Goal: Task Accomplishment & Management: Manage account settings

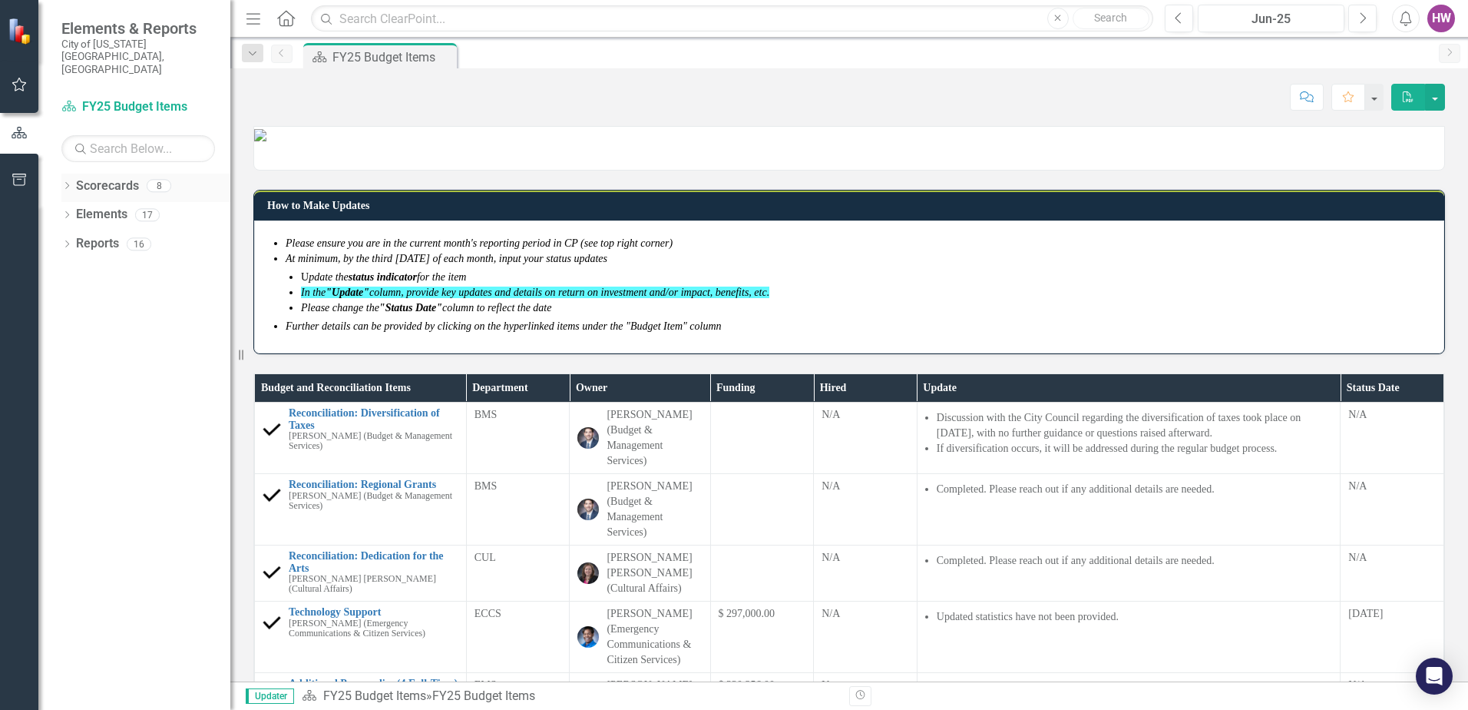
click at [68, 183] on icon "Dropdown" at bounding box center [66, 187] width 11 height 8
click at [78, 239] on icon "Dropdown" at bounding box center [75, 243] width 12 height 9
click at [153, 264] on link "FY25-26 DPP_HNP" at bounding box center [165, 273] width 131 height 18
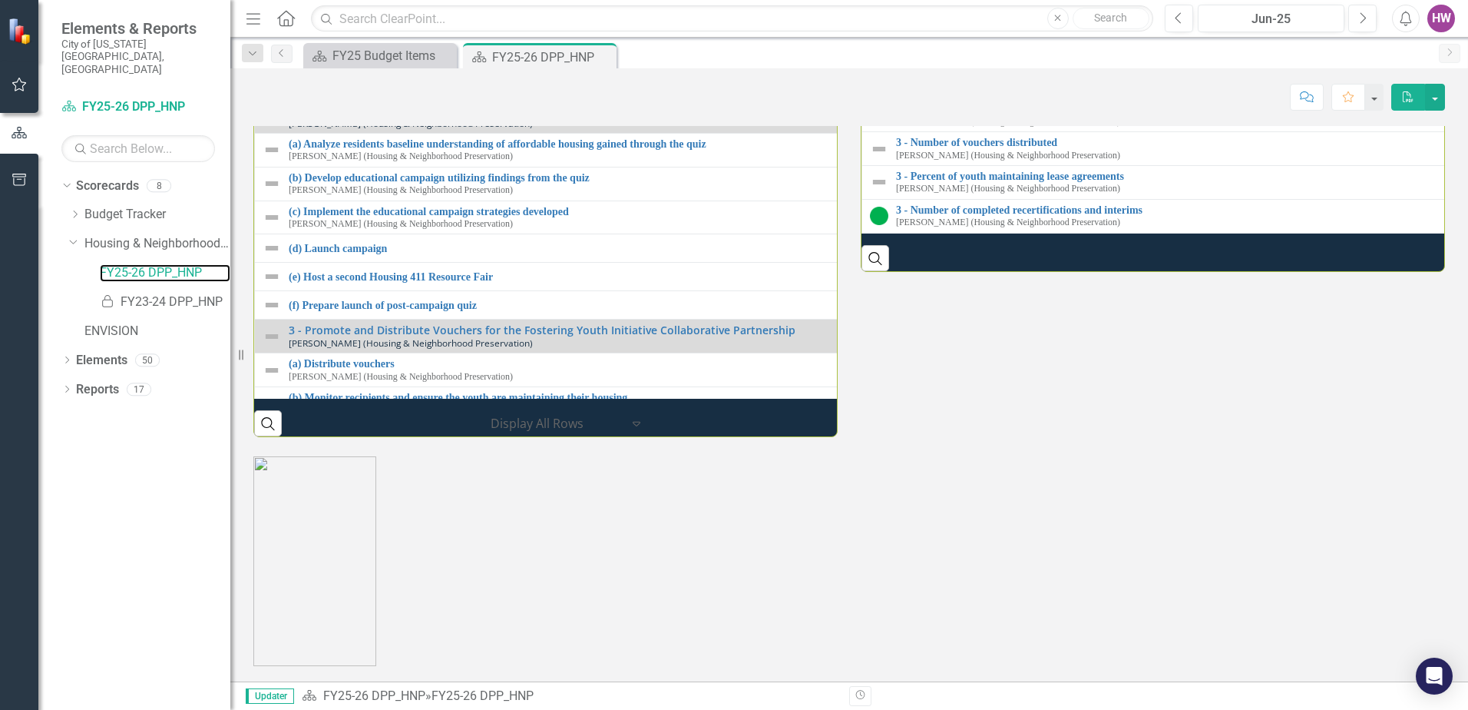
scroll to position [1991, 0]
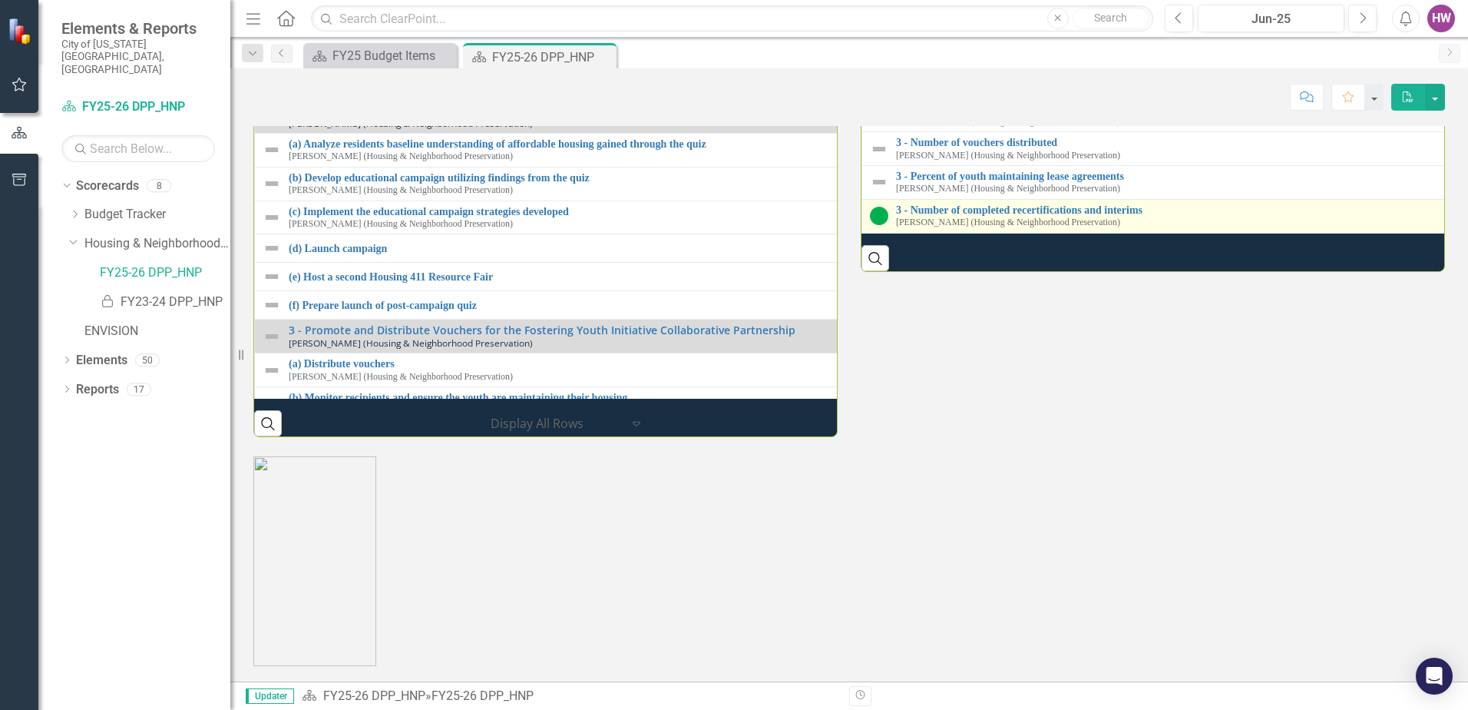
click at [877, 225] on img at bounding box center [879, 216] width 18 height 18
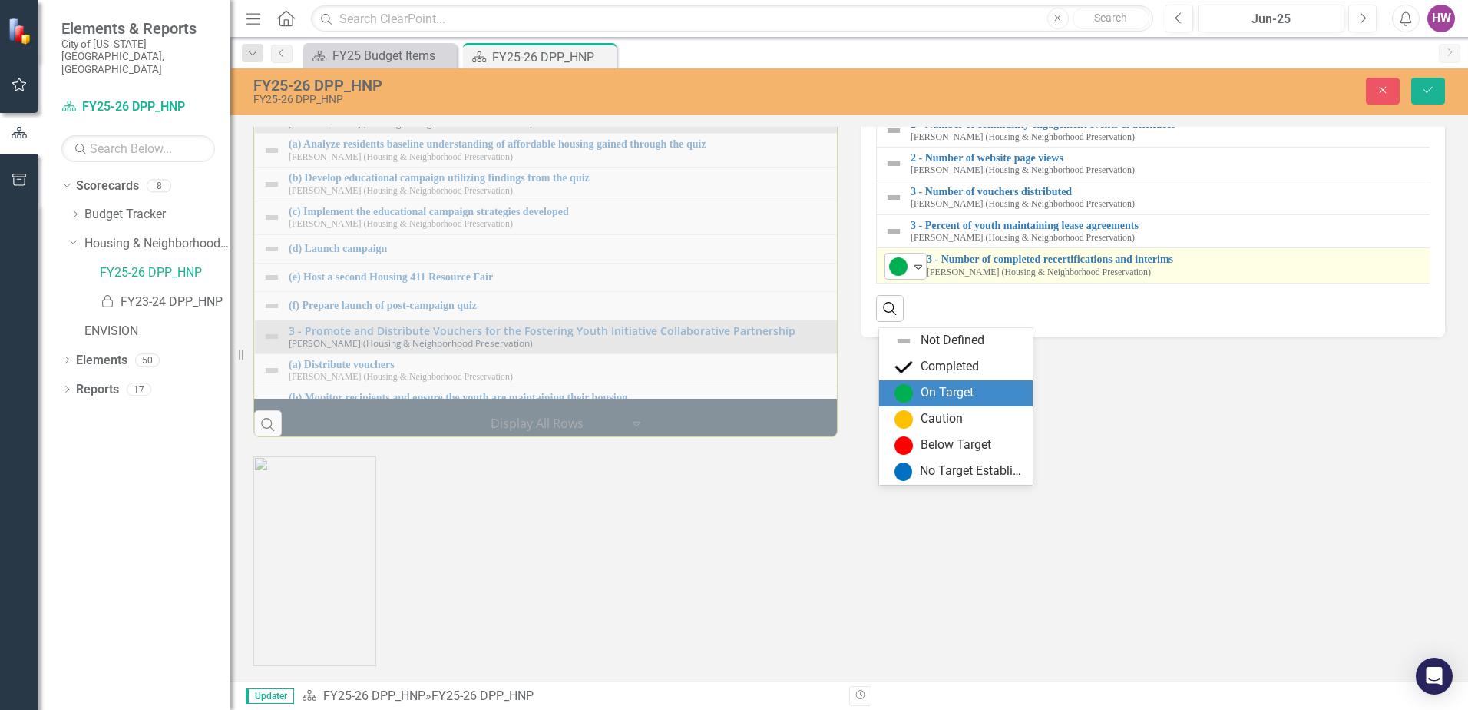
click at [915, 270] on icon at bounding box center [919, 267] width 8 height 5
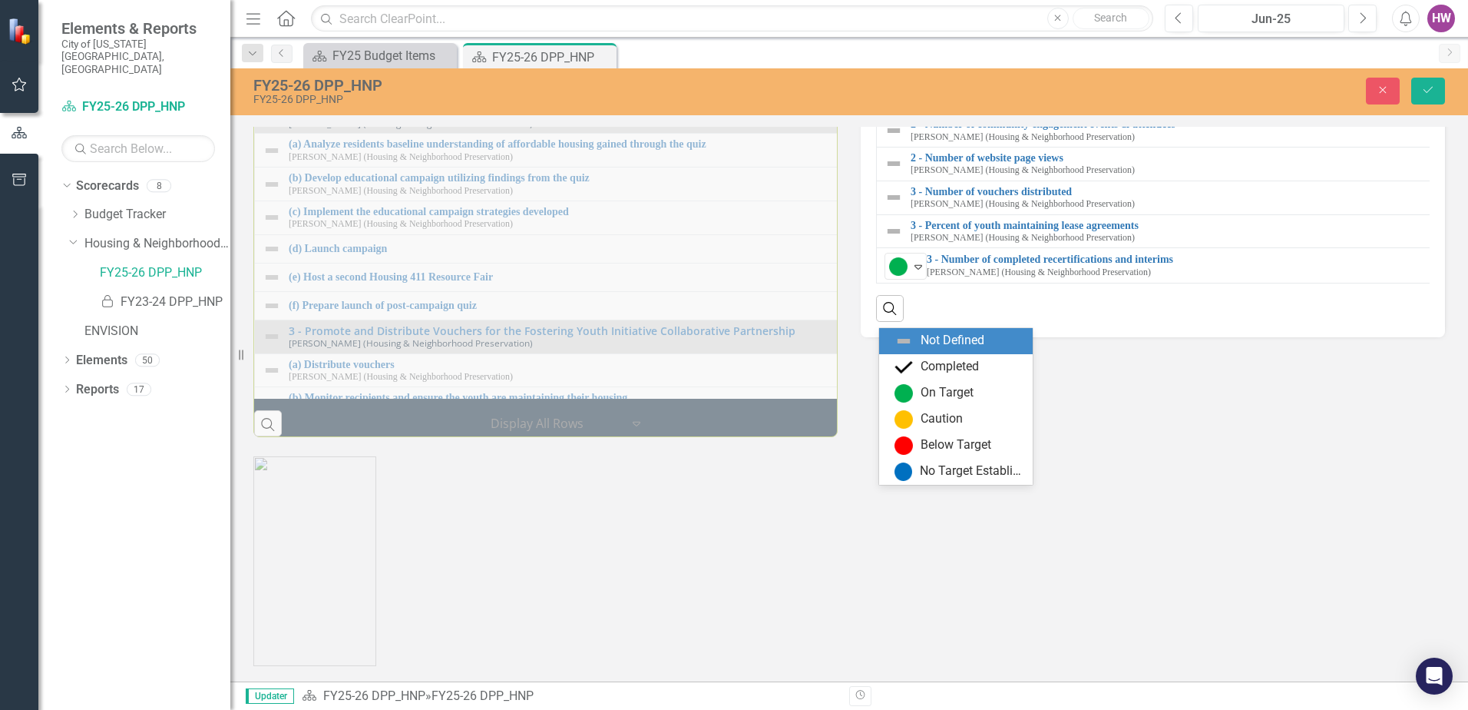
click at [895, 337] on img at bounding box center [904, 341] width 18 height 18
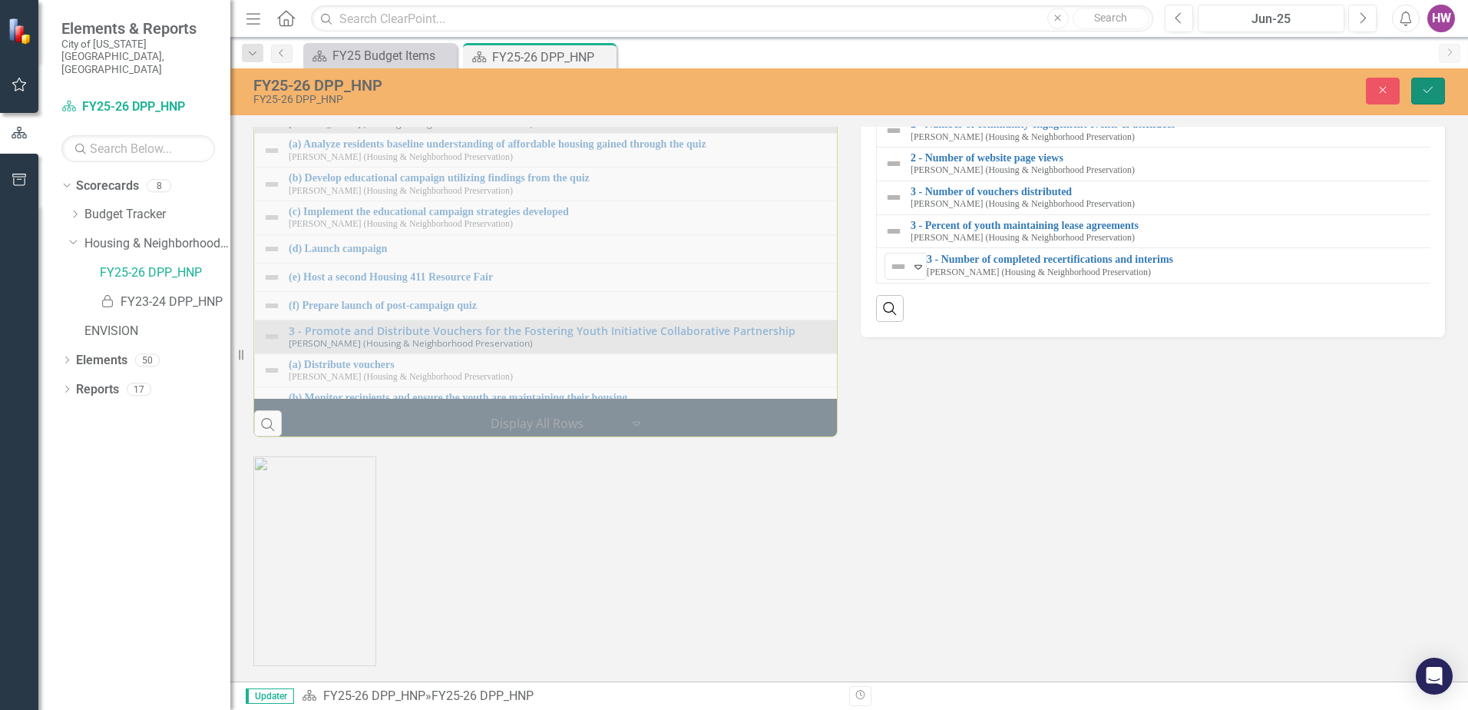
click at [1431, 88] on icon "Save" at bounding box center [1428, 89] width 14 height 11
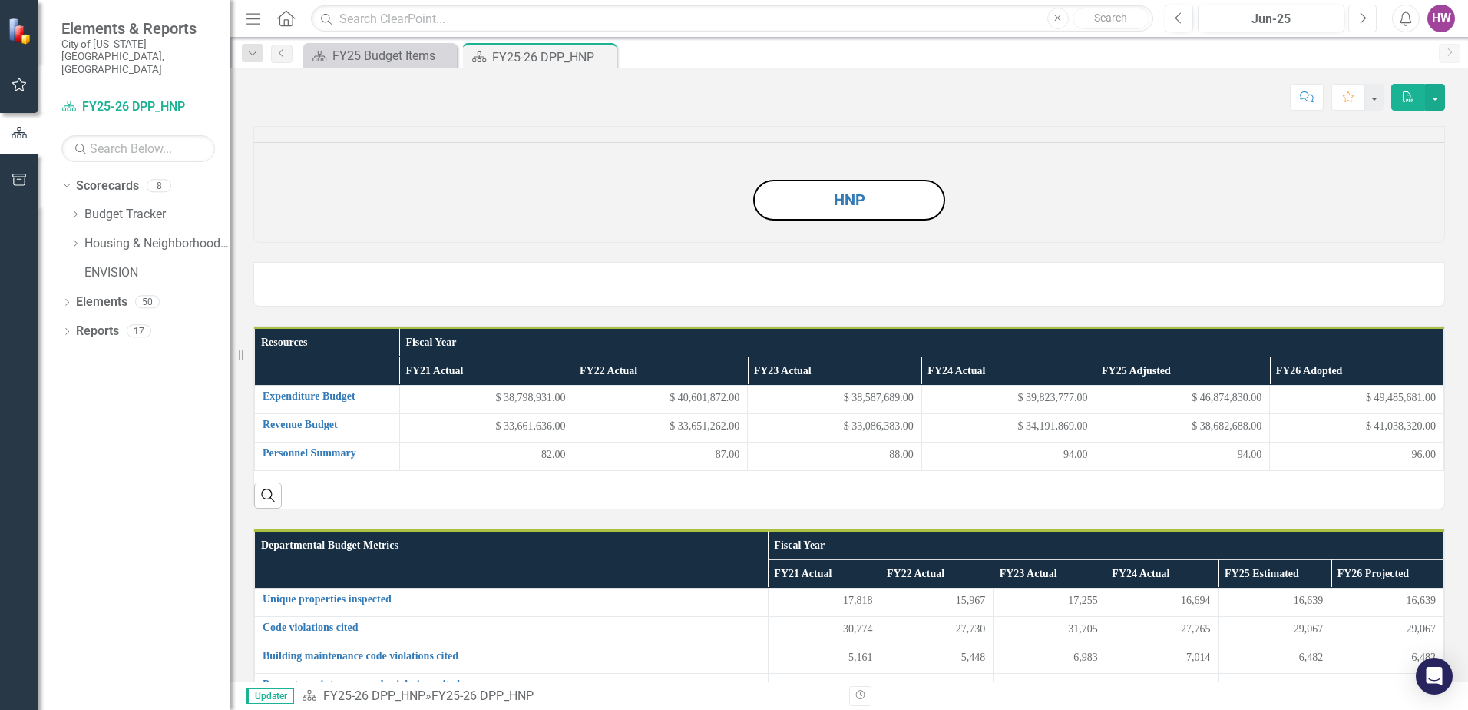
click at [1363, 20] on icon "Next" at bounding box center [1362, 19] width 8 height 14
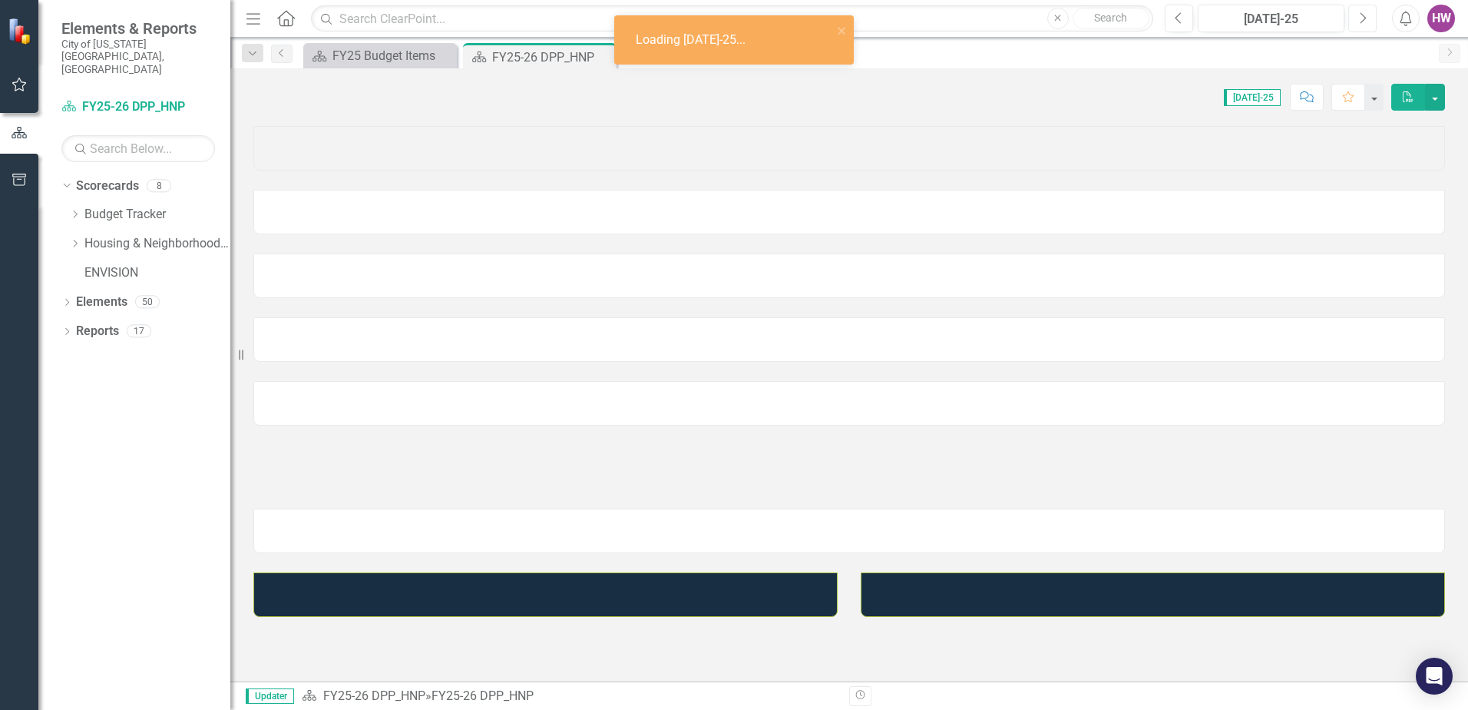
click at [1363, 20] on icon "Next" at bounding box center [1362, 19] width 8 height 14
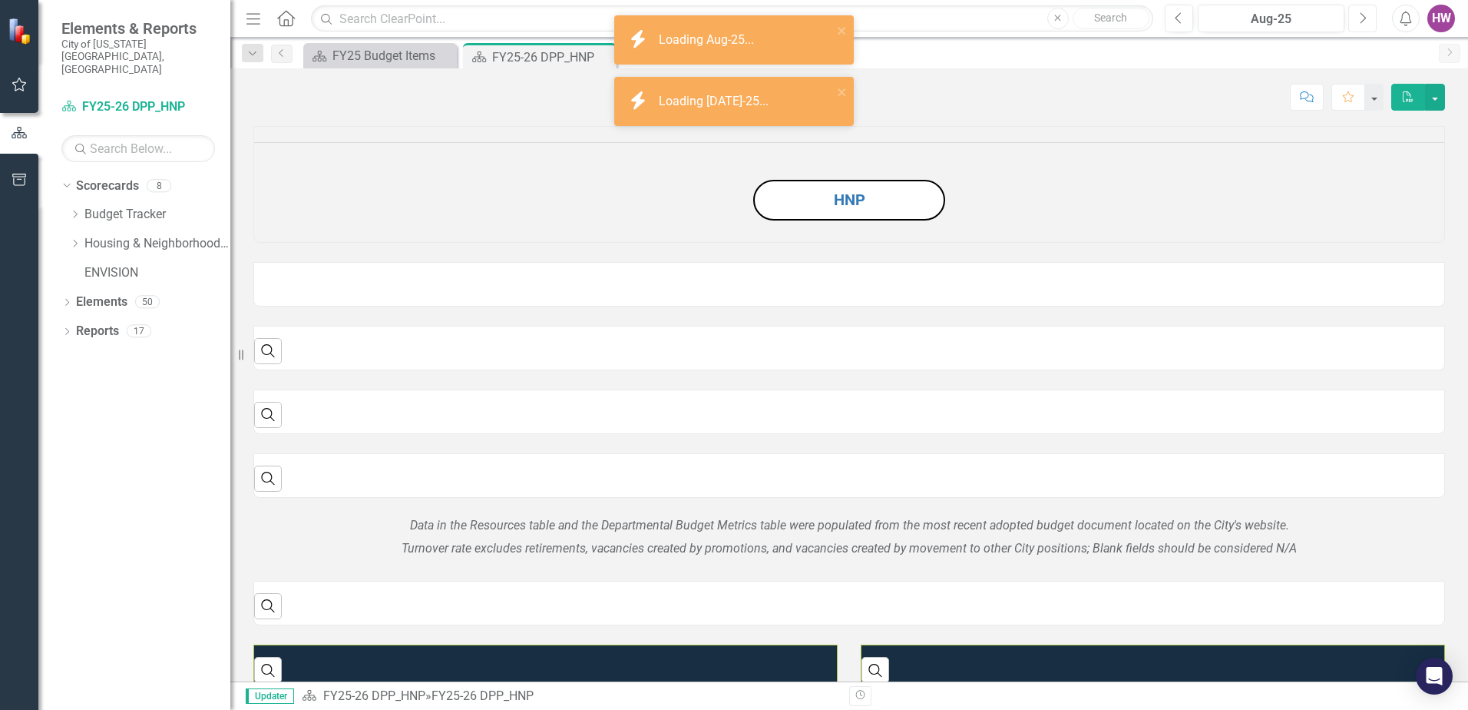
click at [1363, 19] on icon "Next" at bounding box center [1362, 19] width 8 height 14
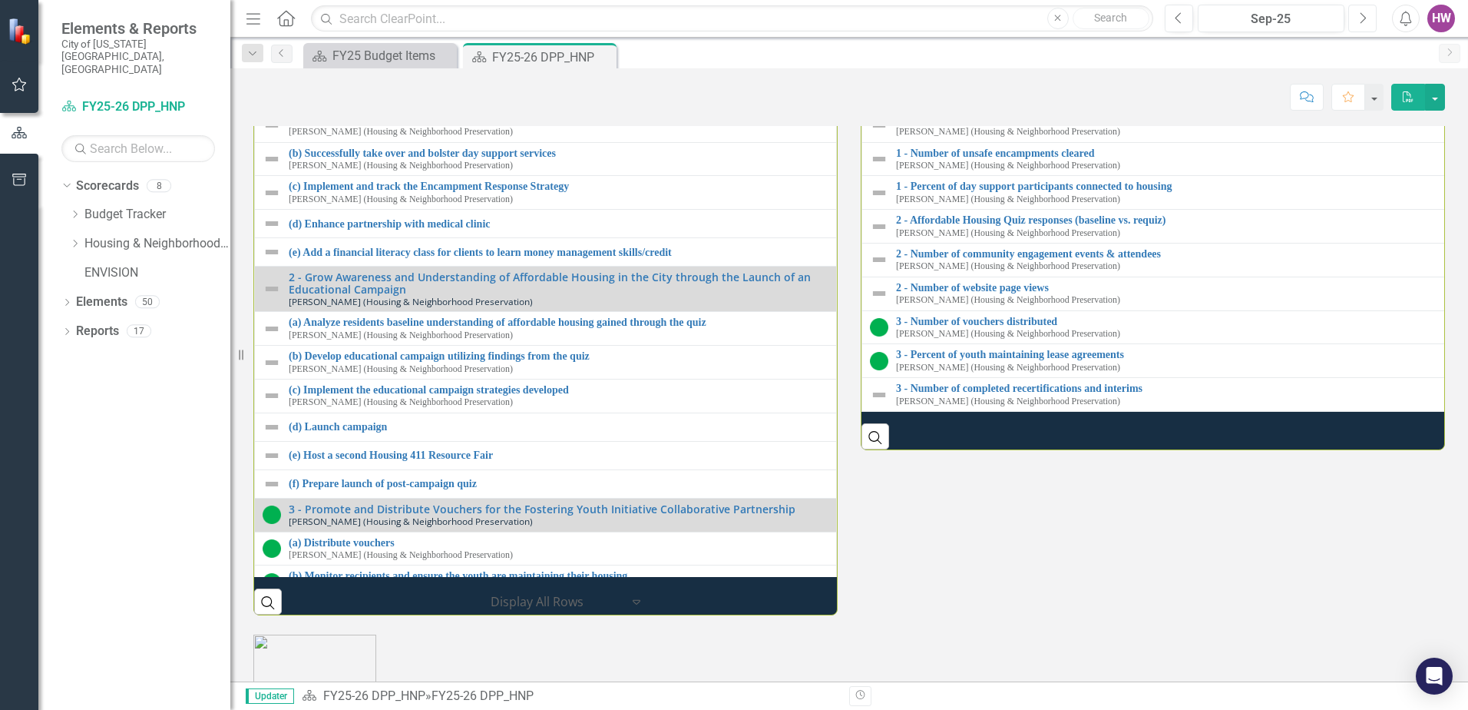
scroll to position [2227, 0]
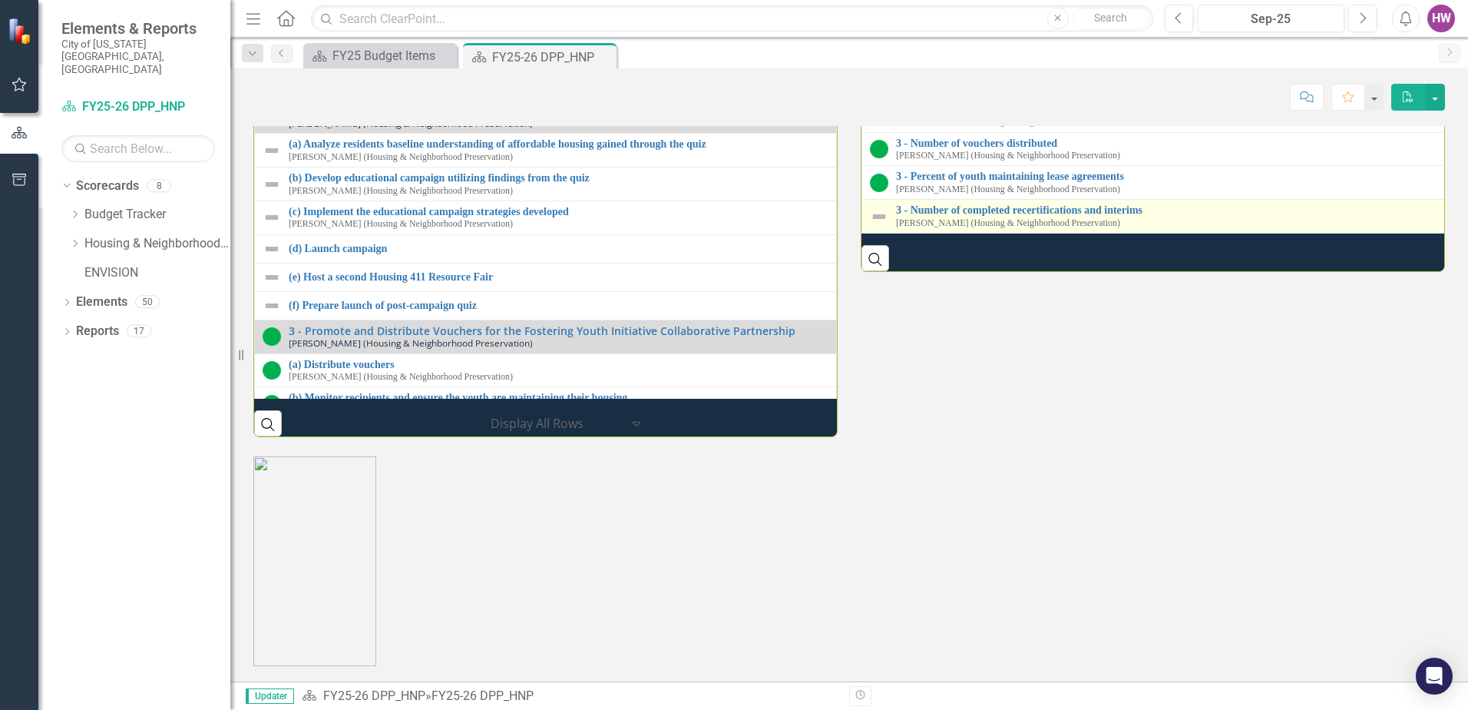
click at [874, 226] on img at bounding box center [879, 216] width 18 height 18
click at [875, 226] on img at bounding box center [879, 216] width 18 height 18
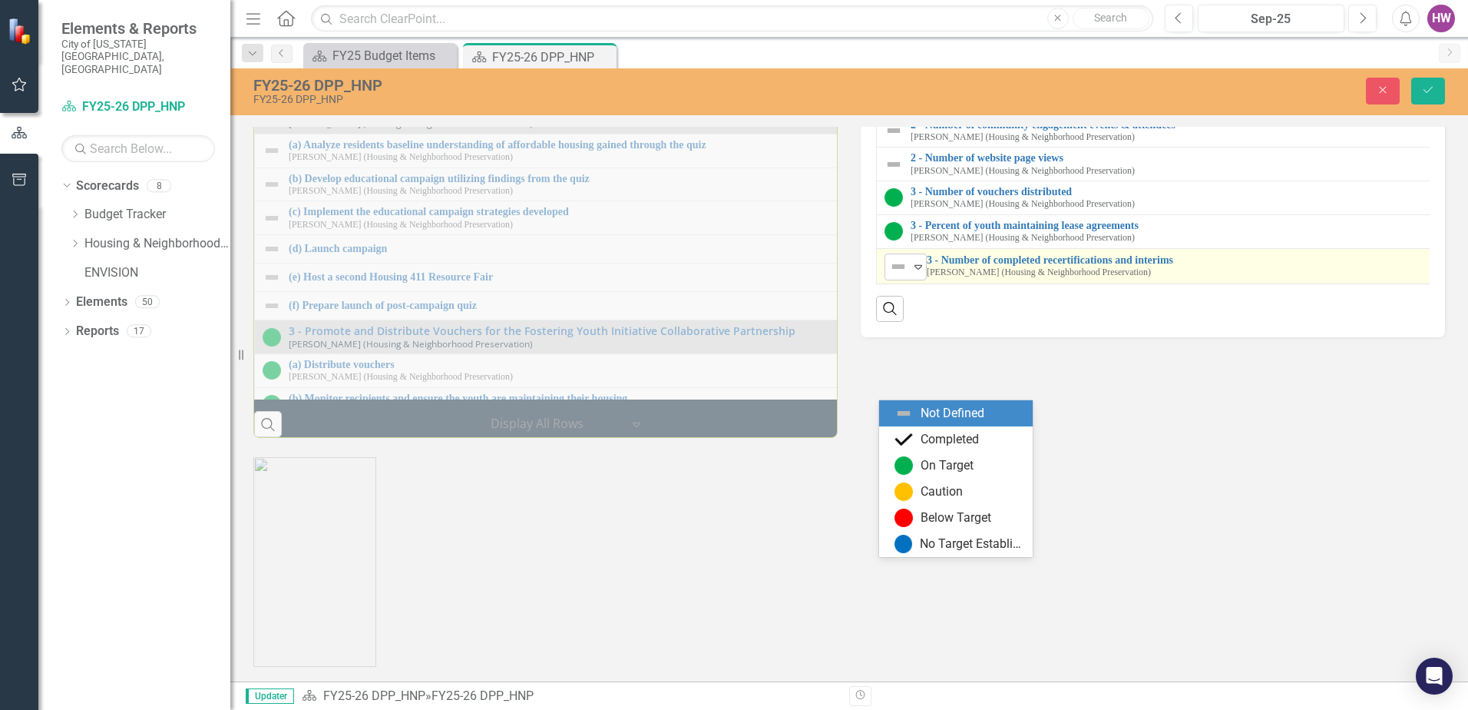
click at [913, 273] on icon "Expand" at bounding box center [918, 266] width 15 height 12
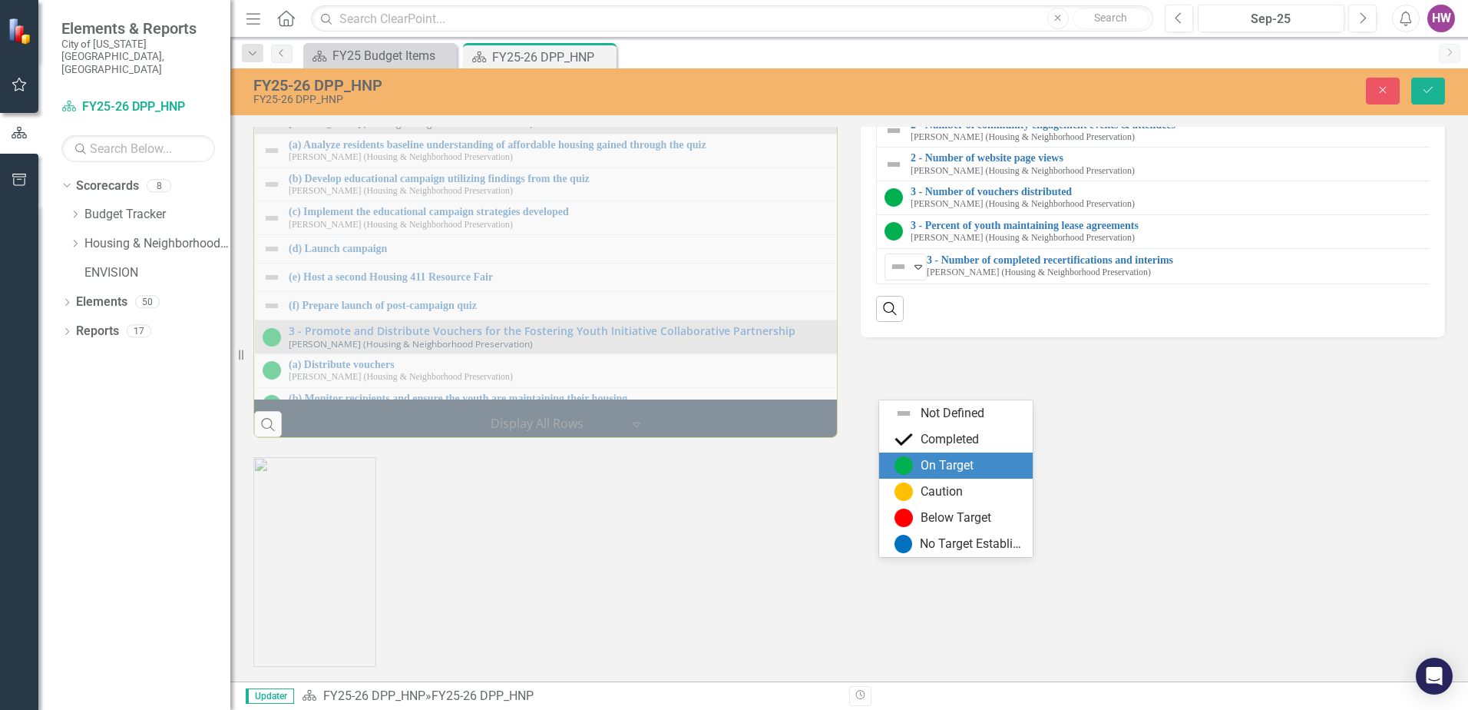
click at [908, 463] on img at bounding box center [904, 465] width 18 height 18
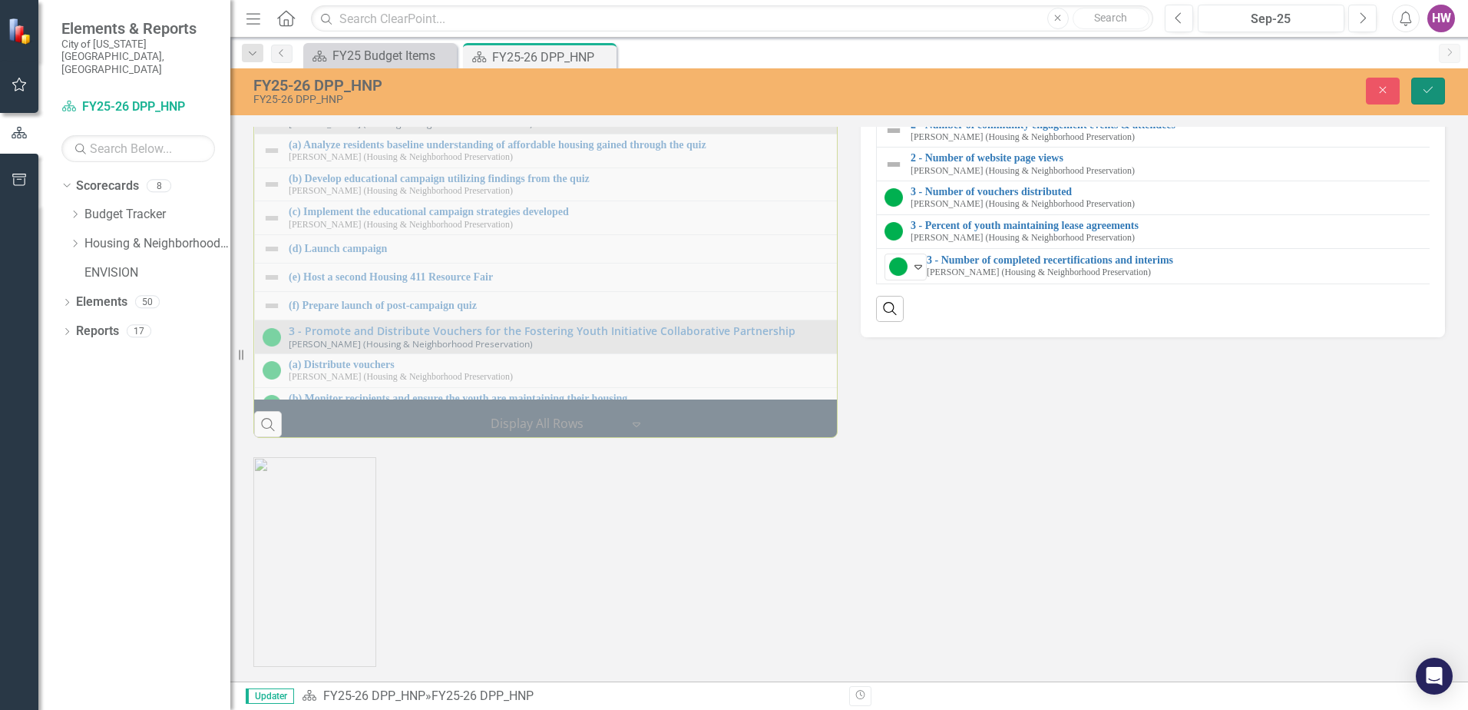
click at [1427, 87] on icon "Save" at bounding box center [1428, 89] width 14 height 11
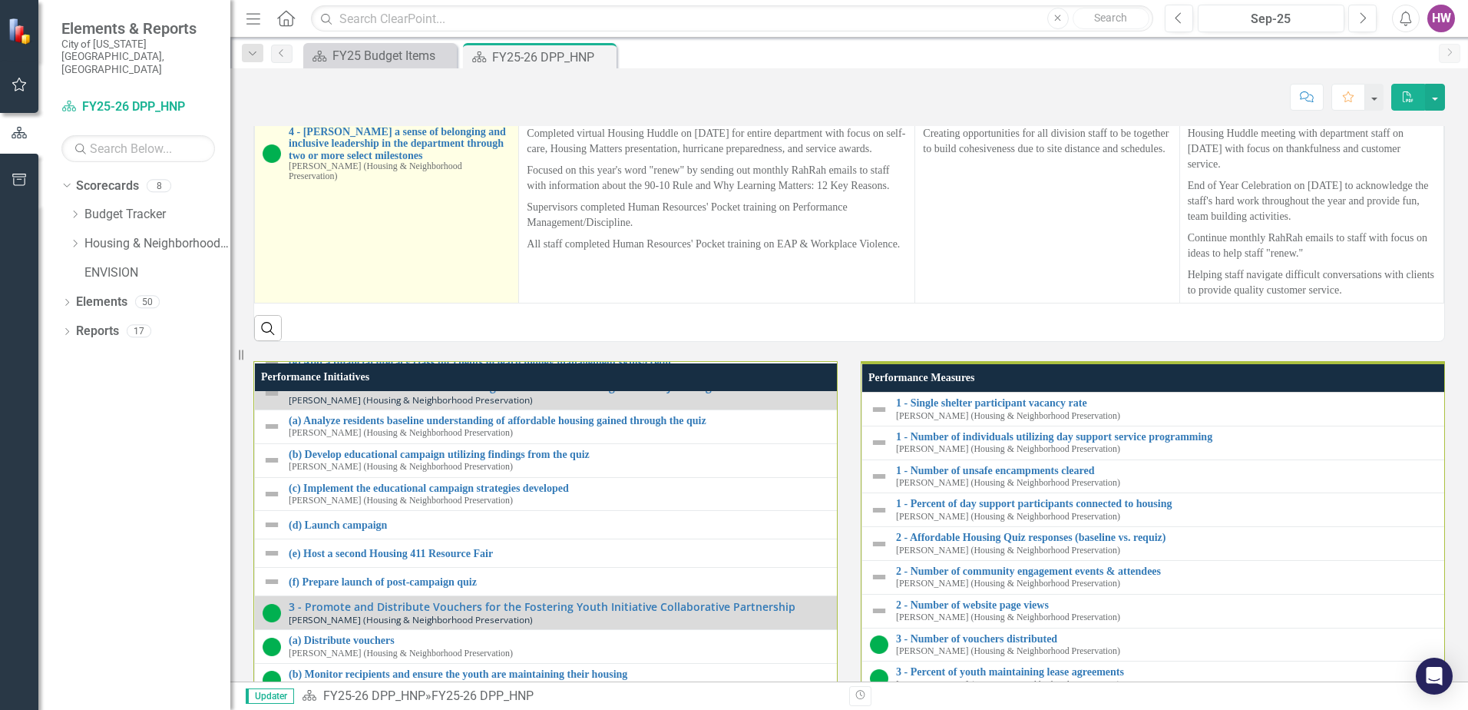
scroll to position [1579, 0]
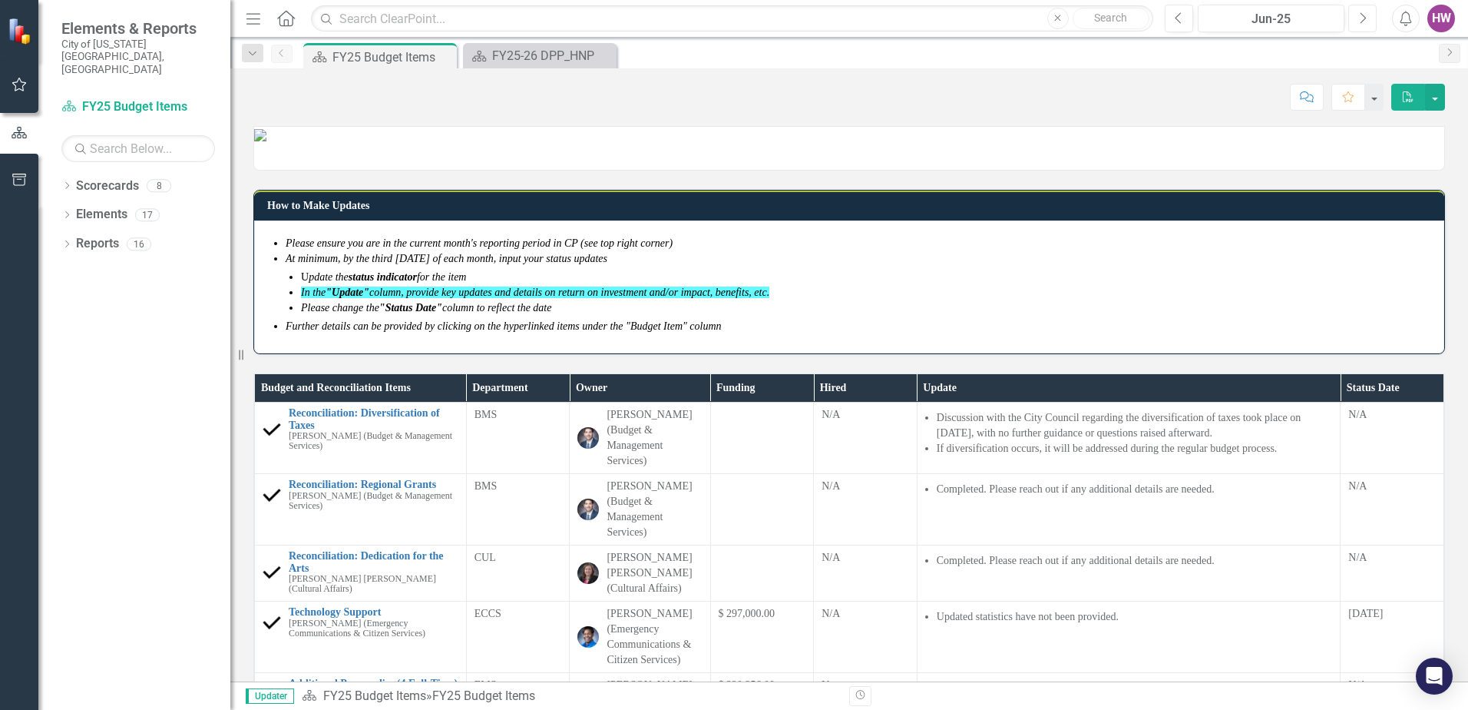
click at [1359, 21] on icon "Next" at bounding box center [1362, 19] width 8 height 14
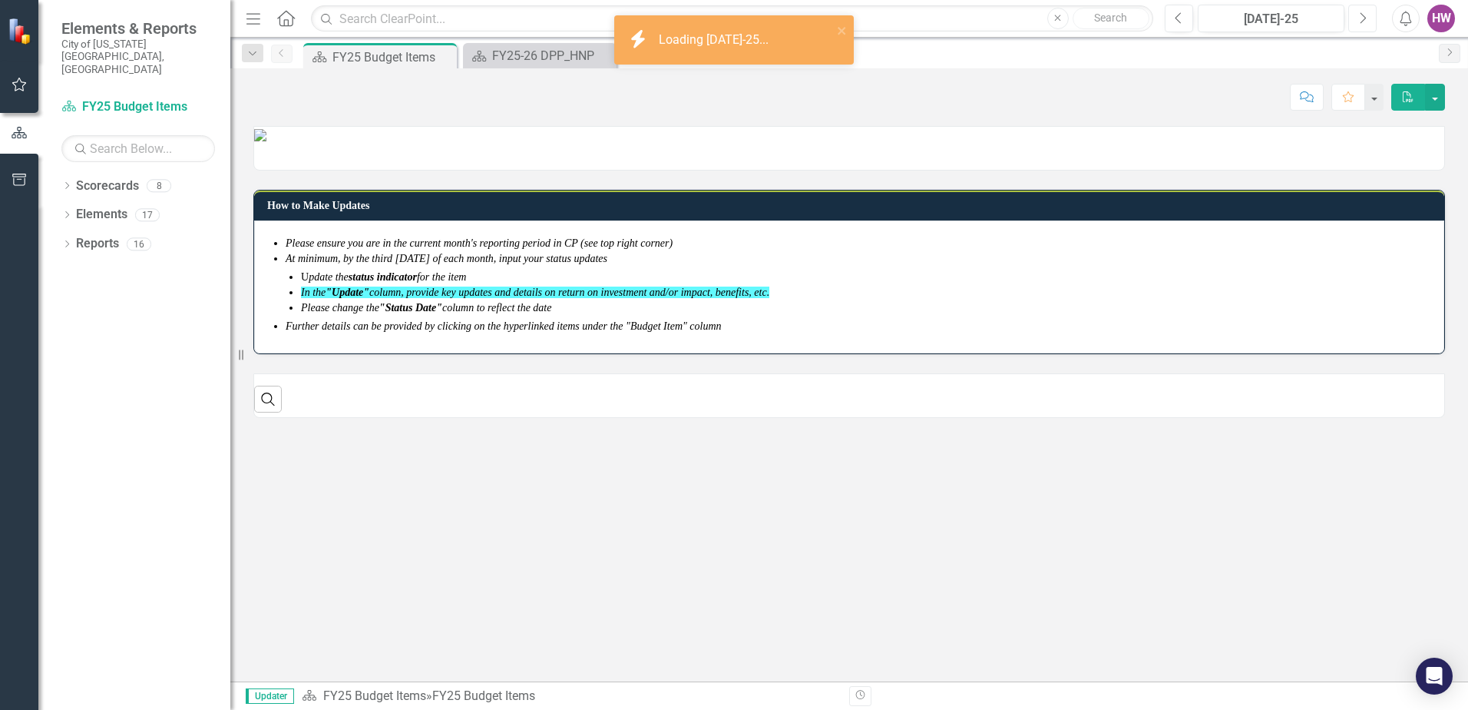
click at [1358, 22] on icon "Next" at bounding box center [1362, 19] width 8 height 14
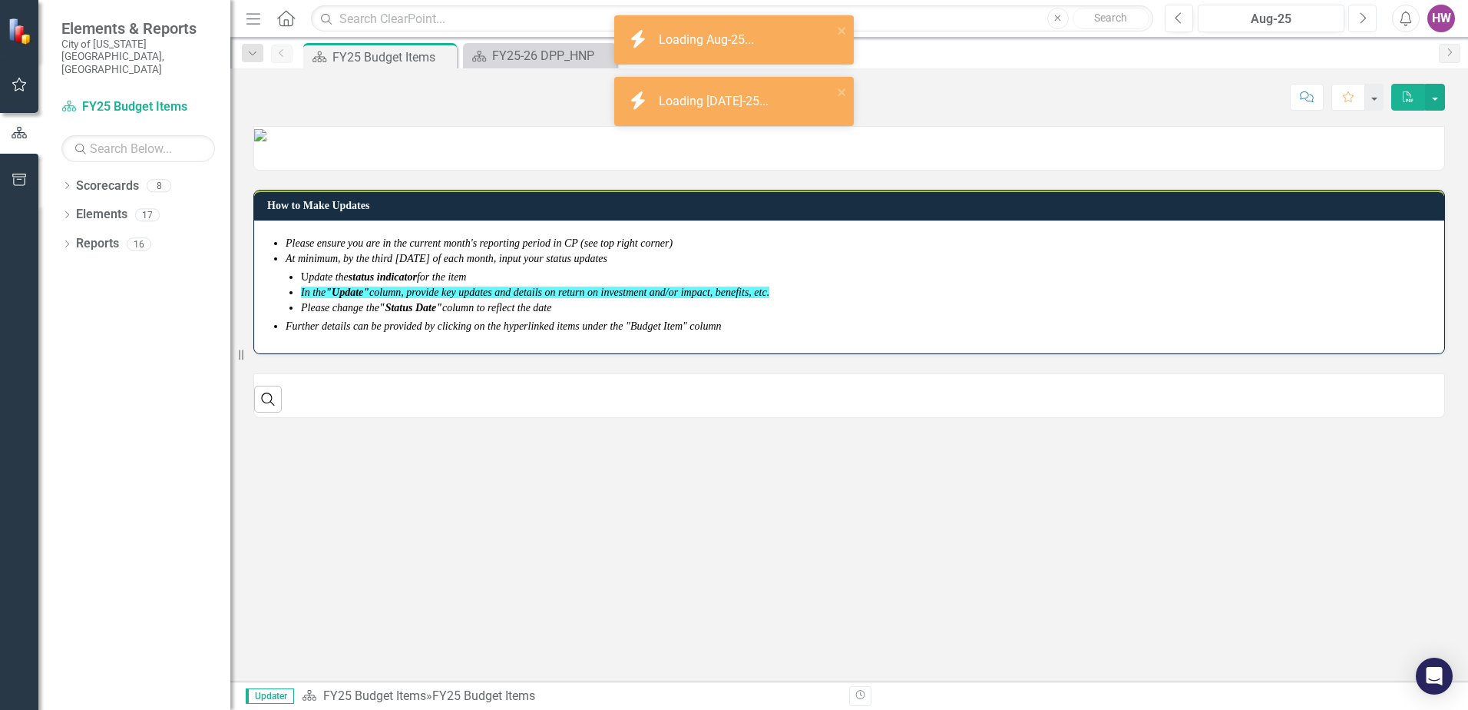
click at [1358, 22] on icon "Next" at bounding box center [1362, 19] width 8 height 14
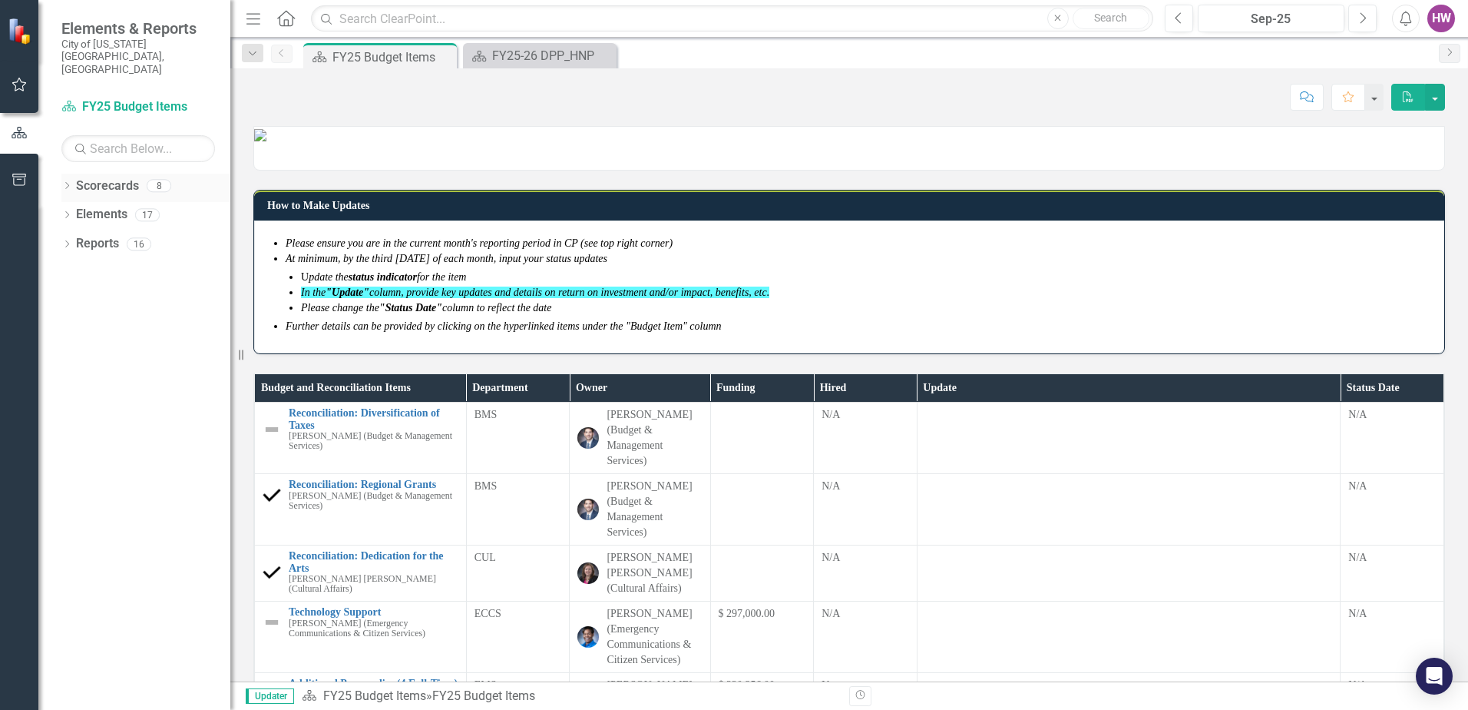
click at [67, 183] on icon "Dropdown" at bounding box center [66, 187] width 11 height 8
click at [74, 239] on icon "Dropdown" at bounding box center [75, 243] width 12 height 9
click at [128, 264] on link "FY25-26 DPP_HNP" at bounding box center [165, 273] width 131 height 18
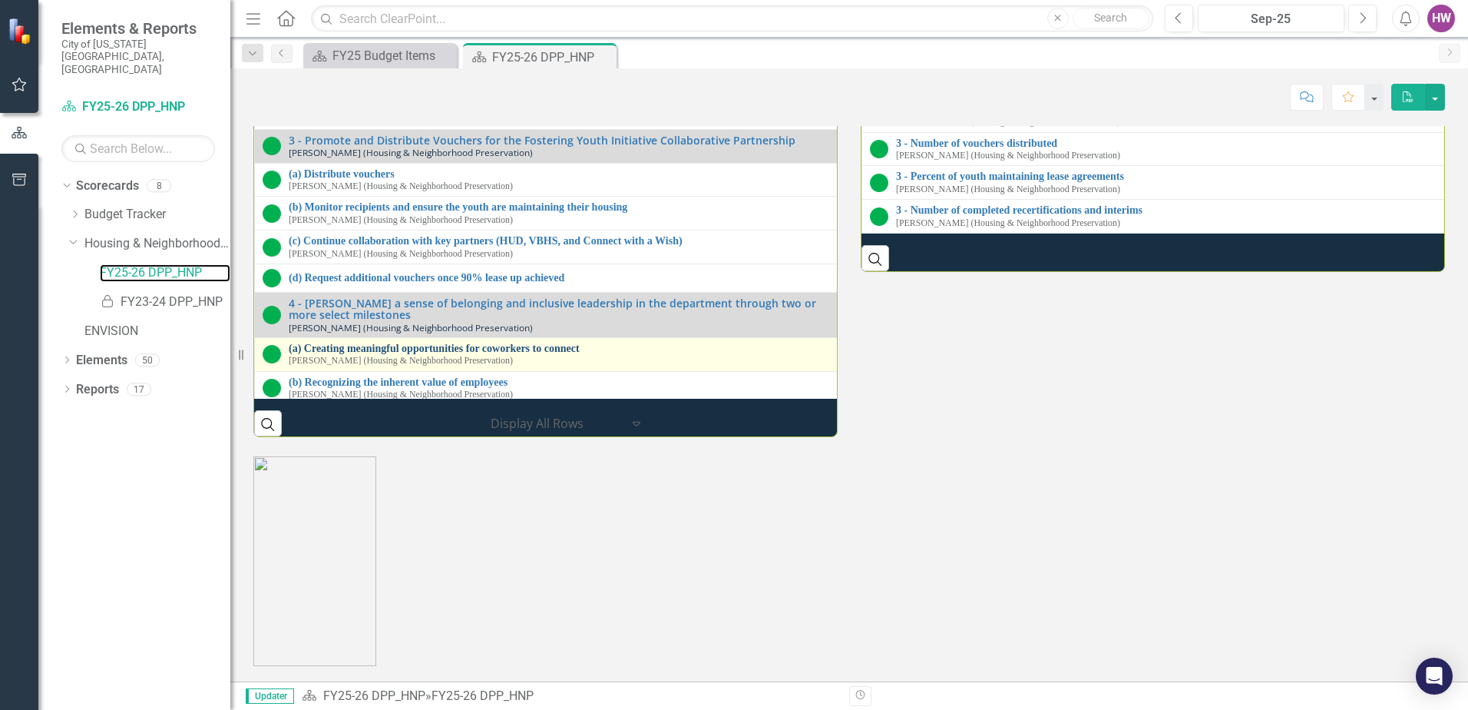
scroll to position [165, 0]
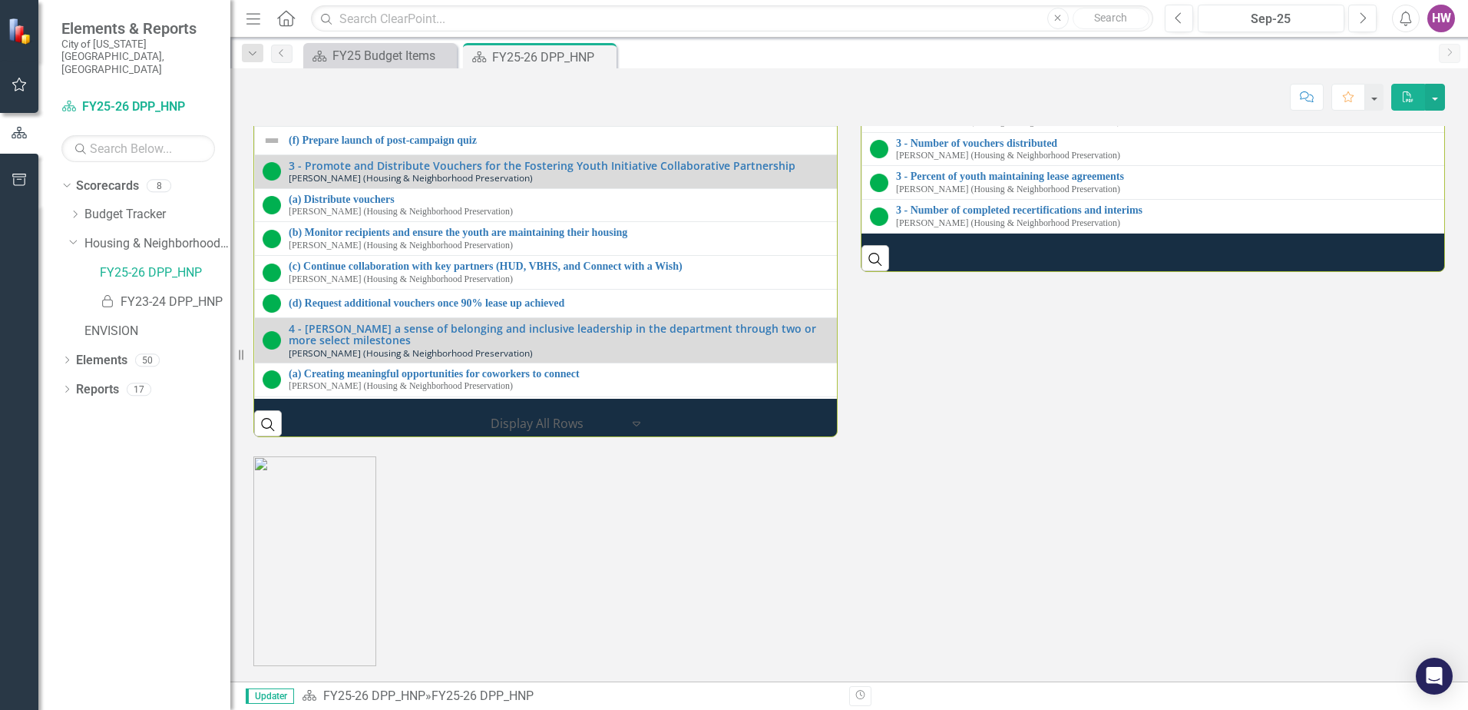
click at [1010, 81] on link "2 - Number of community engagement events & attendees" at bounding box center [1176, 76] width 560 height 12
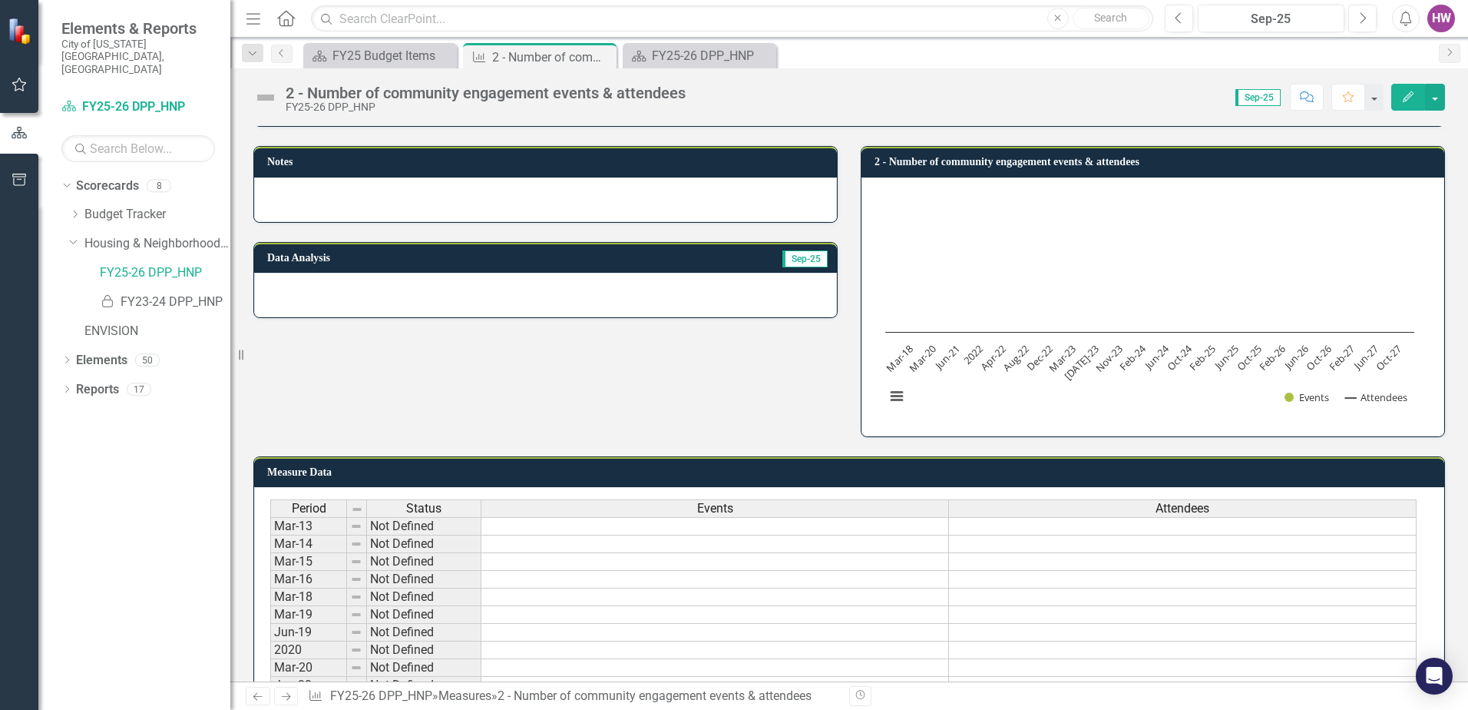
scroll to position [23, 0]
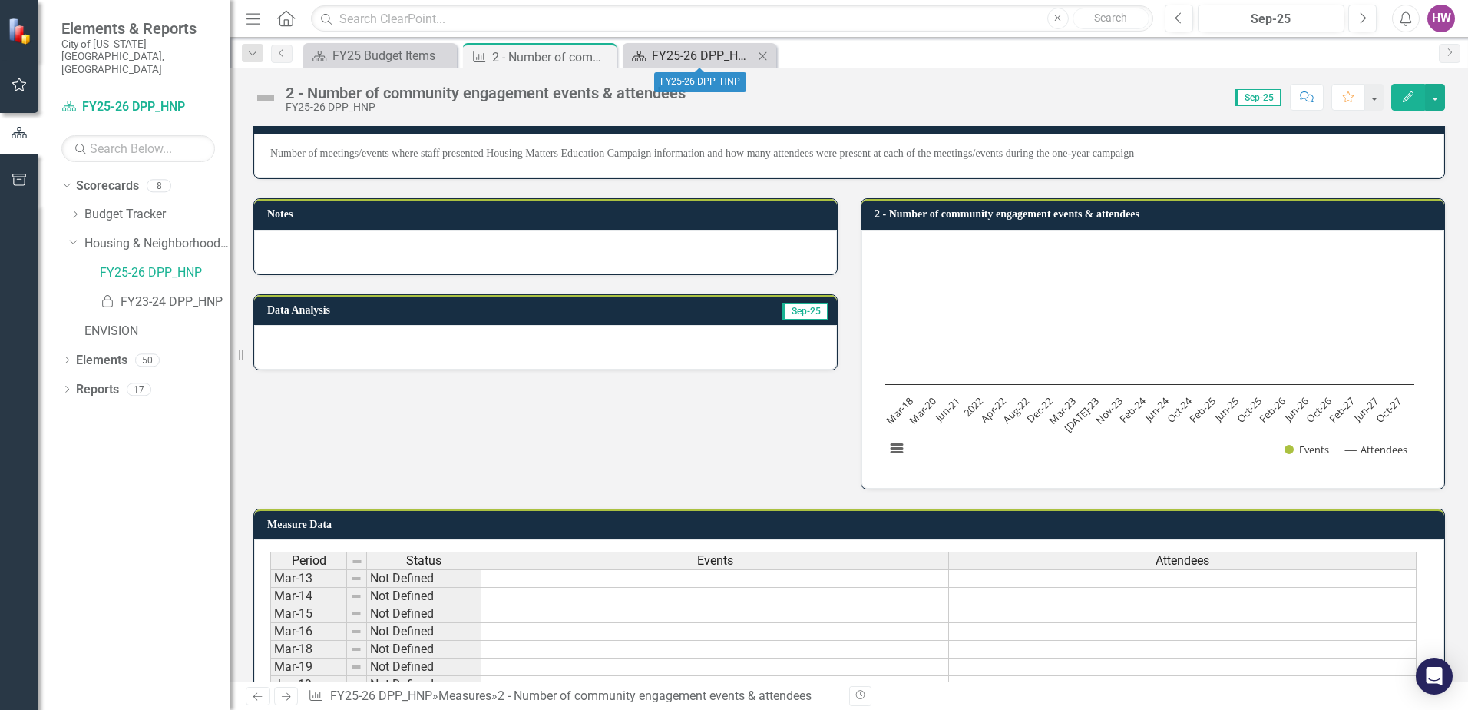
click at [697, 56] on div "FY25-26 DPP_HNP" at bounding box center [702, 55] width 101 height 19
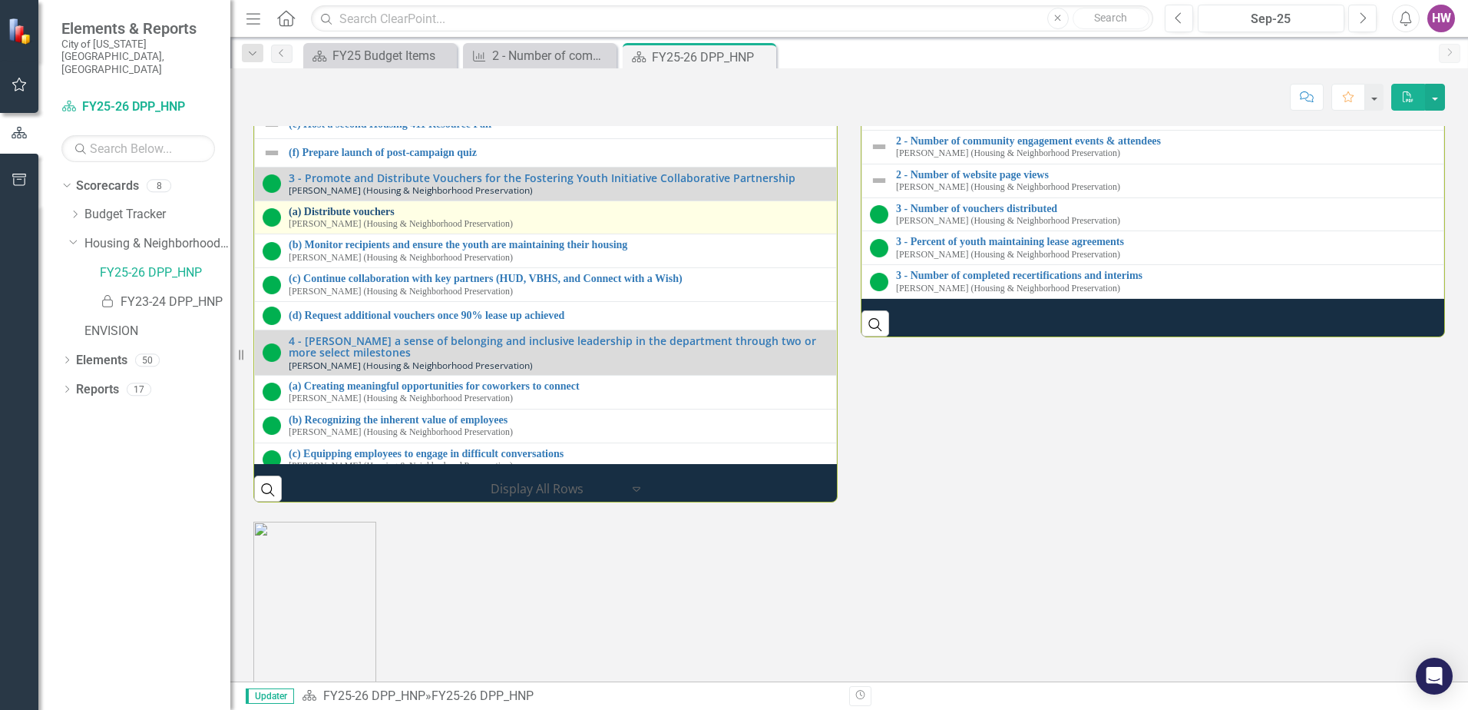
scroll to position [65, 0]
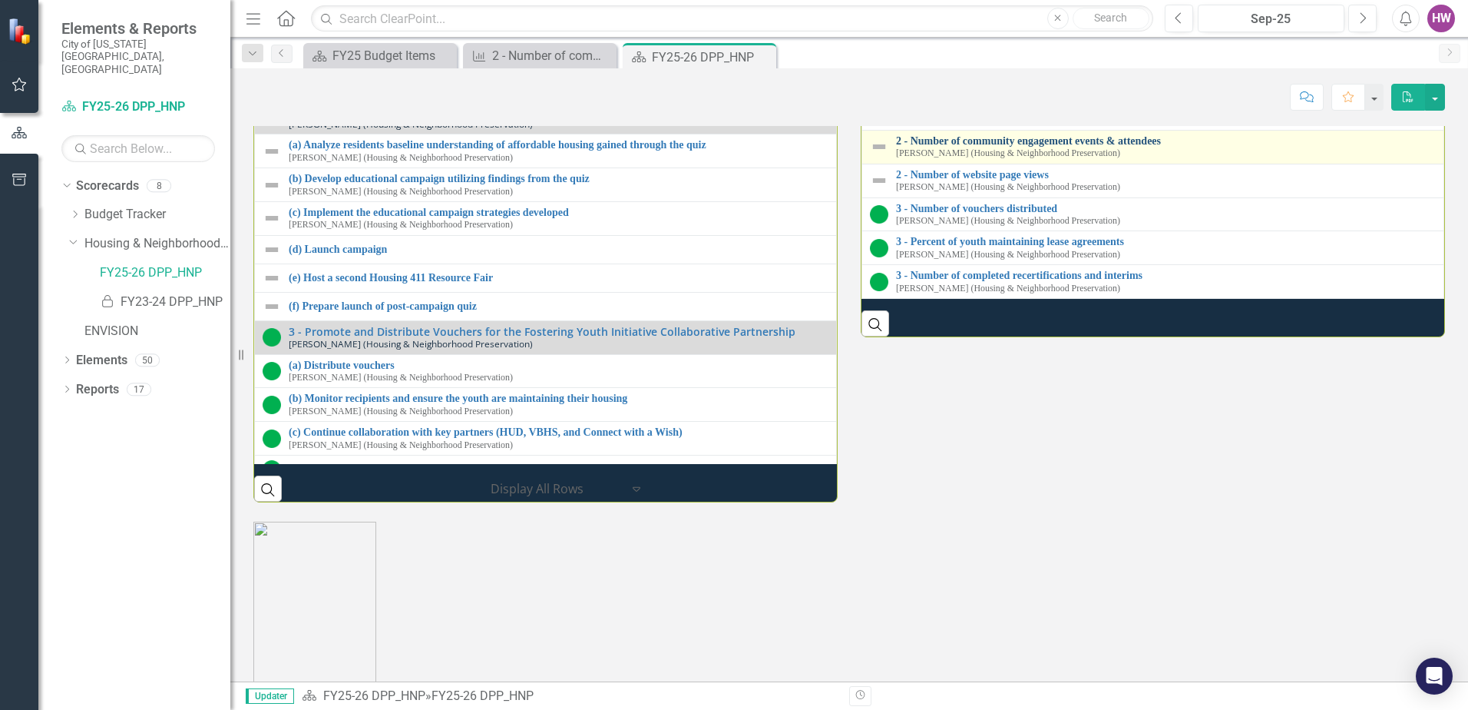
click at [1066, 147] on link "2 - Number of community engagement events & attendees" at bounding box center [1166, 141] width 540 height 12
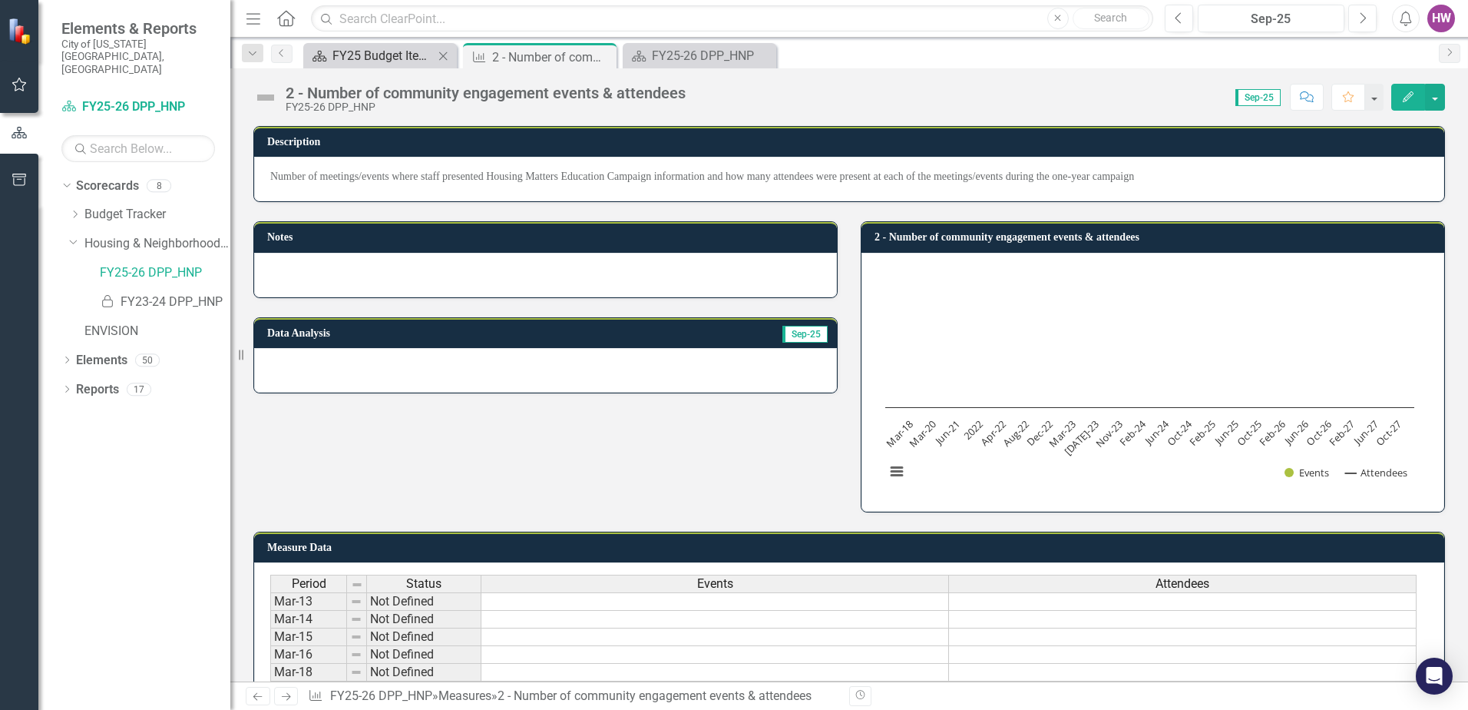
click at [376, 55] on div "FY25 Budget Items" at bounding box center [383, 55] width 101 height 19
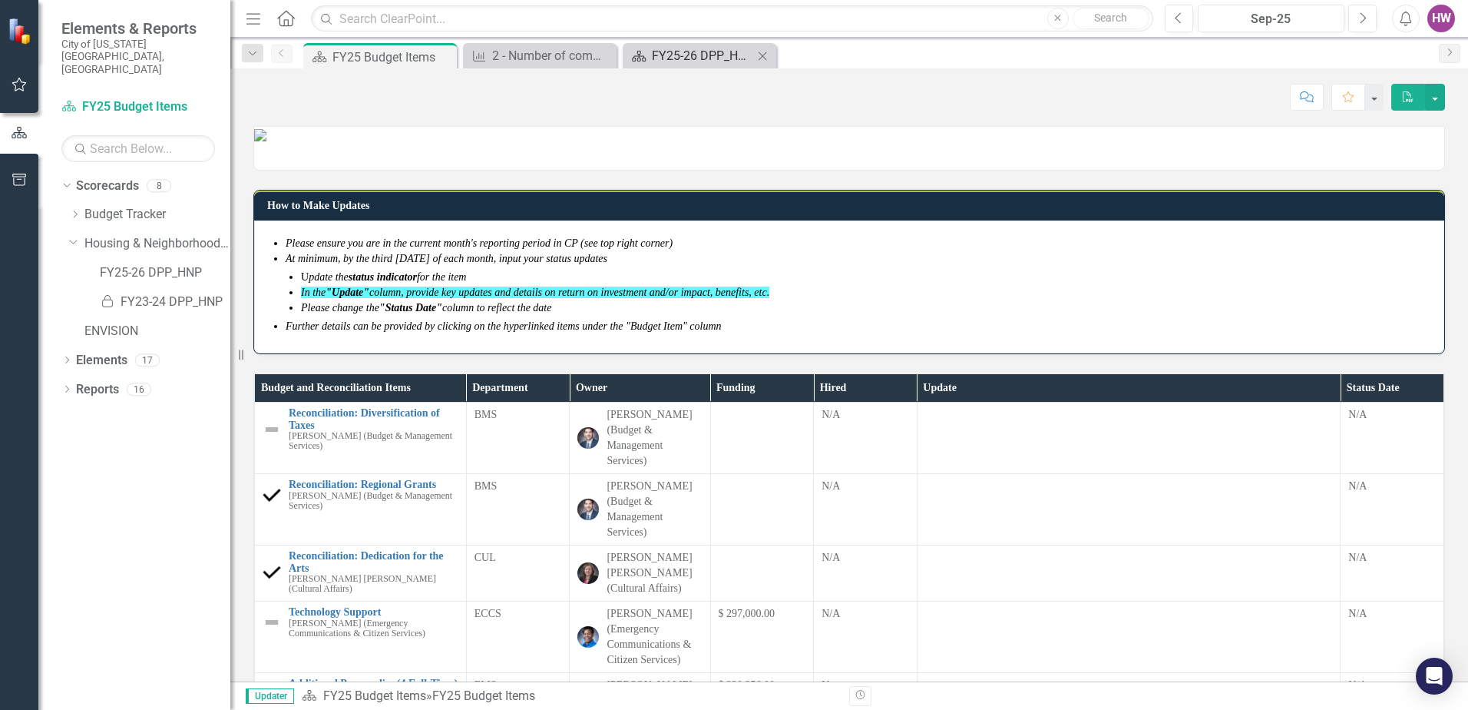
click at [680, 55] on div "FY25-26 DPP_HNP" at bounding box center [702, 55] width 101 height 19
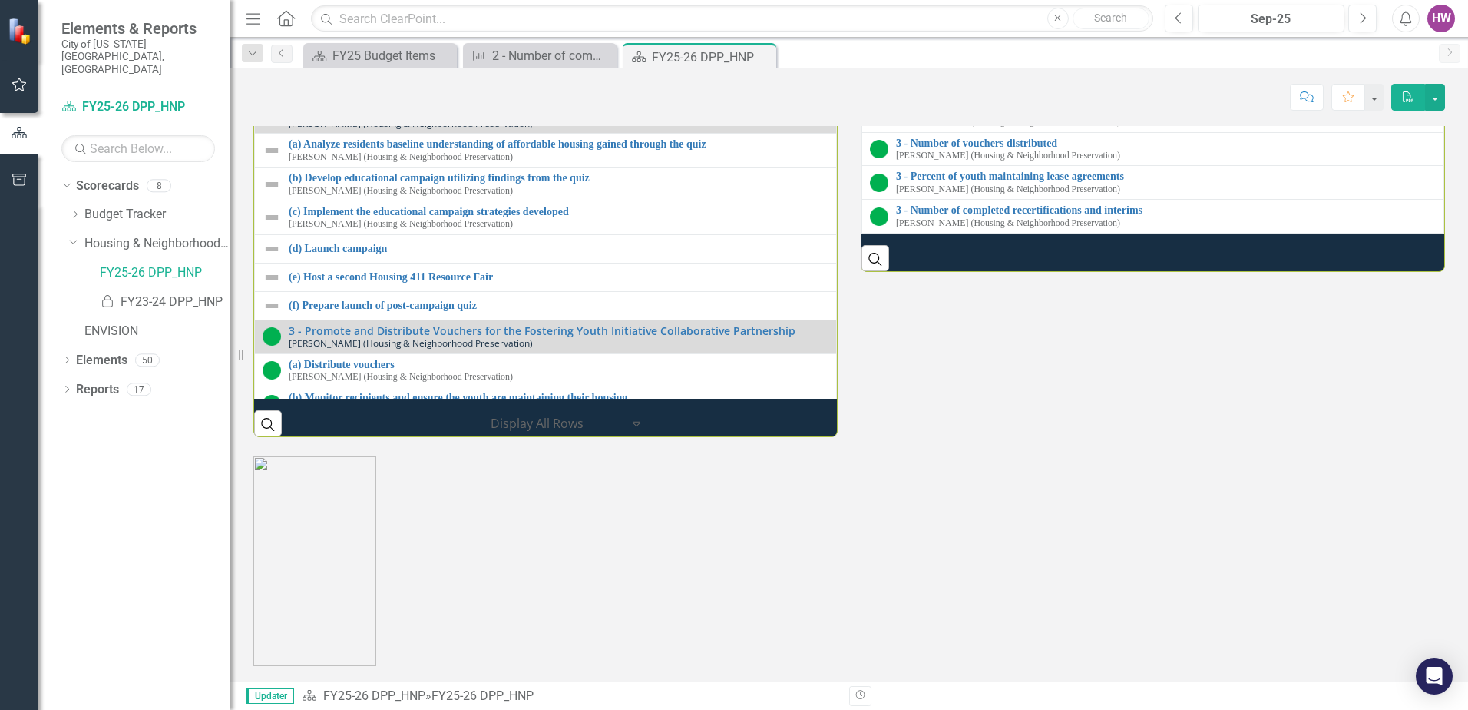
scroll to position [2073, 0]
click at [966, 115] on link "2 - Number of website page views" at bounding box center [1166, 110] width 540 height 12
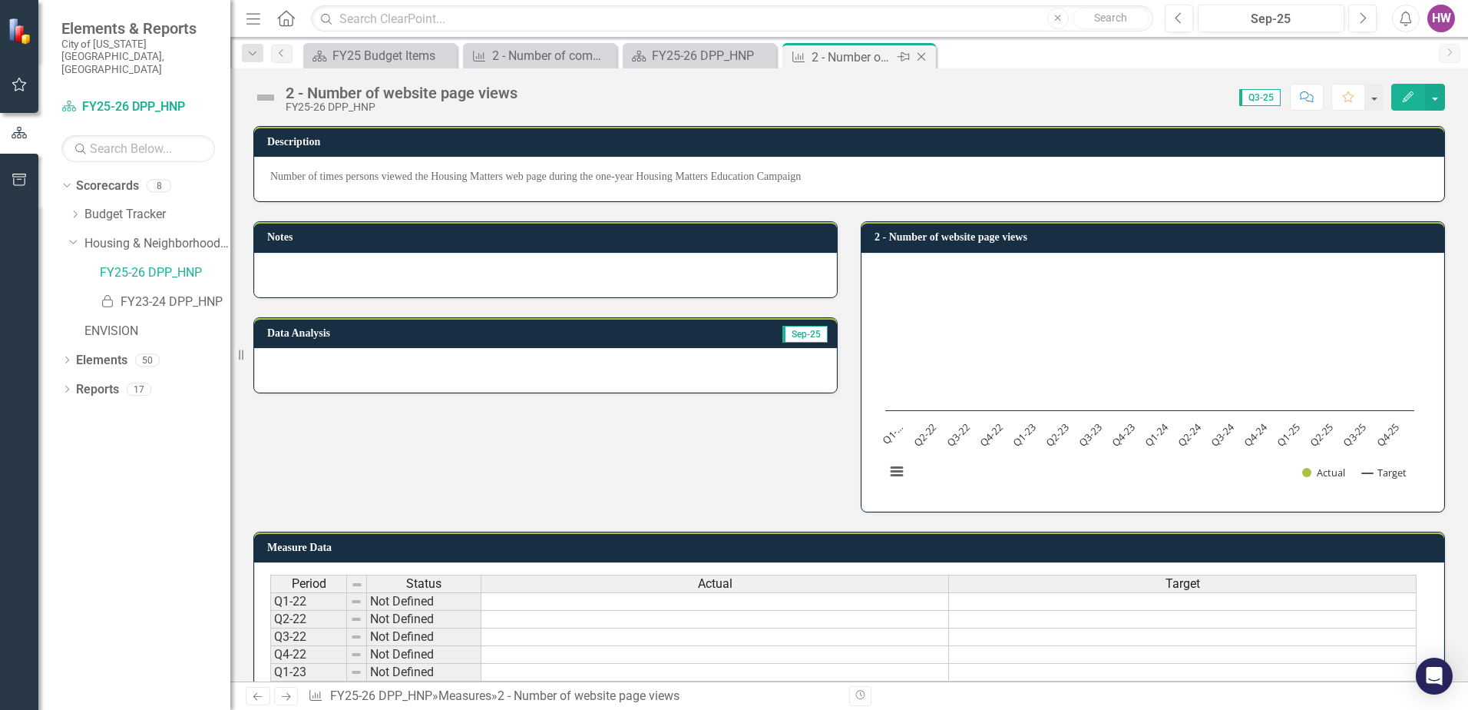
click at [925, 57] on icon "Close" at bounding box center [921, 57] width 15 height 12
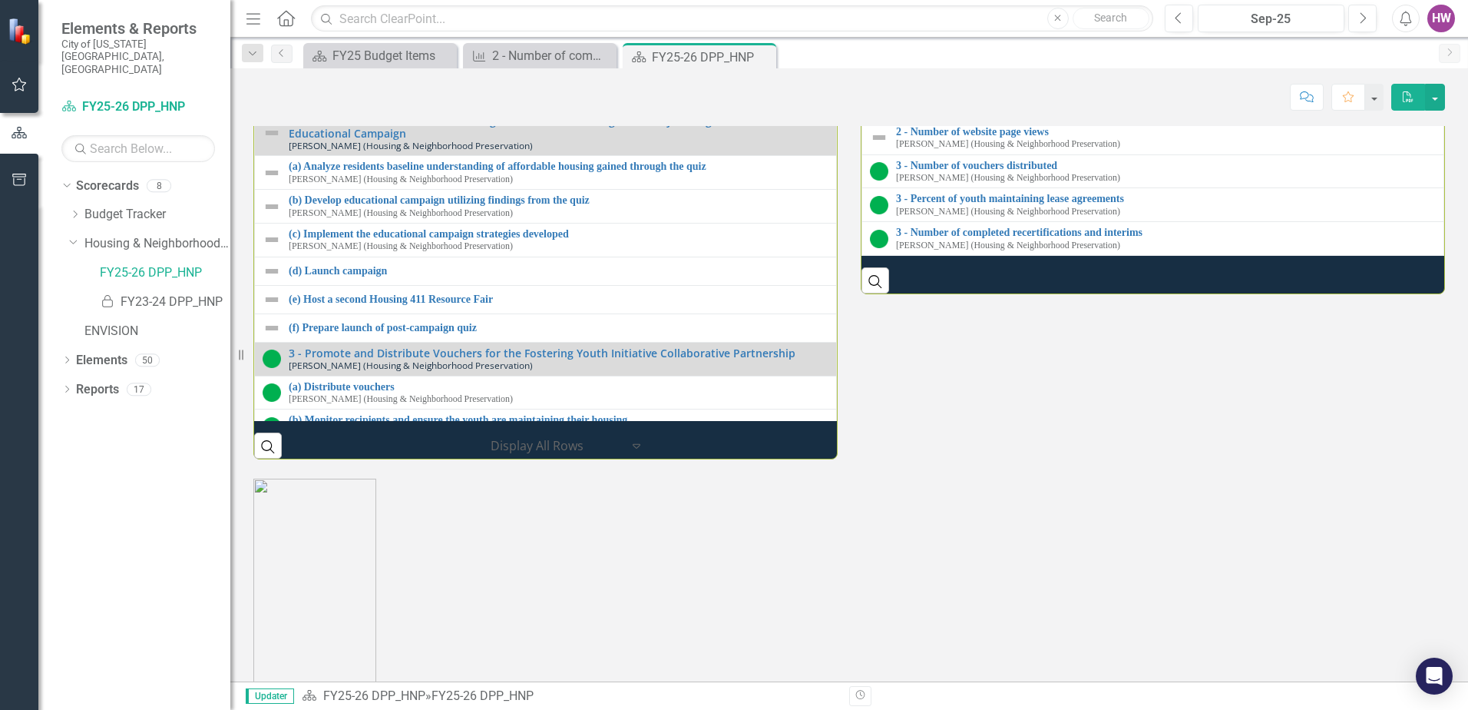
scroll to position [1997, 0]
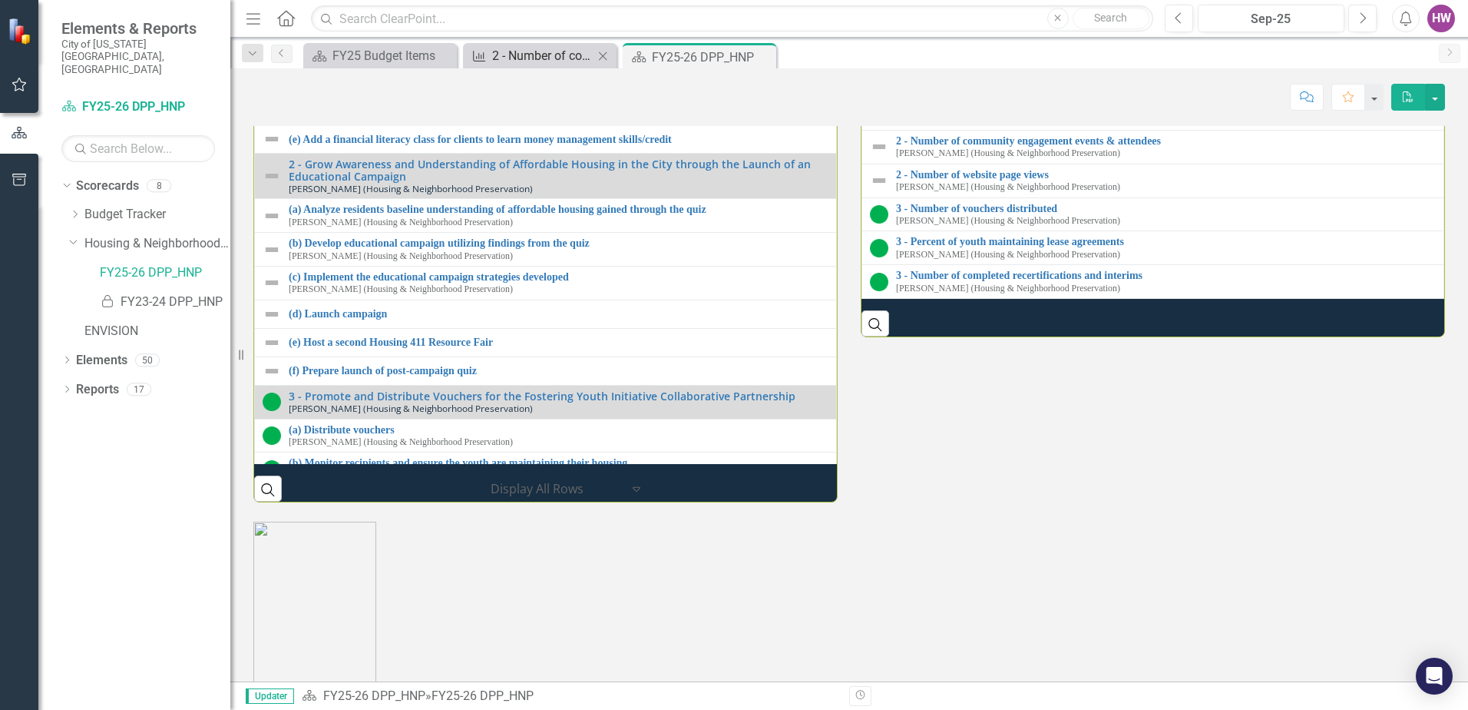
click at [535, 58] on div "2 - Number of community engagement events & attendees" at bounding box center [542, 55] width 101 height 19
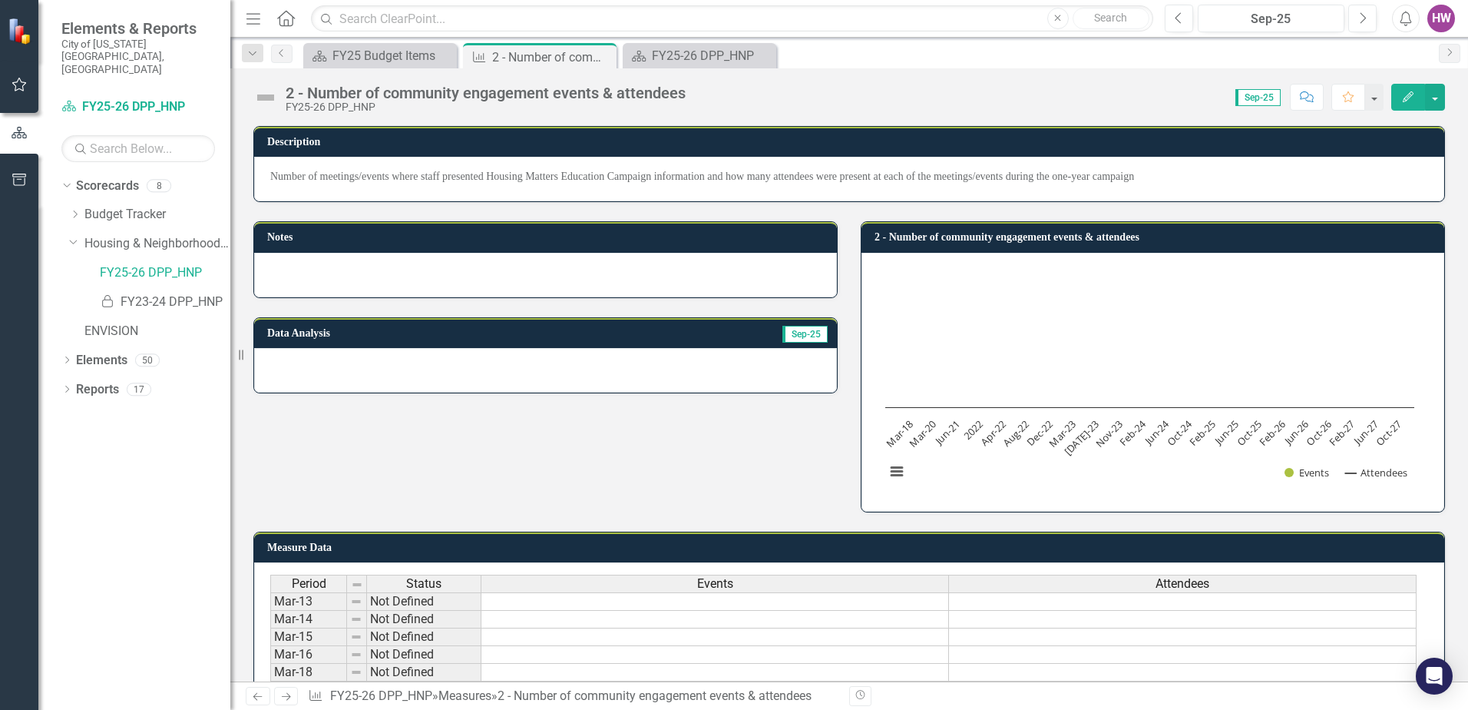
click at [351, 269] on div at bounding box center [545, 275] width 583 height 45
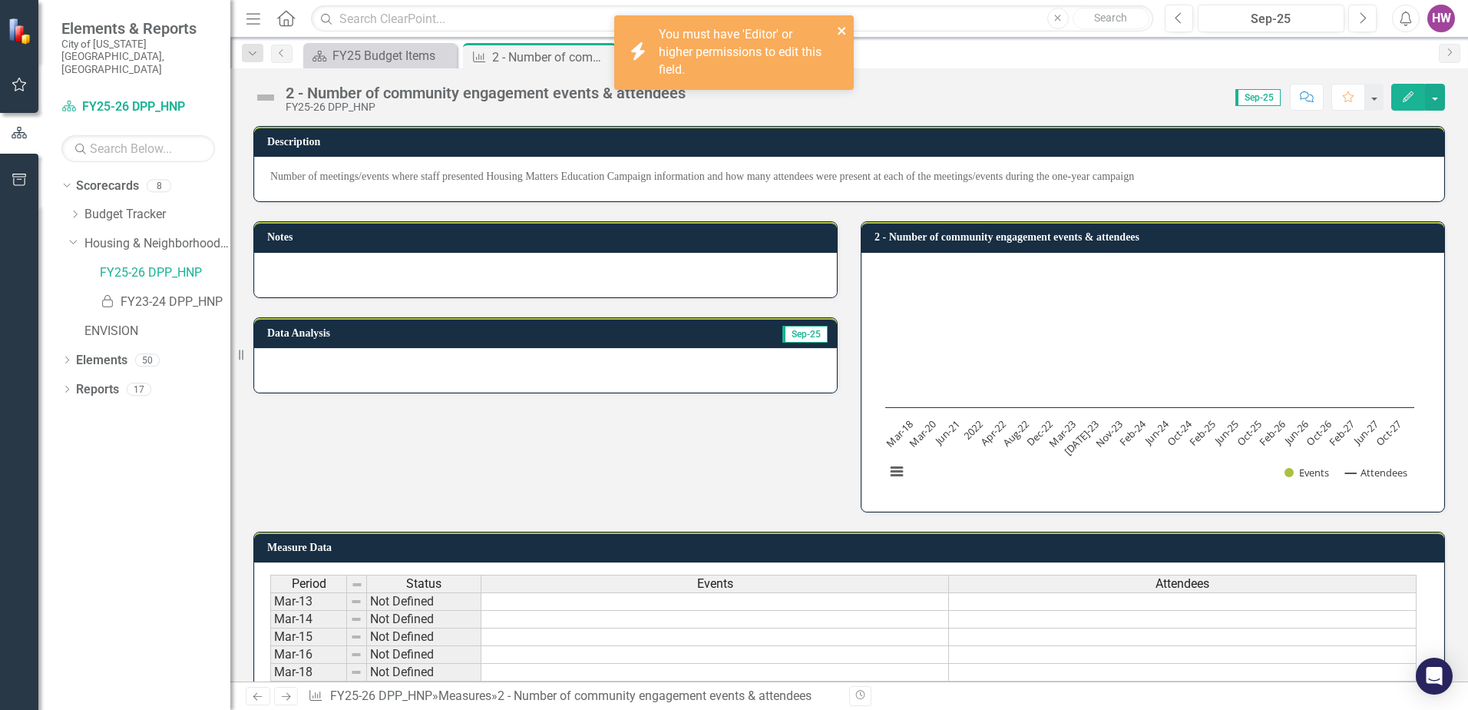
click at [842, 29] on icon "close" at bounding box center [842, 31] width 8 height 8
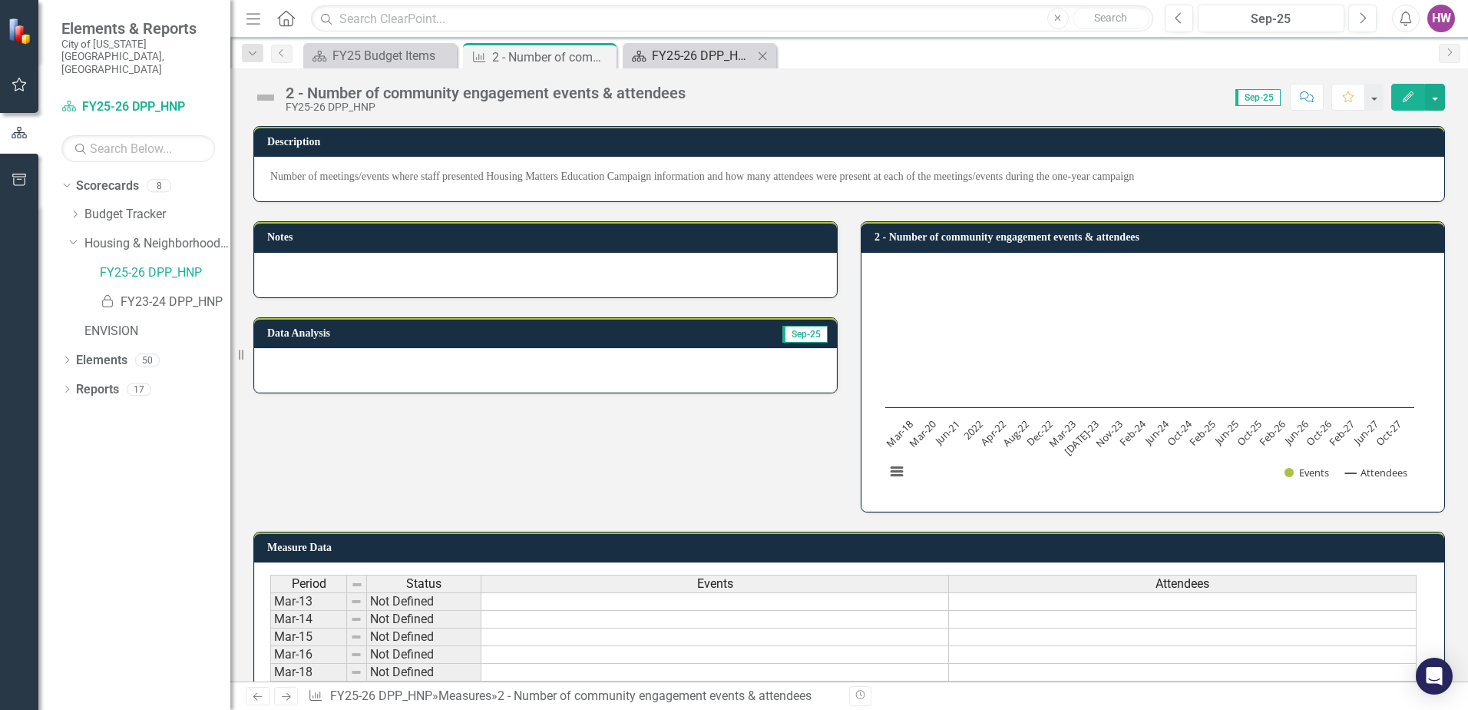
click at [660, 58] on div "FY25-26 DPP_HNP" at bounding box center [702, 55] width 101 height 19
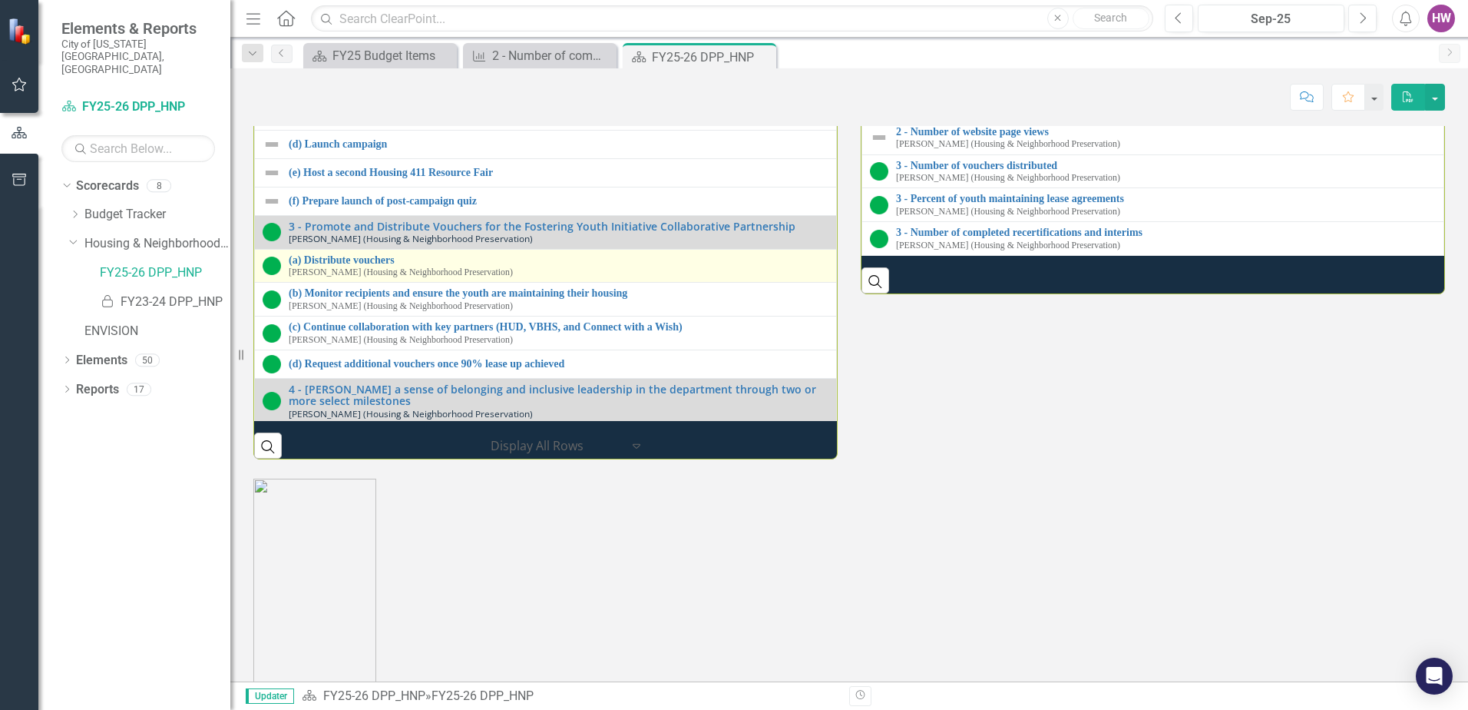
scroll to position [154, 0]
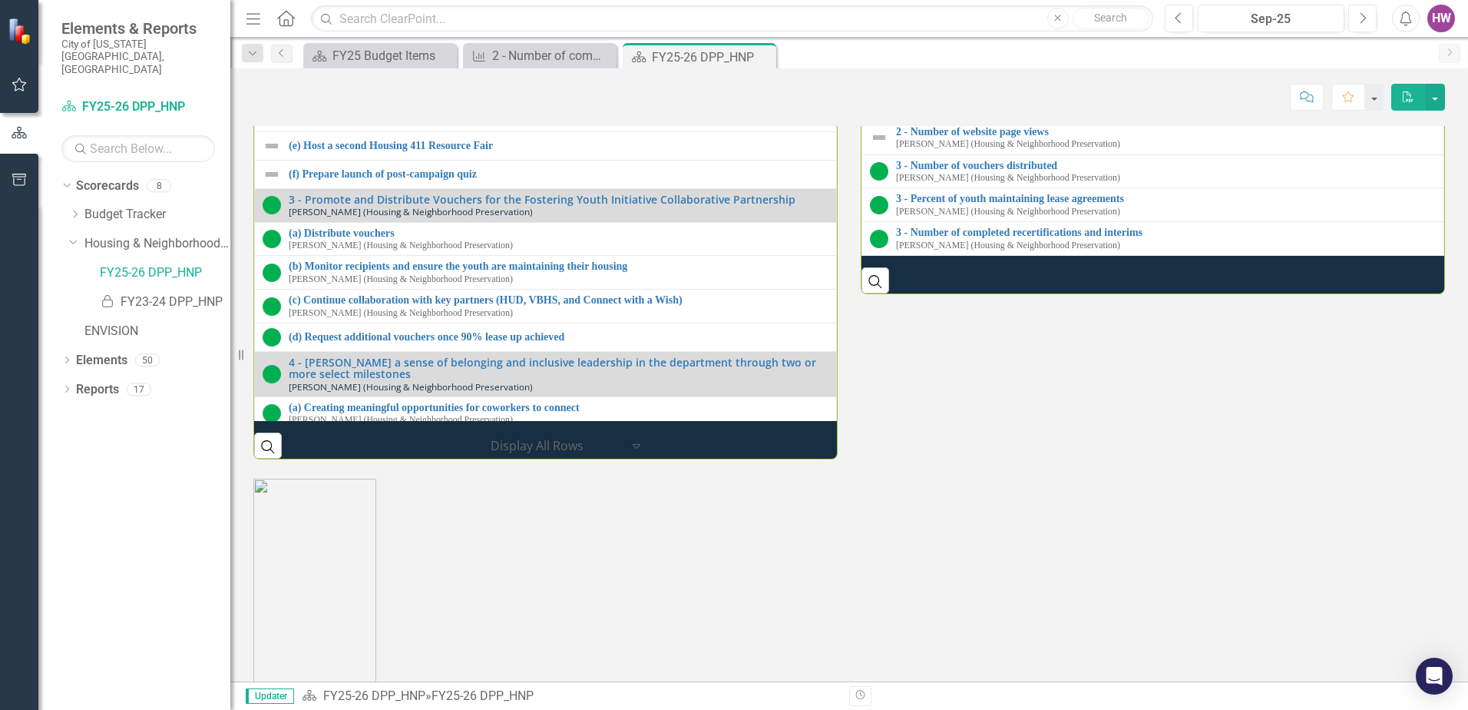
click at [271, 28] on img at bounding box center [272, 19] width 18 height 18
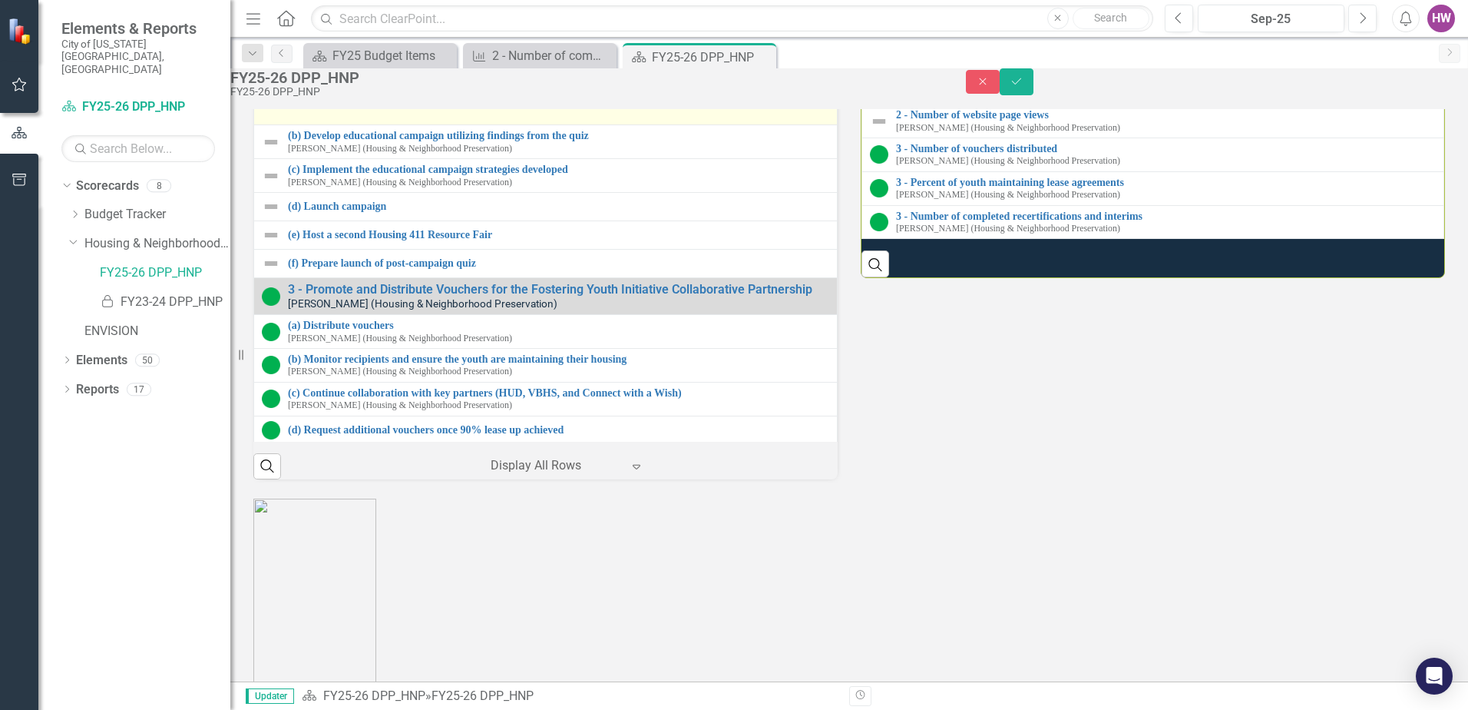
click at [447, 78] on icon "Expand" at bounding box center [454, 72] width 15 height 12
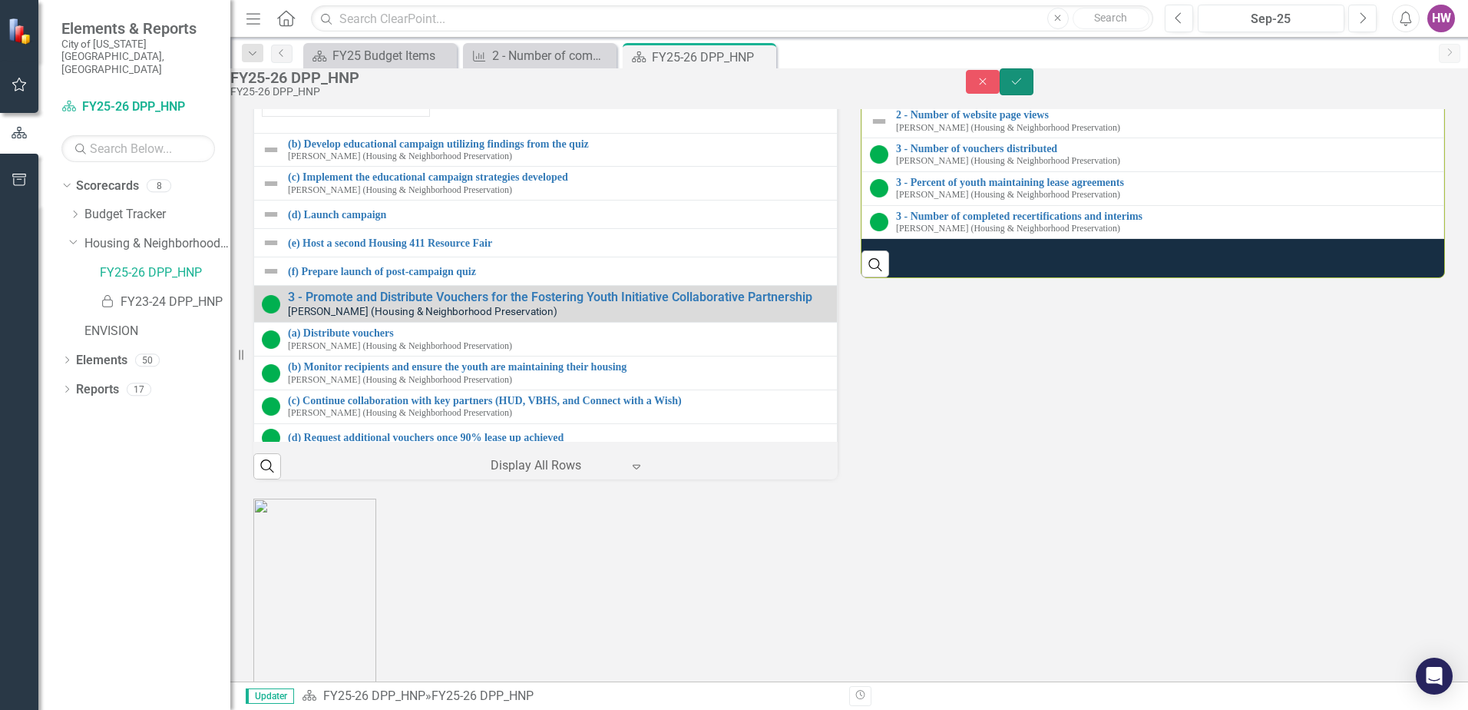
click at [1024, 87] on icon "Save" at bounding box center [1017, 81] width 14 height 11
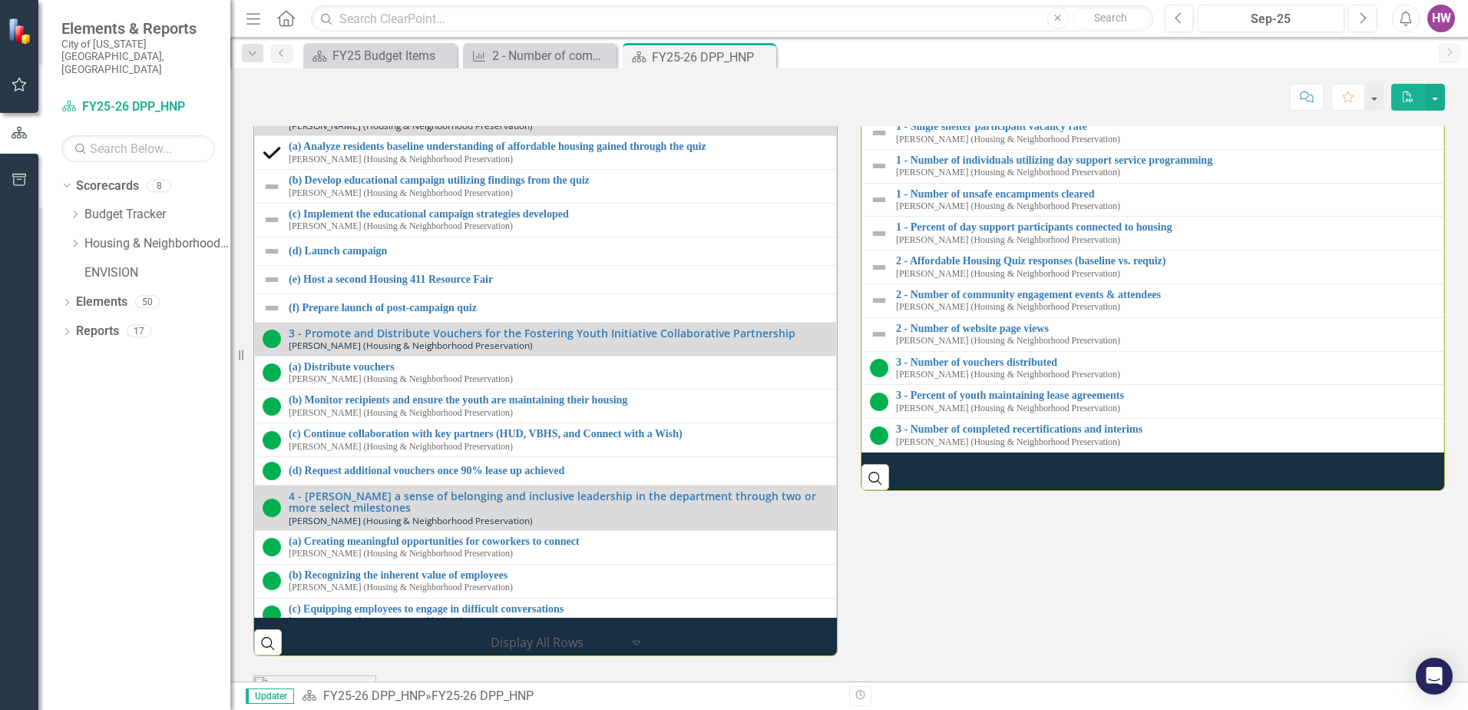
scroll to position [218, 0]
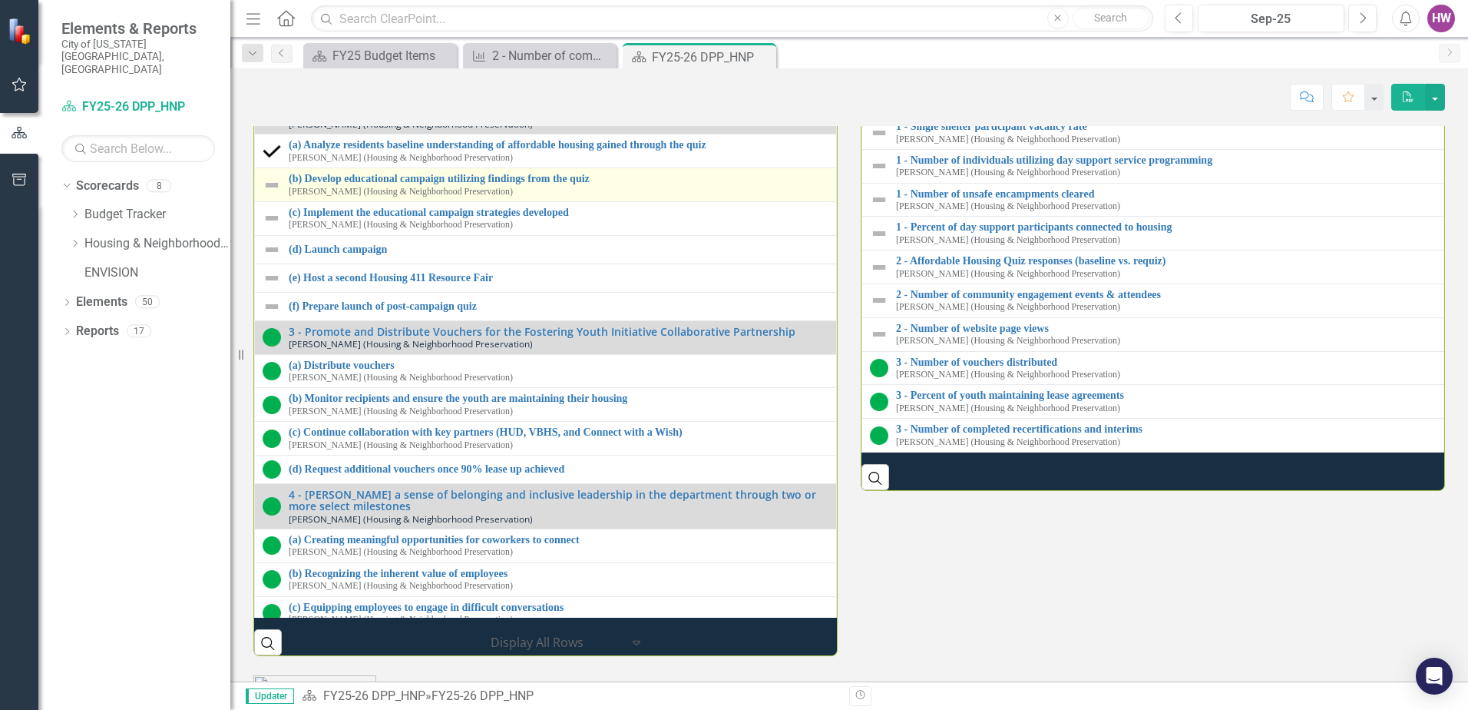
click at [270, 194] on img at bounding box center [272, 185] width 18 height 18
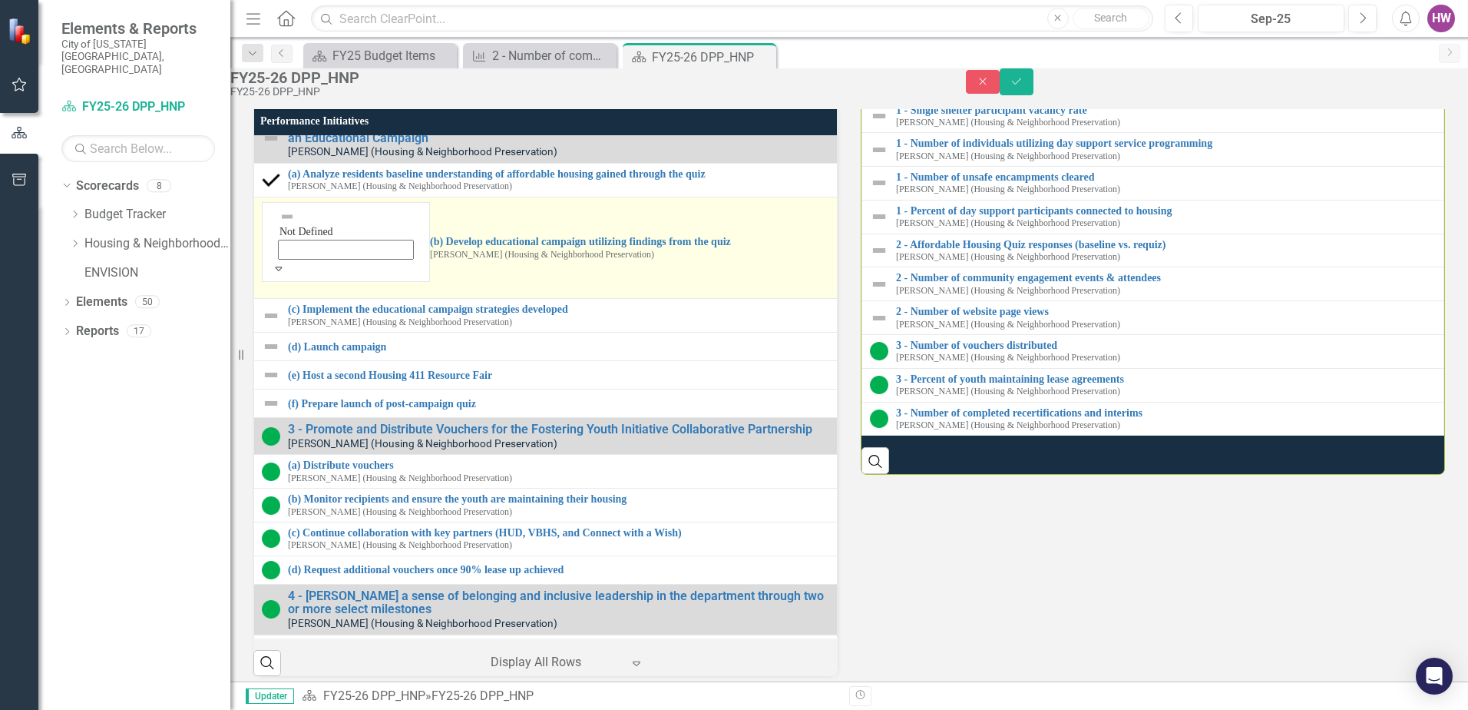
click at [286, 273] on icon "Expand" at bounding box center [279, 268] width 14 height 11
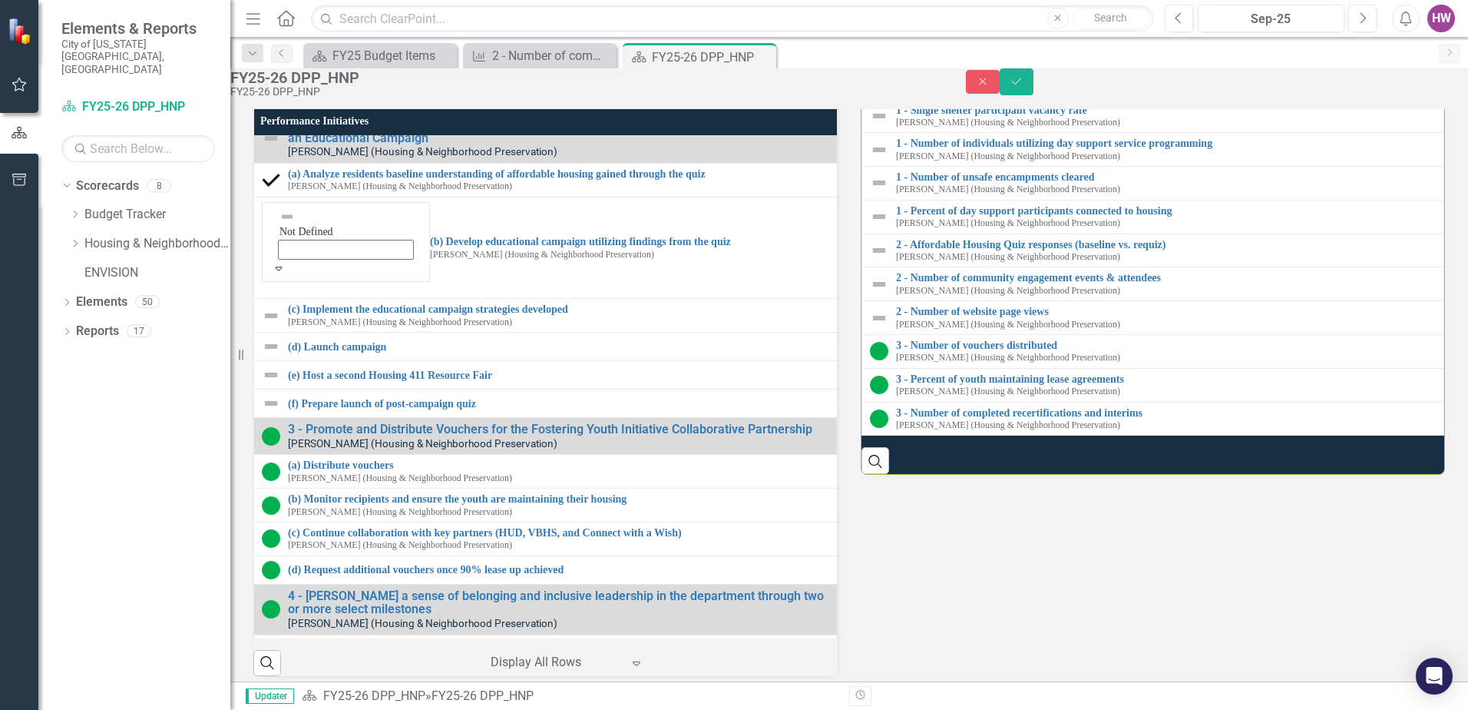
click at [1024, 87] on icon "Save" at bounding box center [1017, 81] width 14 height 11
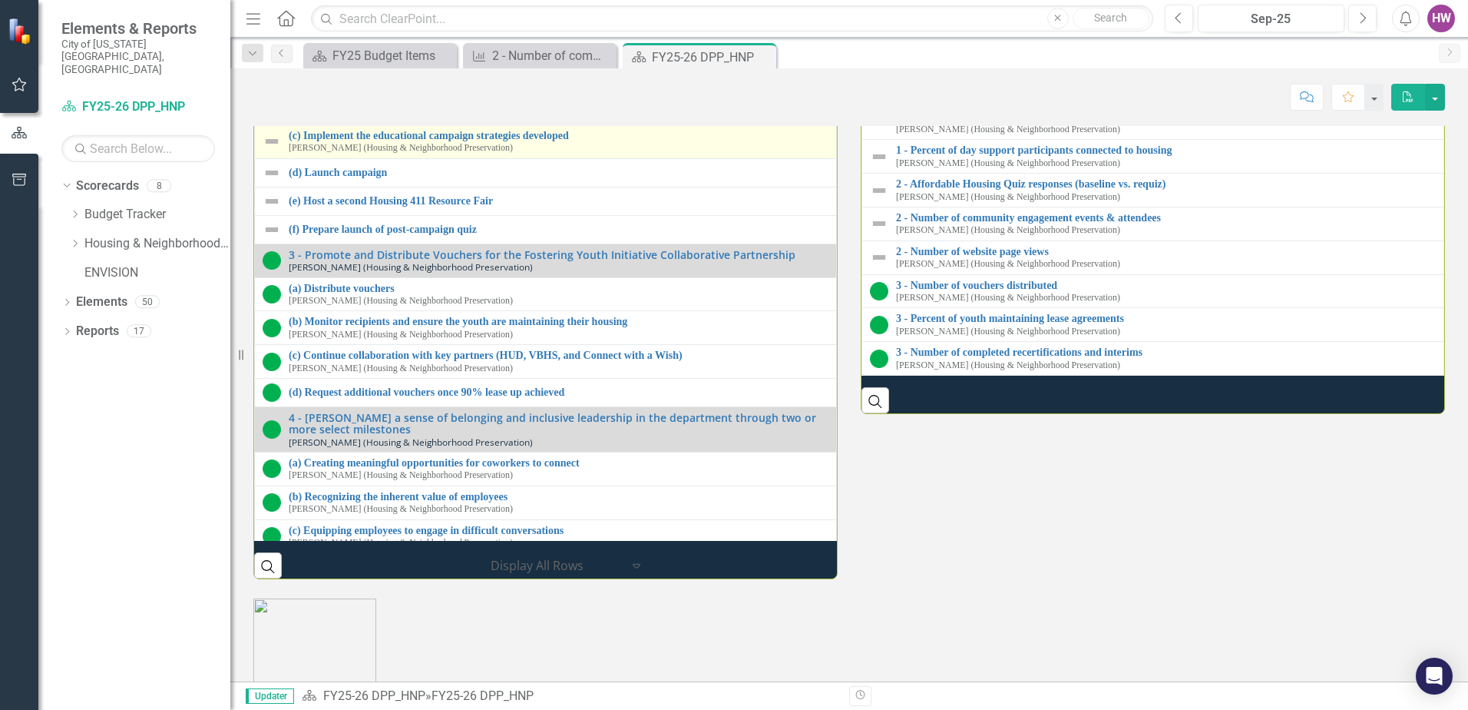
click at [275, 151] on img at bounding box center [272, 141] width 18 height 18
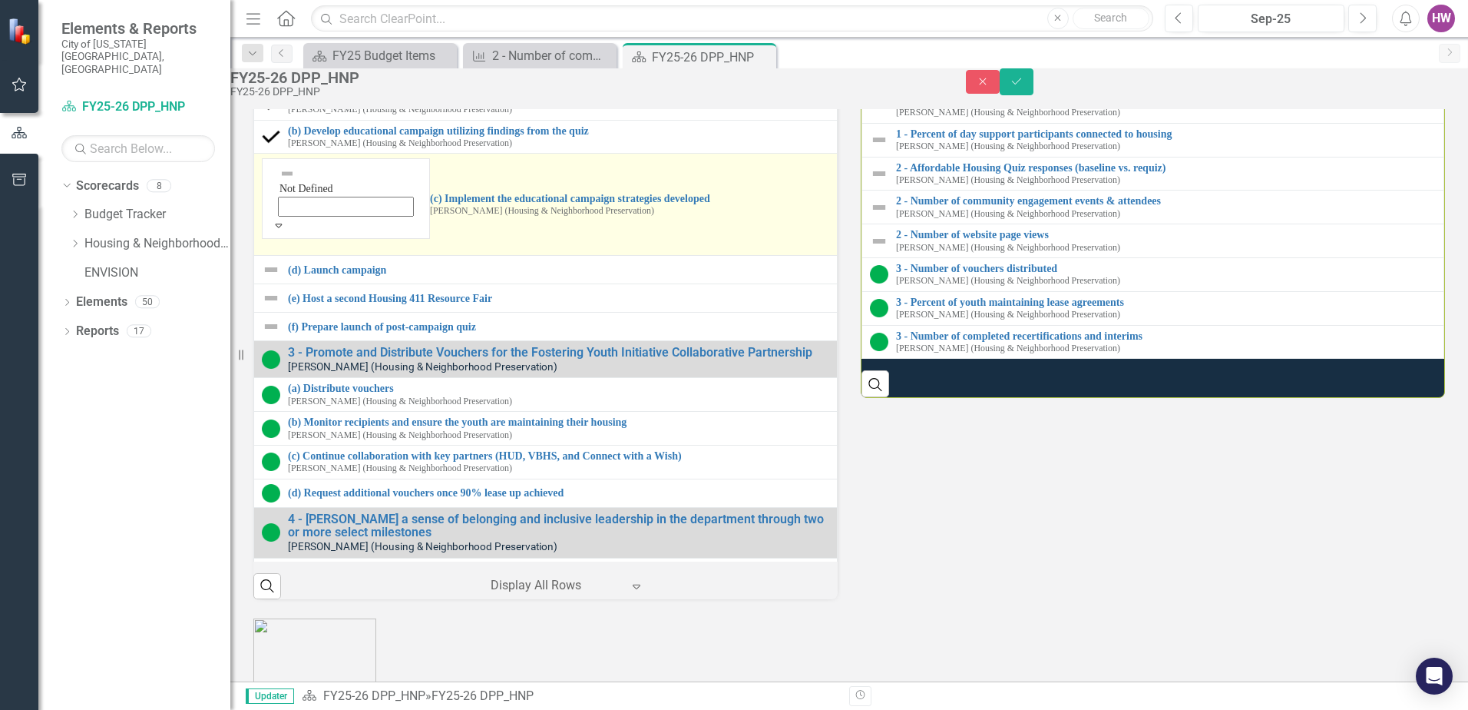
click at [283, 227] on icon at bounding box center [279, 225] width 7 height 4
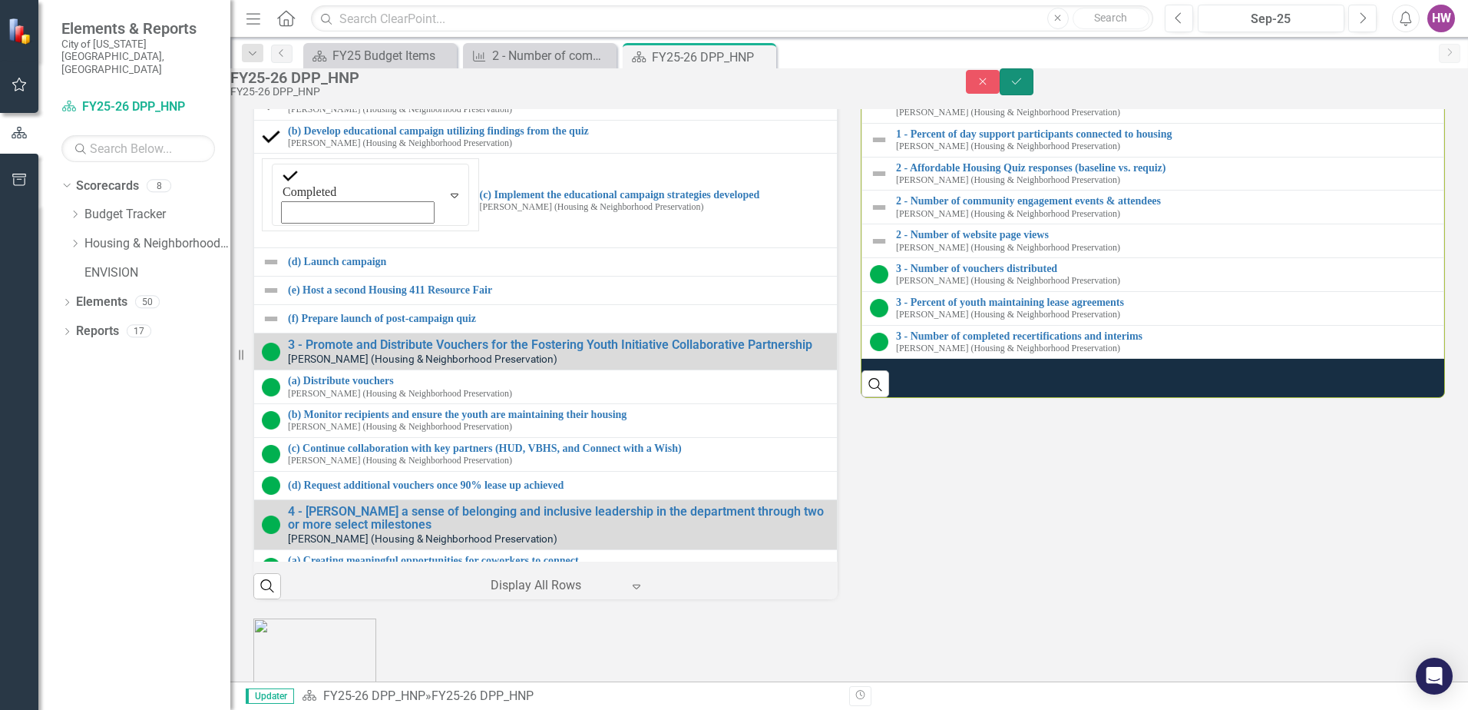
click at [1024, 87] on icon "Save" at bounding box center [1017, 81] width 14 height 11
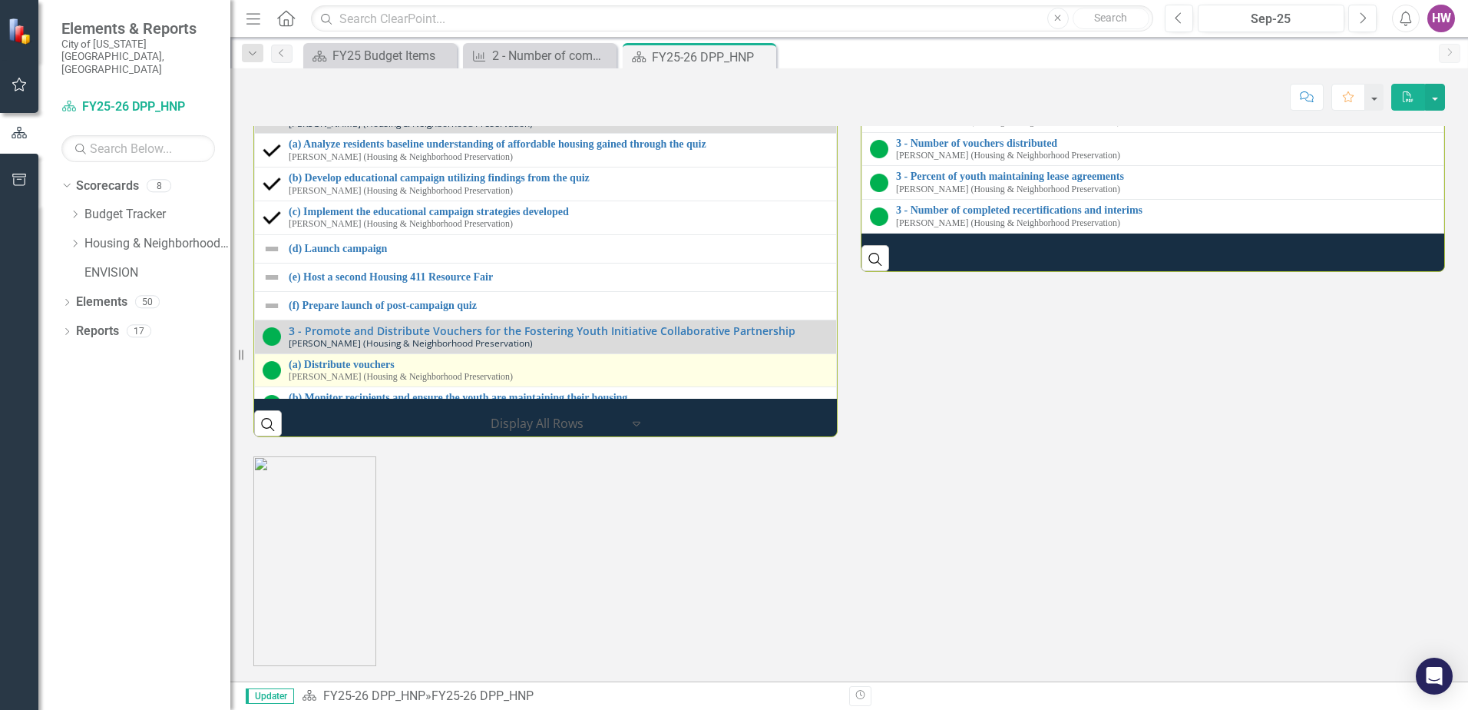
scroll to position [2227, 0]
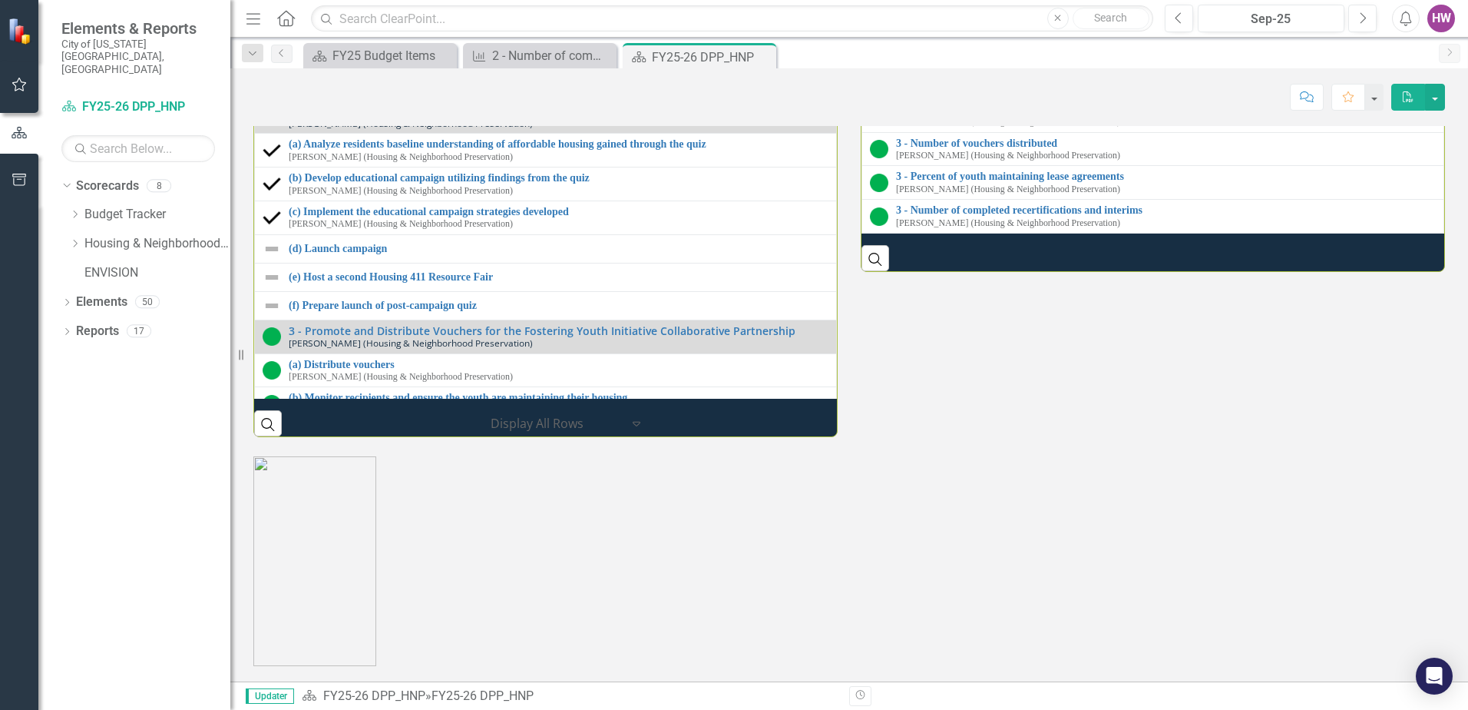
click at [1003, 81] on link "2 - Number of community engagement events & attendees" at bounding box center [1166, 76] width 540 height 12
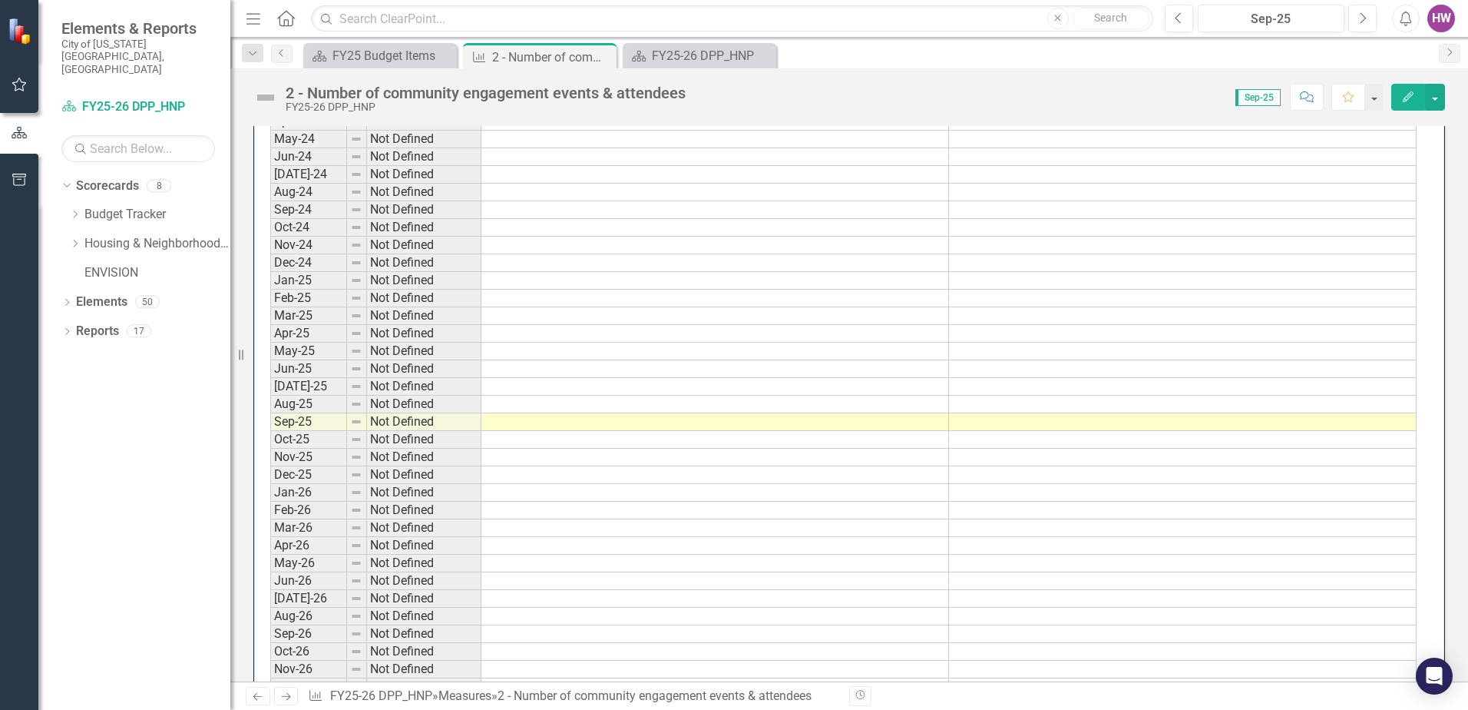
scroll to position [1382, 0]
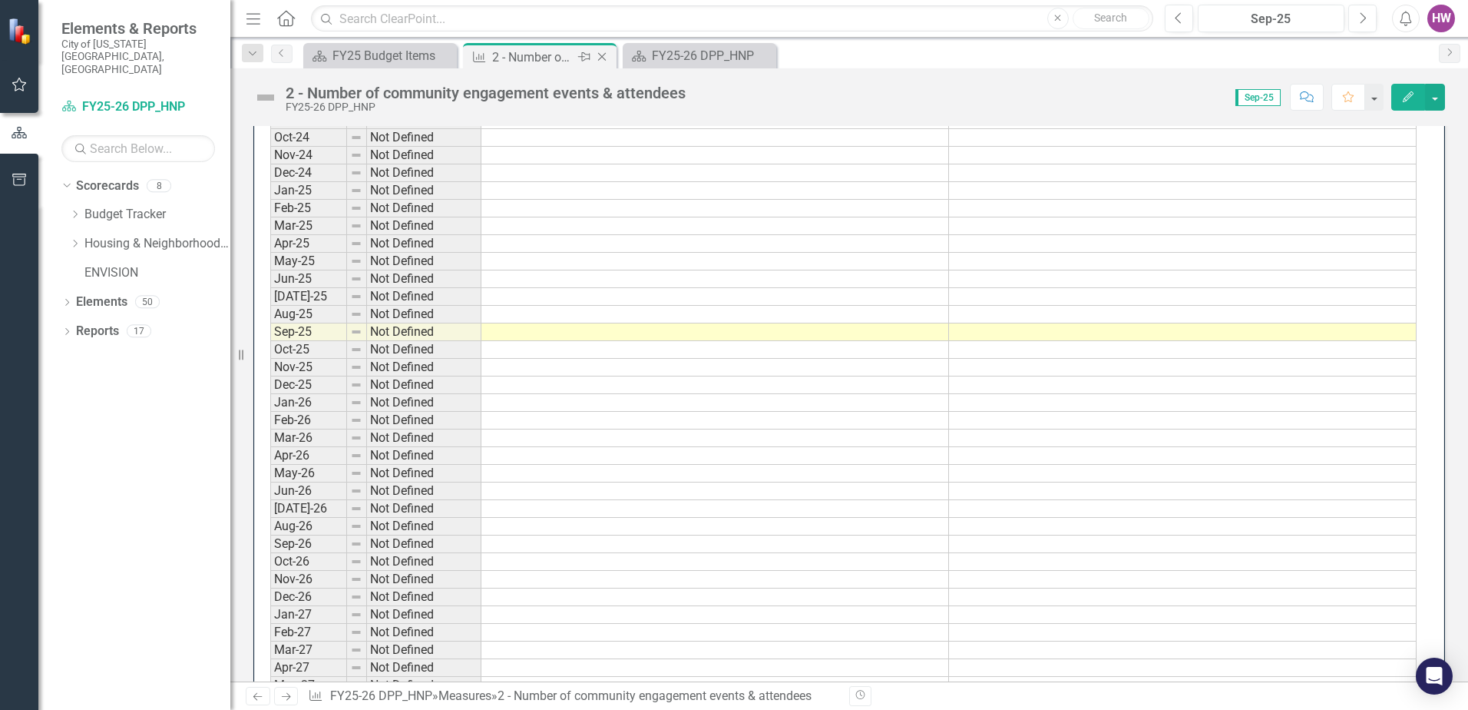
click at [601, 55] on icon at bounding box center [602, 57] width 8 height 8
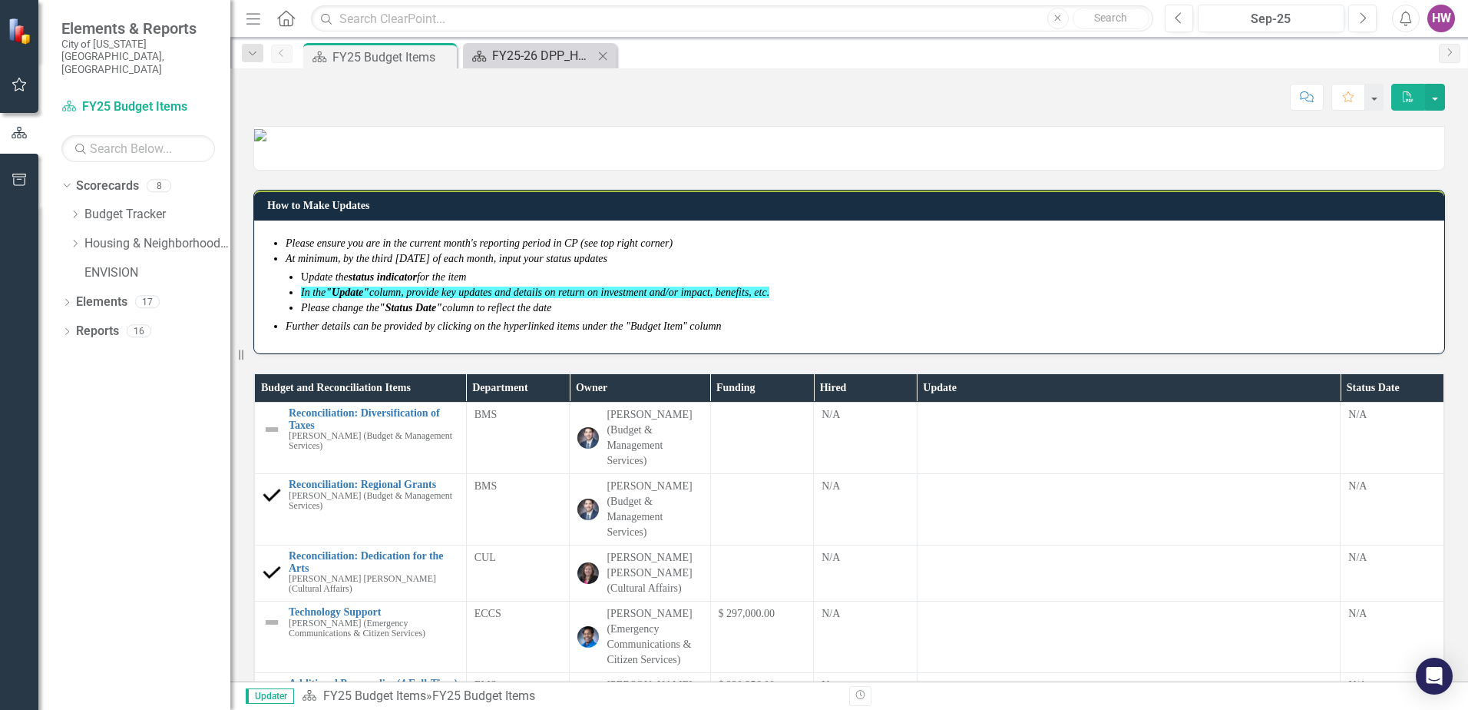
click at [528, 55] on div "FY25-26 DPP_HNP" at bounding box center [542, 55] width 101 height 19
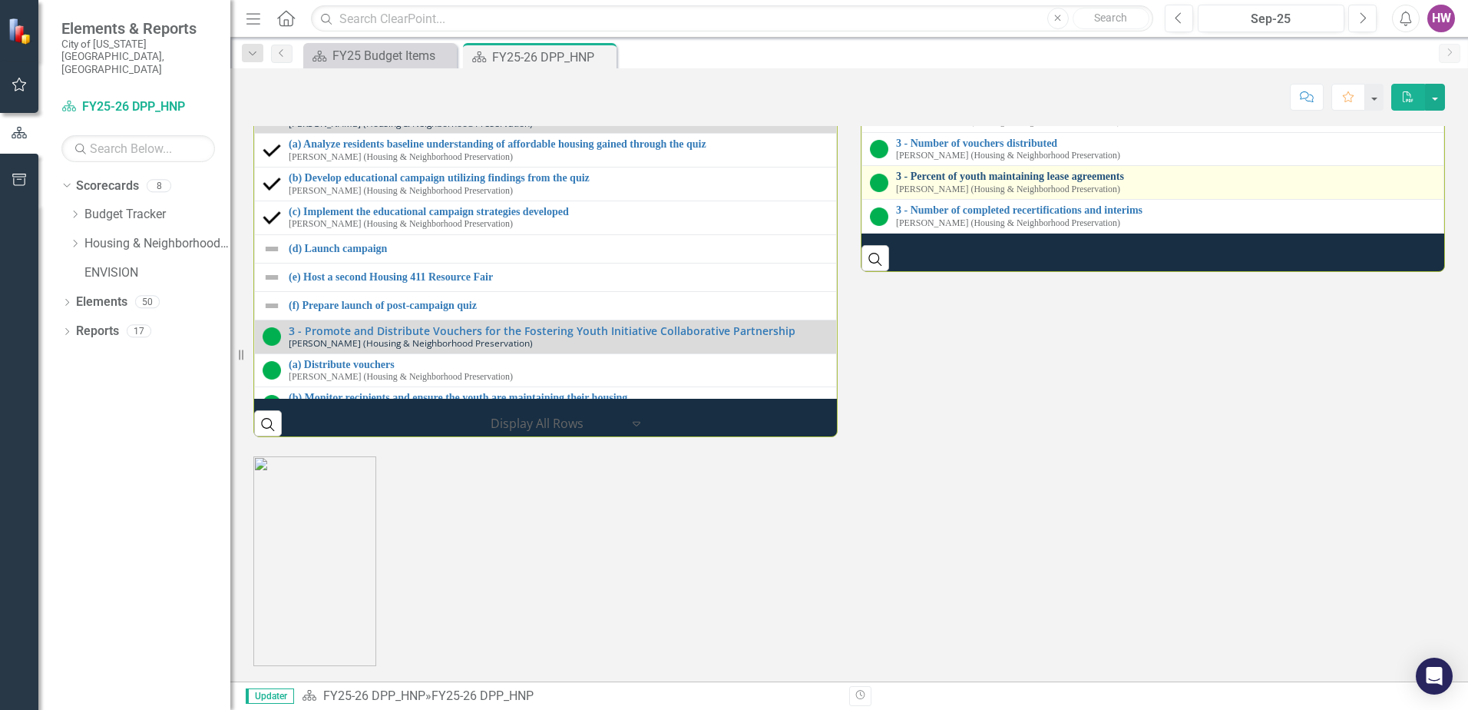
scroll to position [2116, 0]
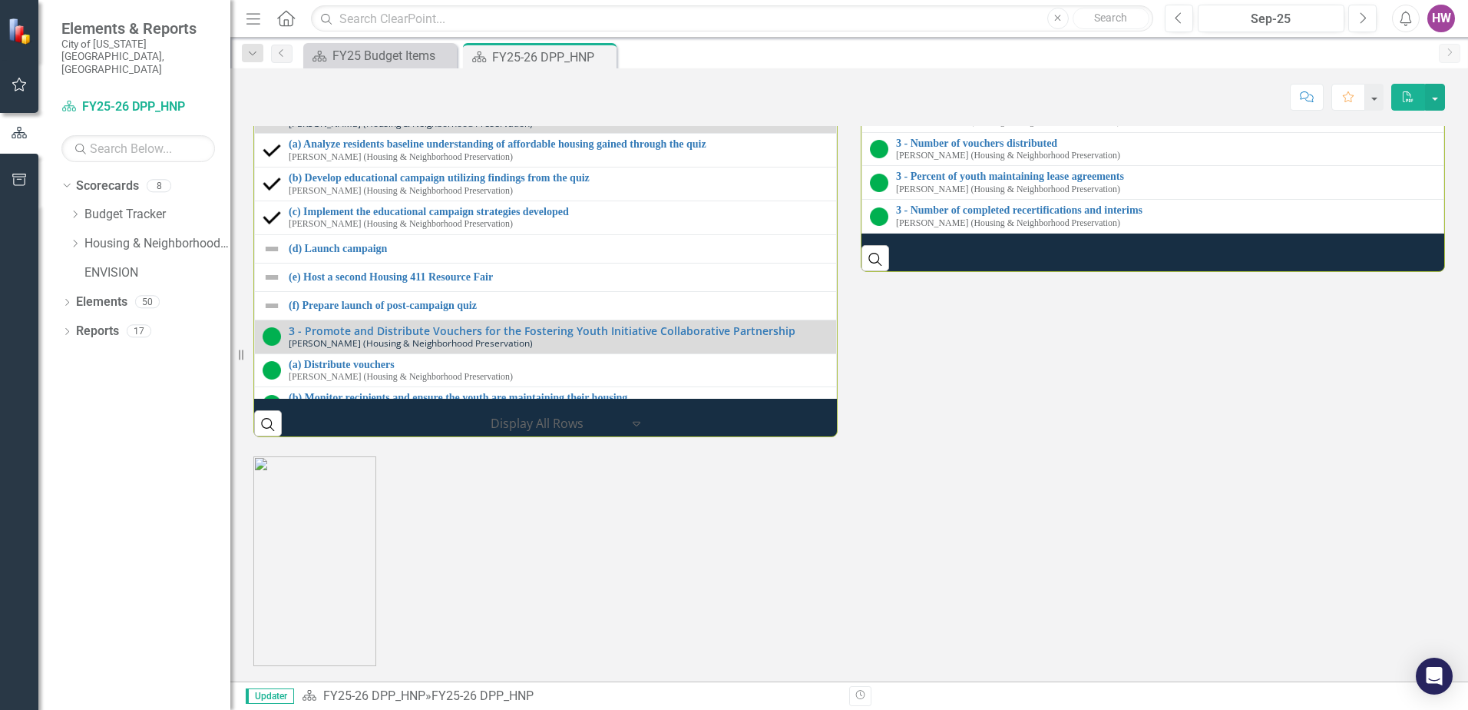
click at [1038, 81] on link "2 - Number of community engagement events & attendees" at bounding box center [1166, 76] width 540 height 12
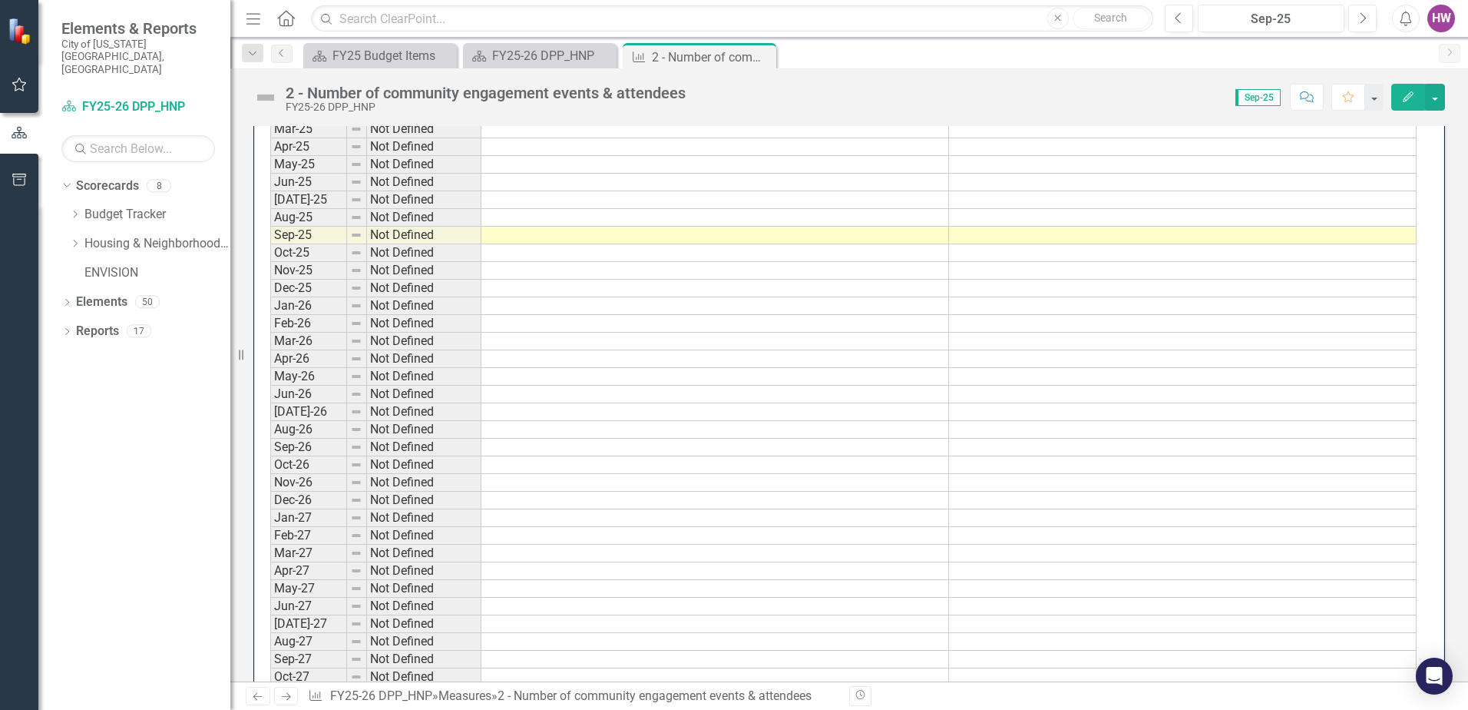
scroll to position [1382, 0]
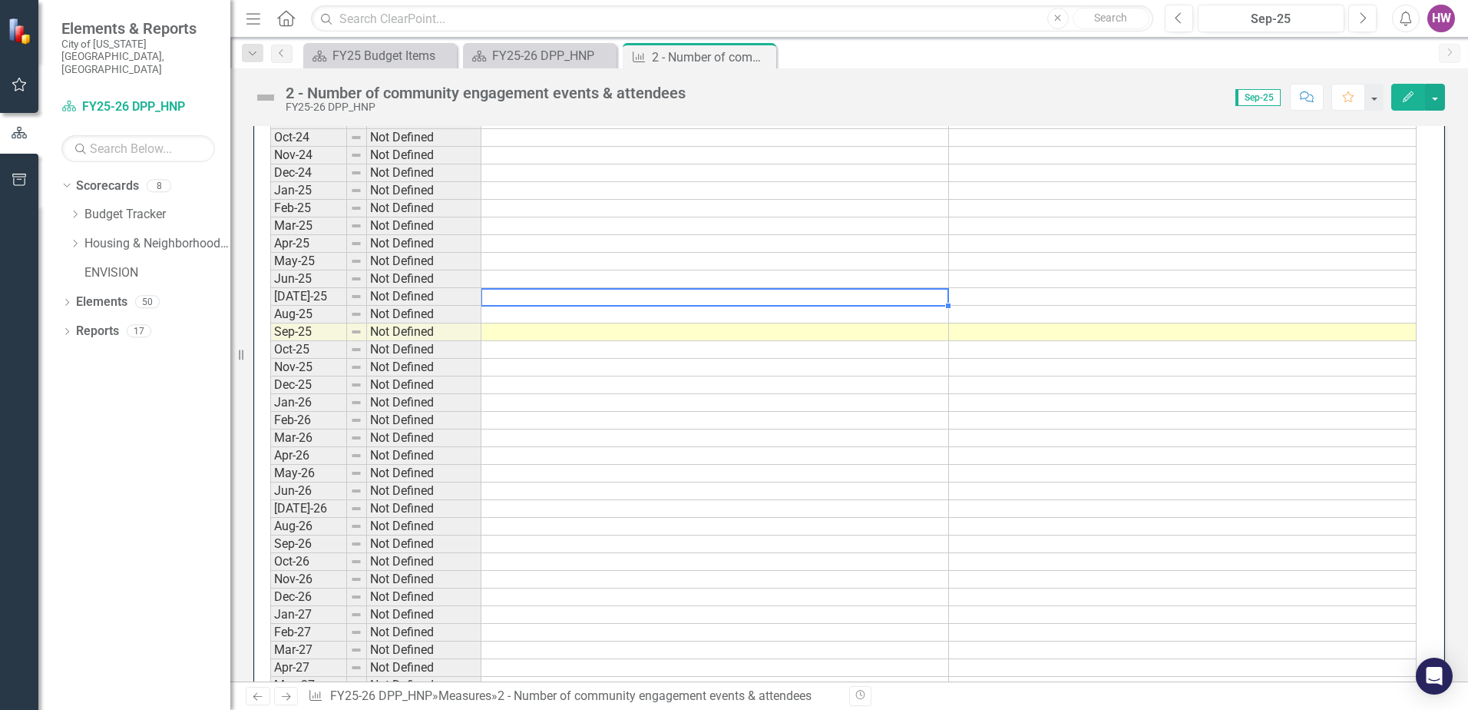
click at [617, 299] on td at bounding box center [715, 297] width 468 height 18
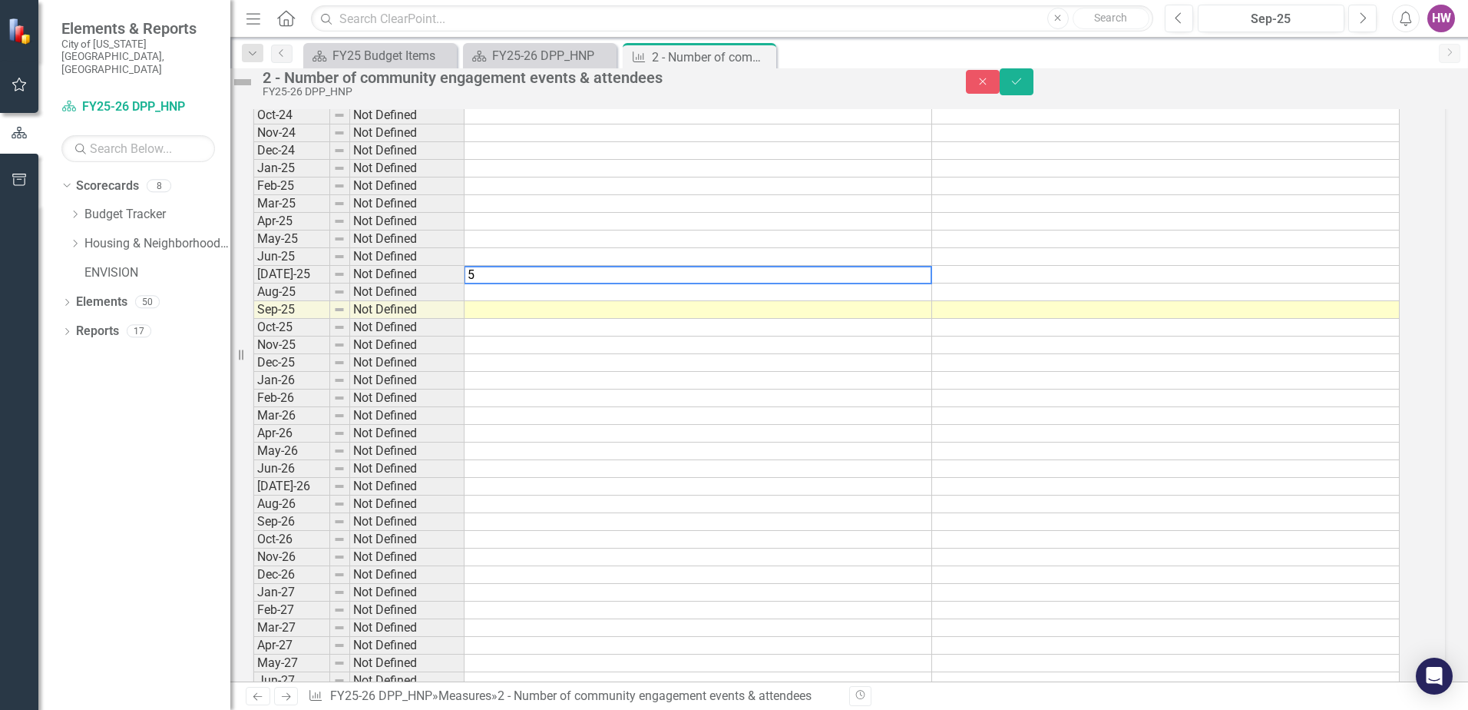
scroll to position [1388, 0]
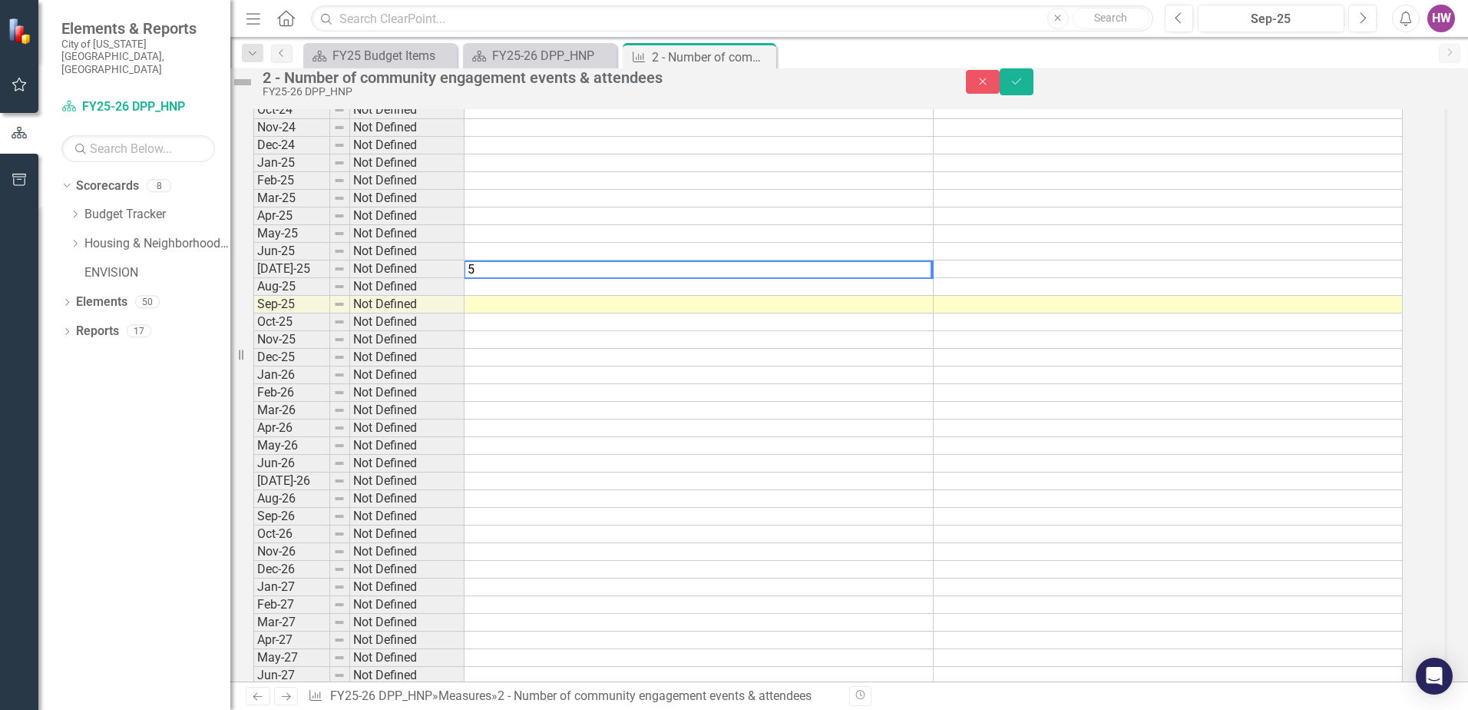
type textarea "5"
click at [992, 278] on td at bounding box center [1168, 269] width 469 height 18
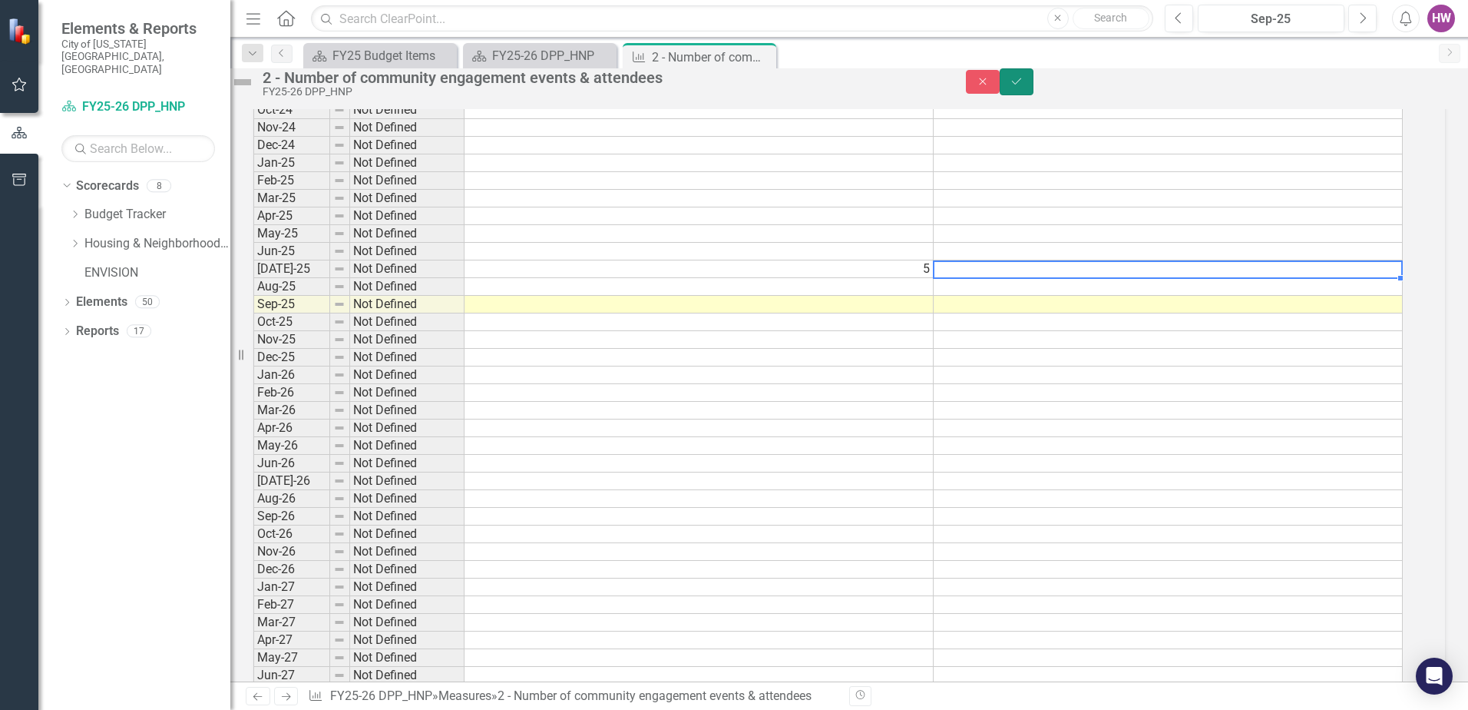
click at [1024, 87] on icon "Save" at bounding box center [1017, 81] width 14 height 11
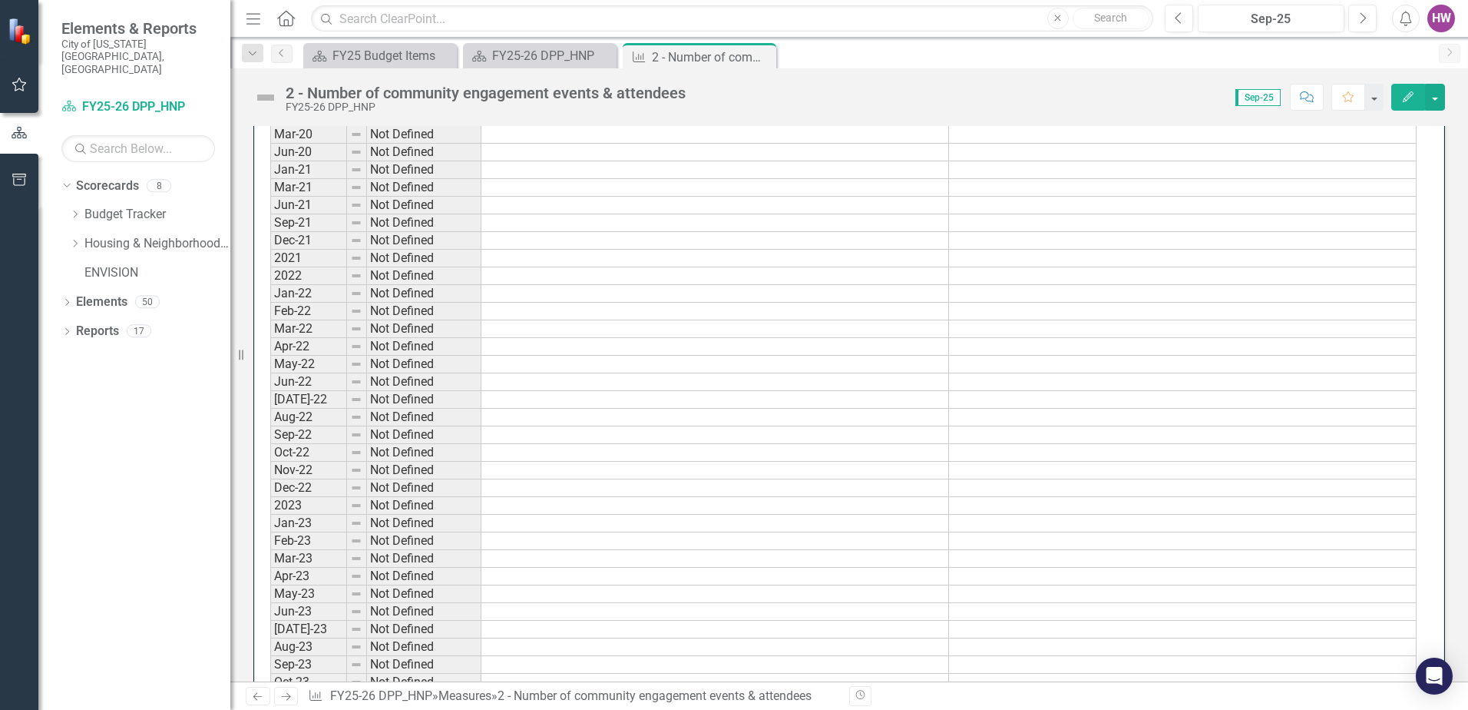
scroll to position [614, 0]
click at [536, 51] on div "FY25-26 DPP_HNP" at bounding box center [542, 55] width 101 height 19
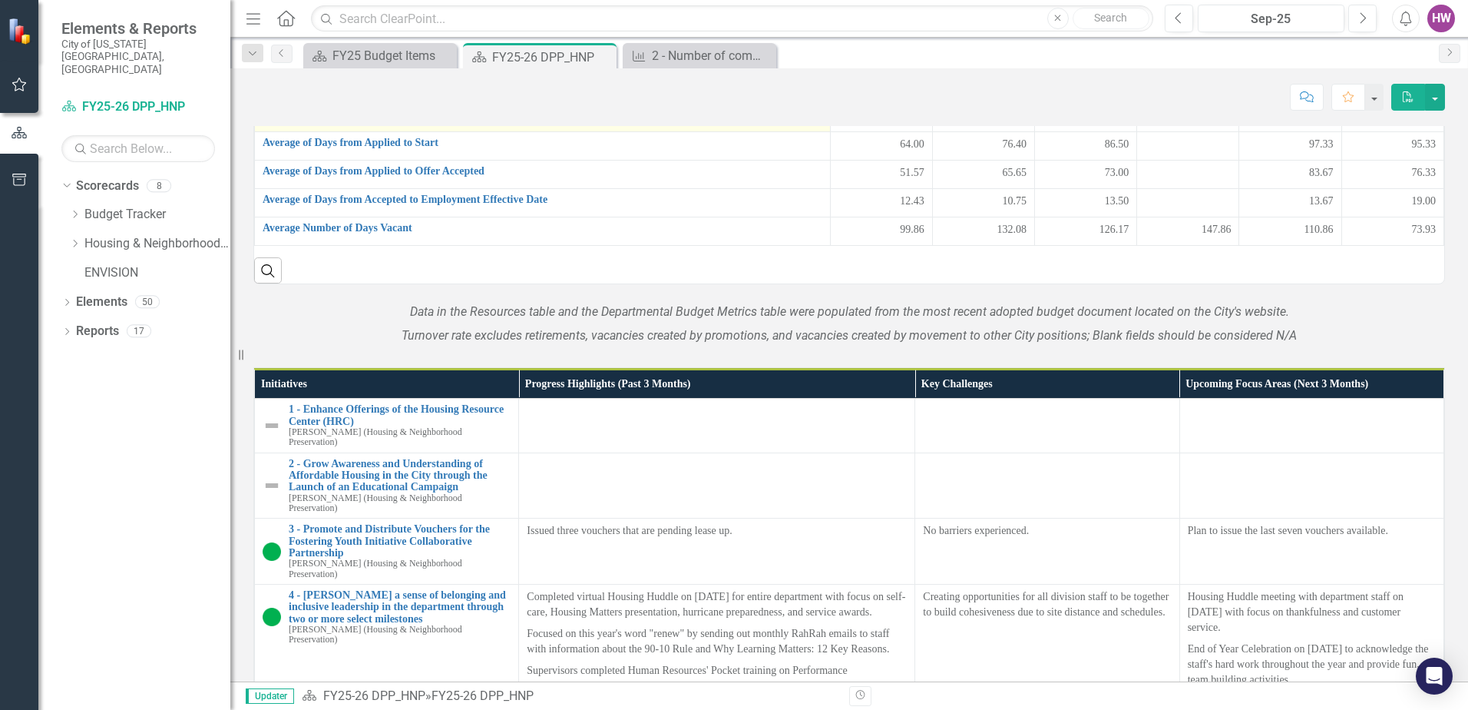
scroll to position [1152, 0]
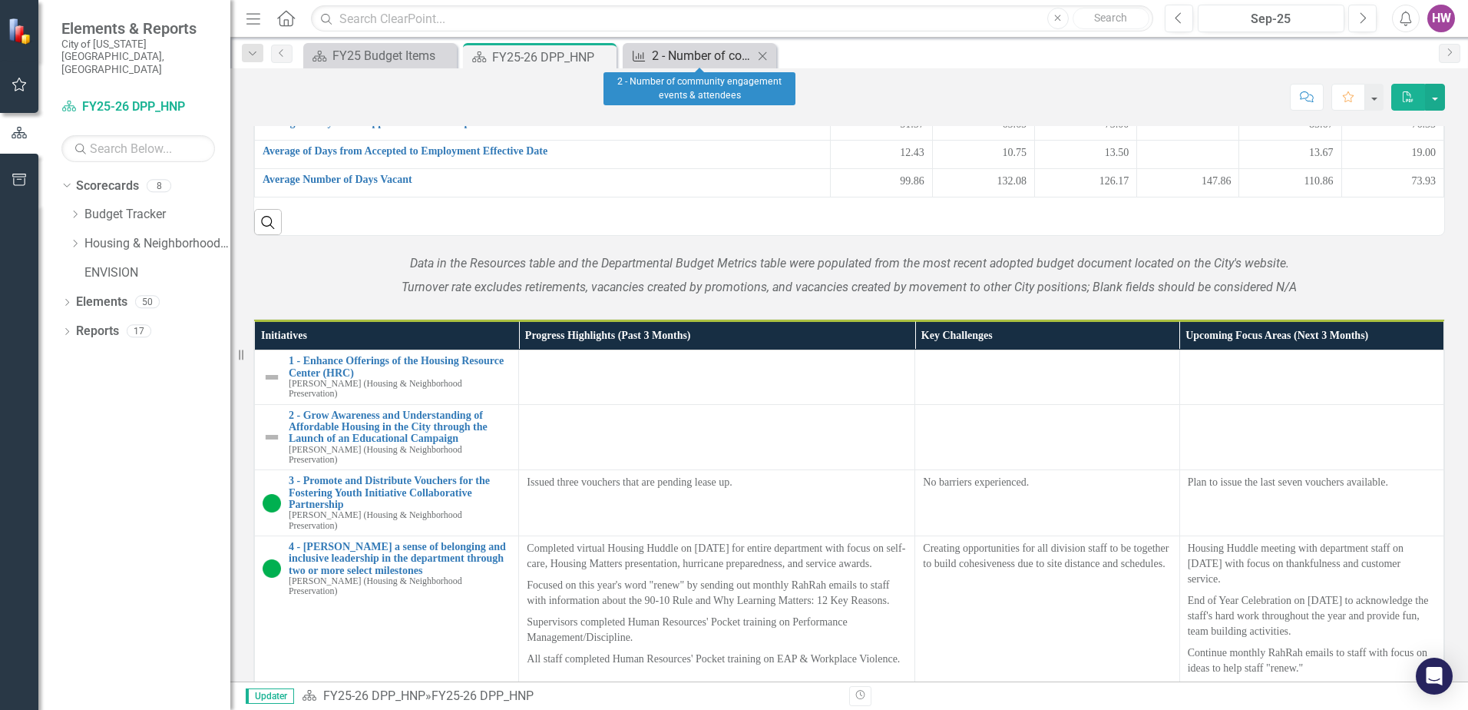
click at [687, 59] on div "2 - Number of community engagement events & attendees" at bounding box center [702, 55] width 101 height 19
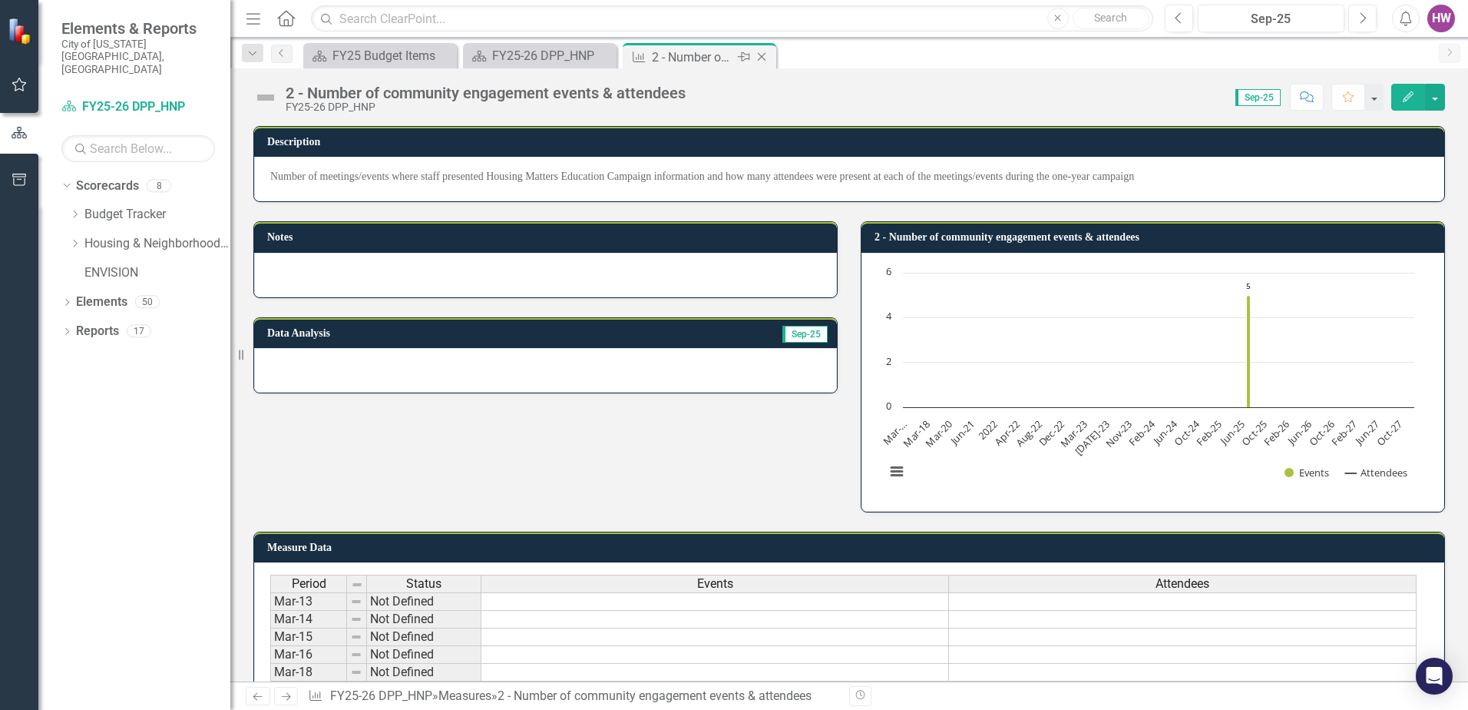
click at [762, 55] on icon "Close" at bounding box center [761, 57] width 15 height 12
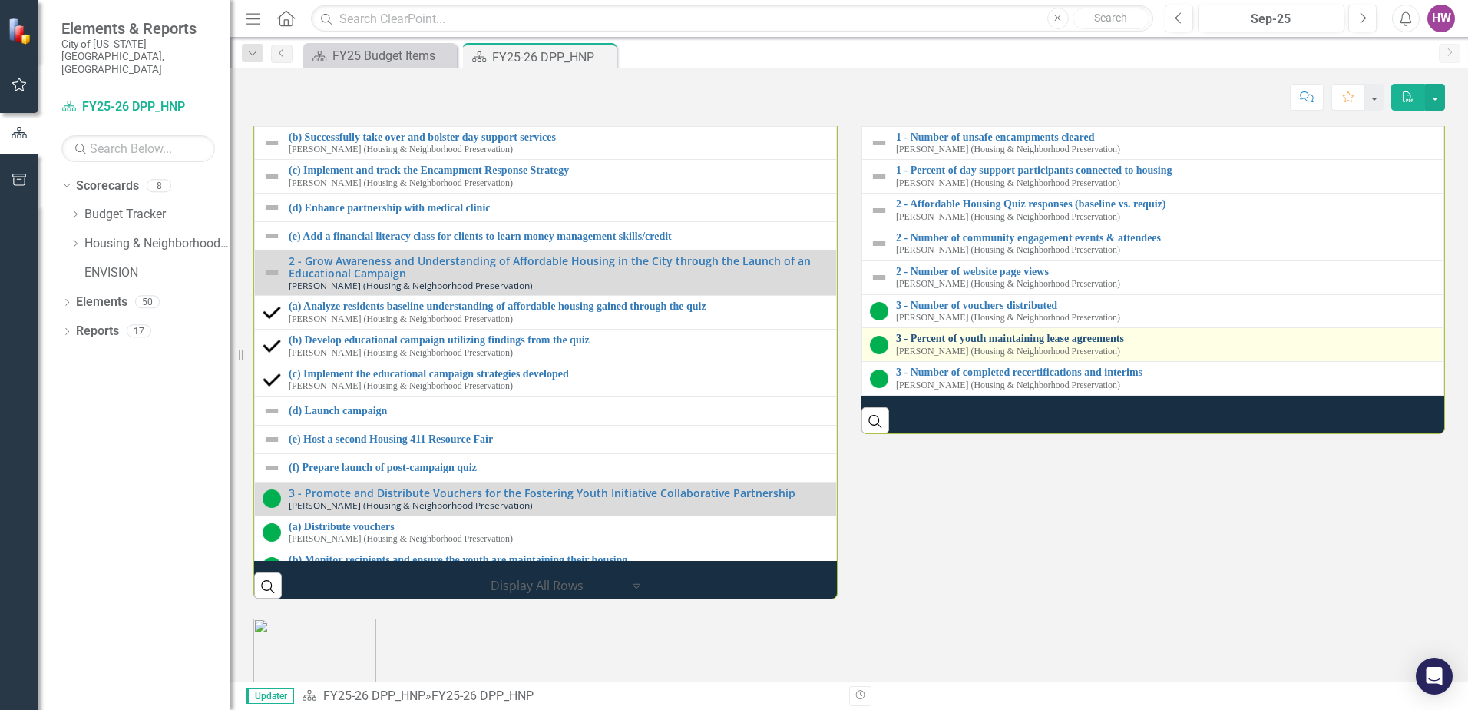
scroll to position [1997, 0]
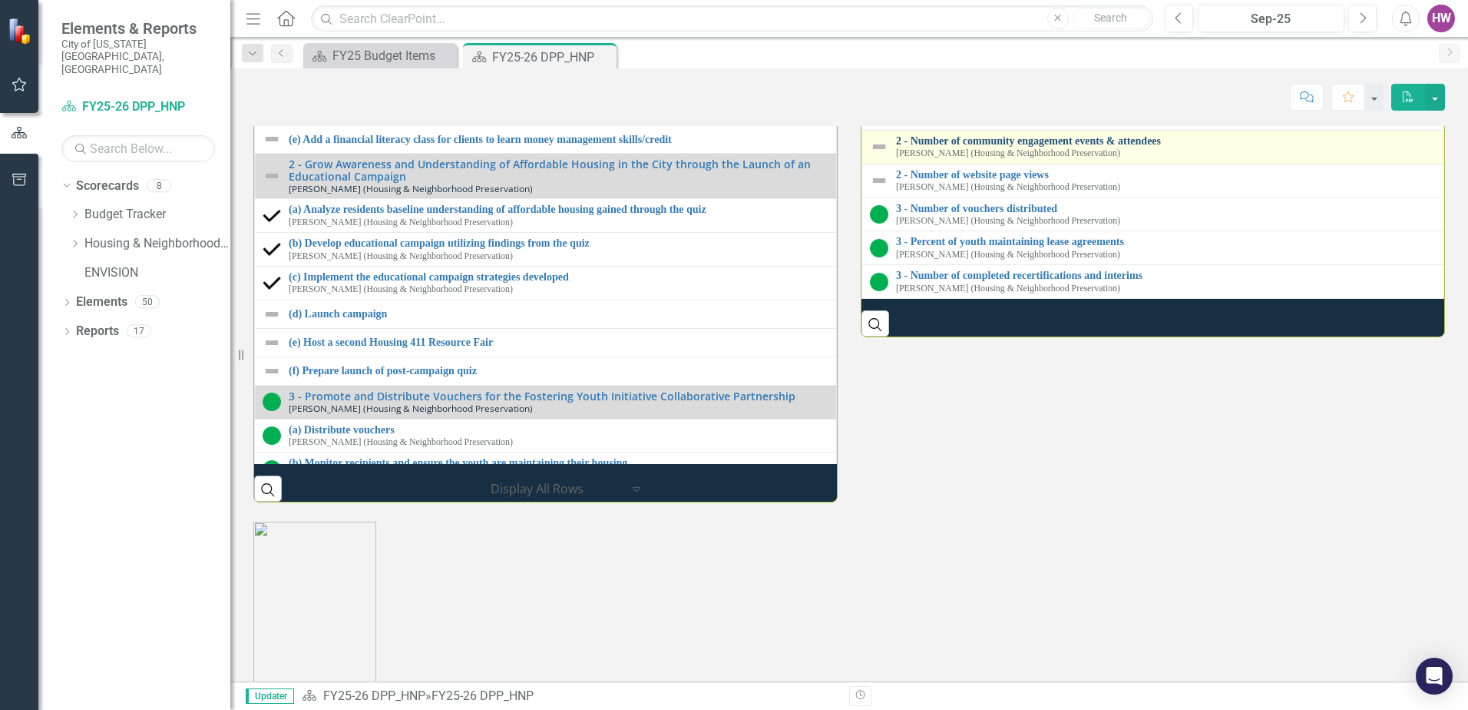
click at [1057, 147] on link "2 - Number of community engagement events & attendees" at bounding box center [1166, 141] width 540 height 12
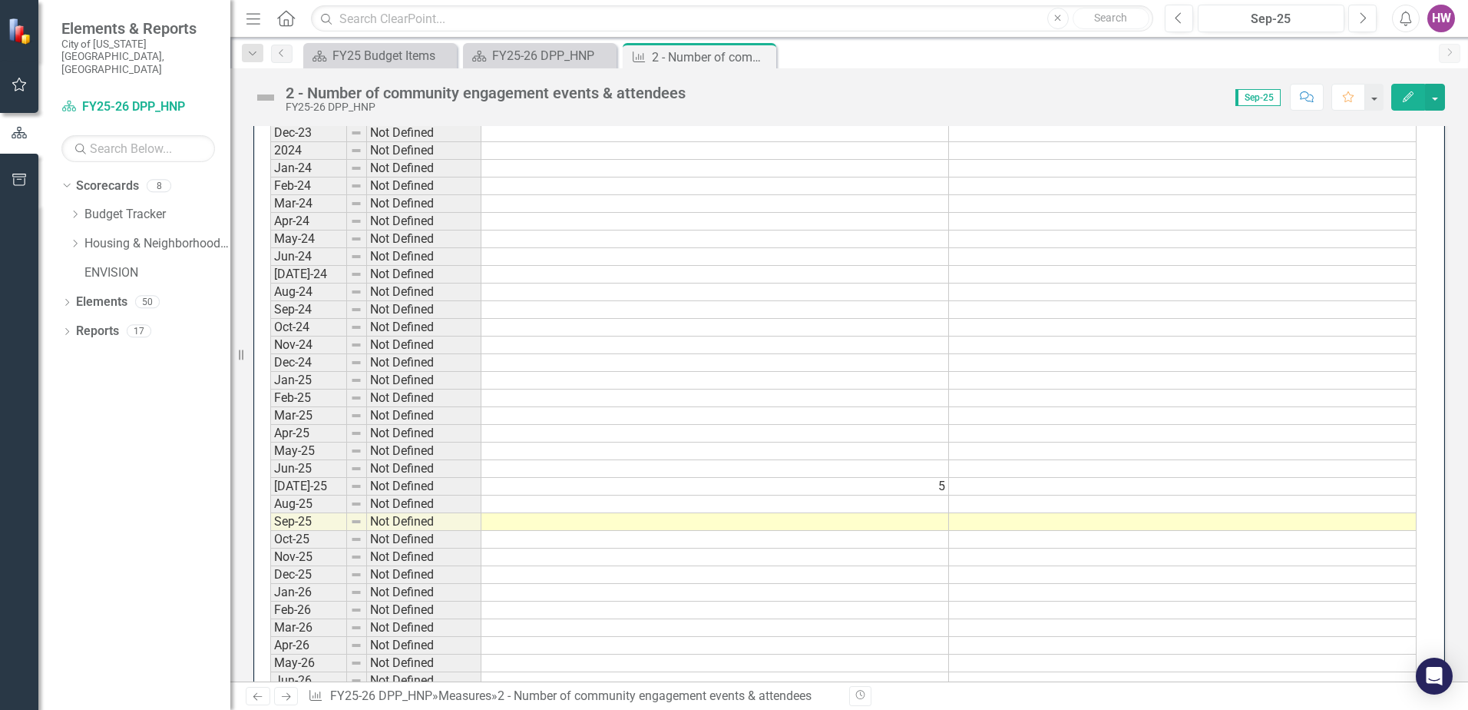
scroll to position [1229, 0]
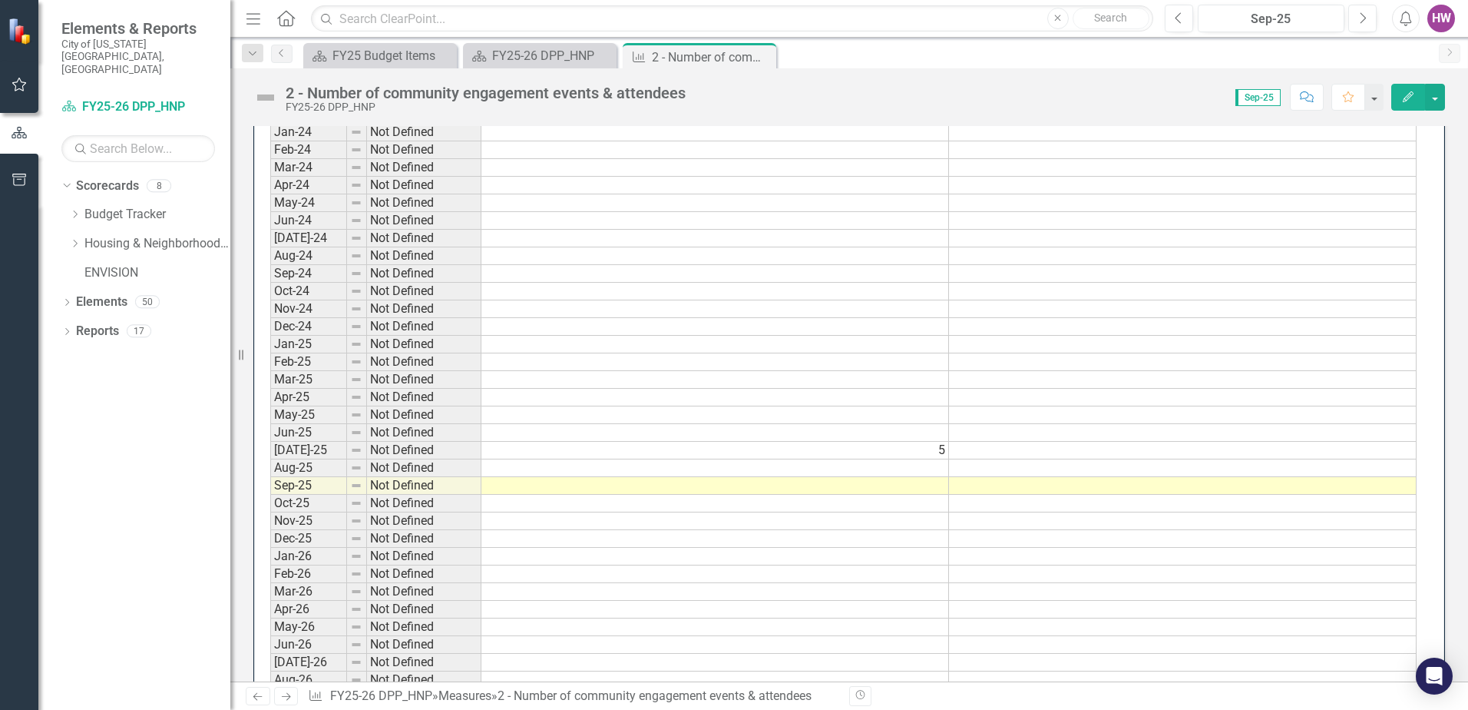
click at [1007, 451] on td at bounding box center [1183, 451] width 468 height 18
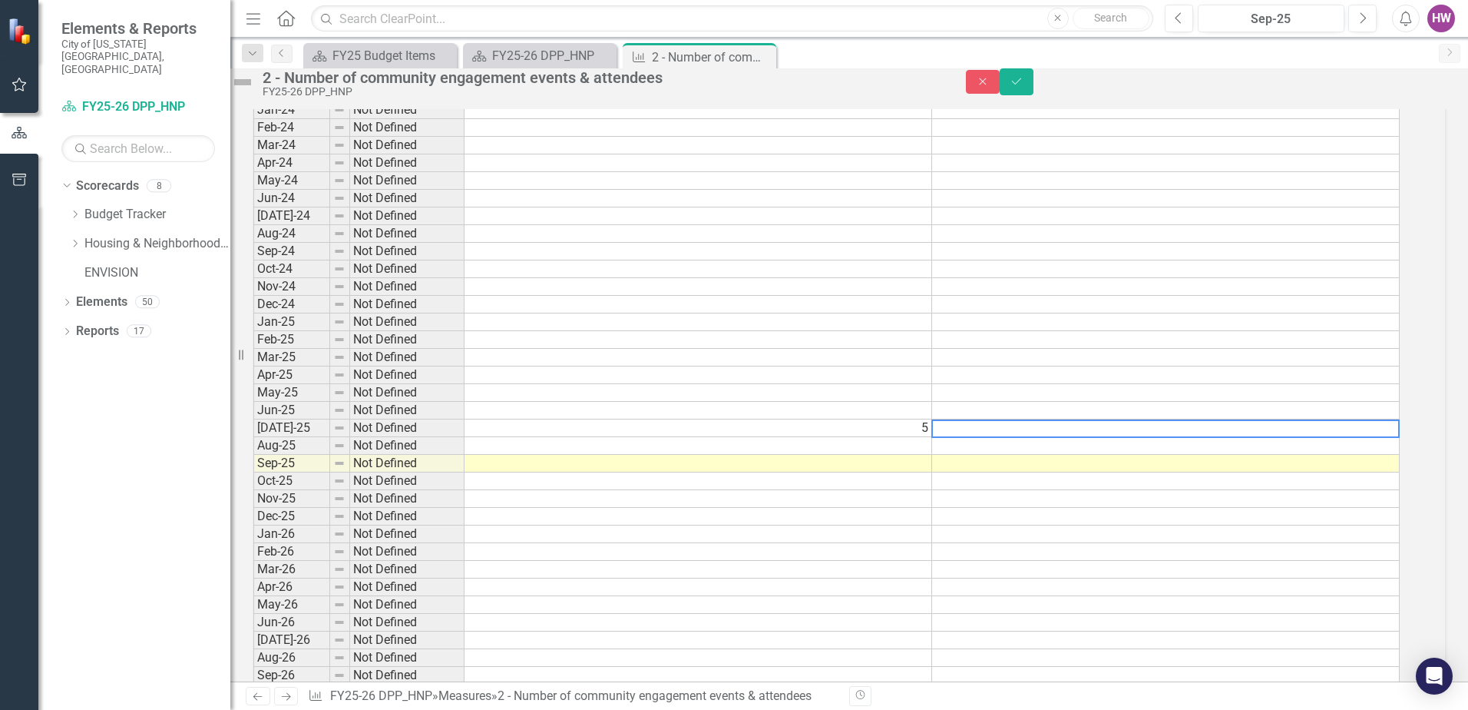
scroll to position [1234, 0]
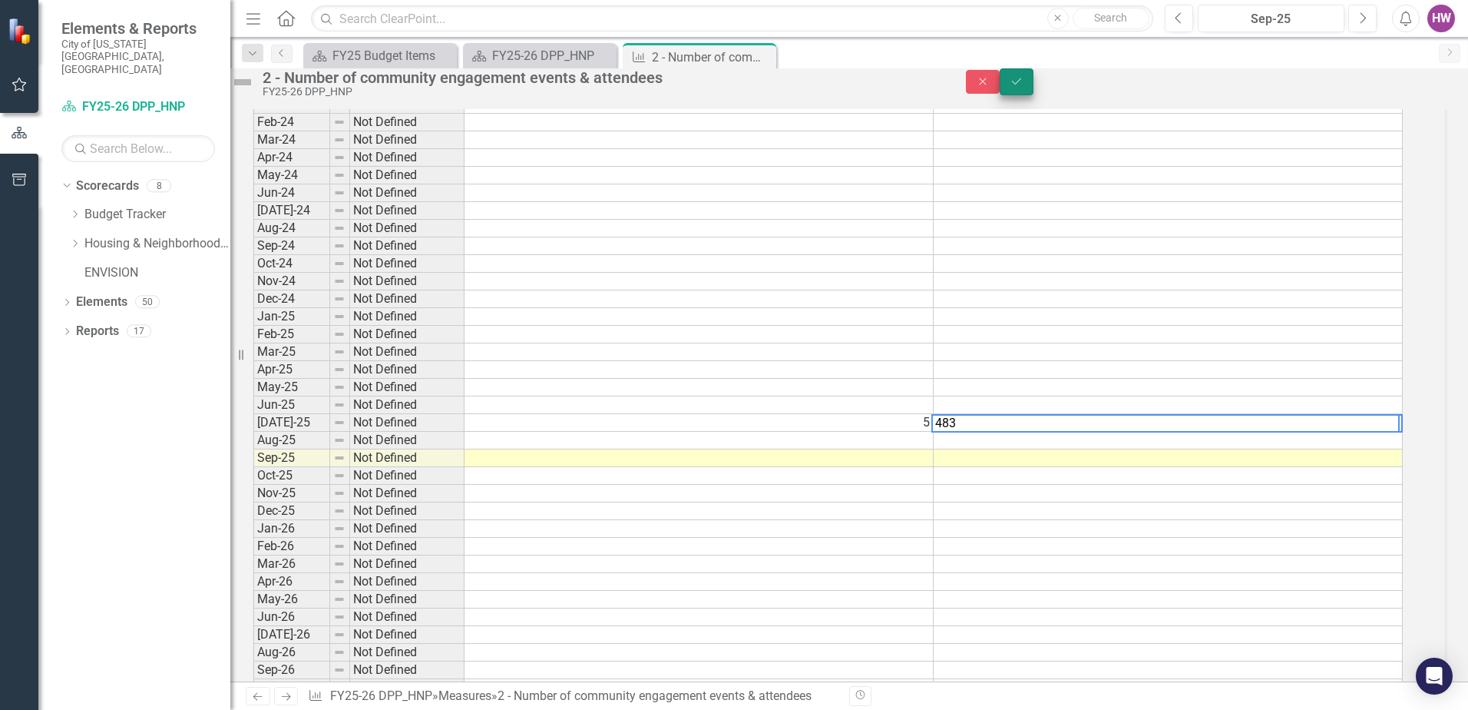
type textarea "483"
click at [1034, 92] on button "Save" at bounding box center [1017, 81] width 34 height 27
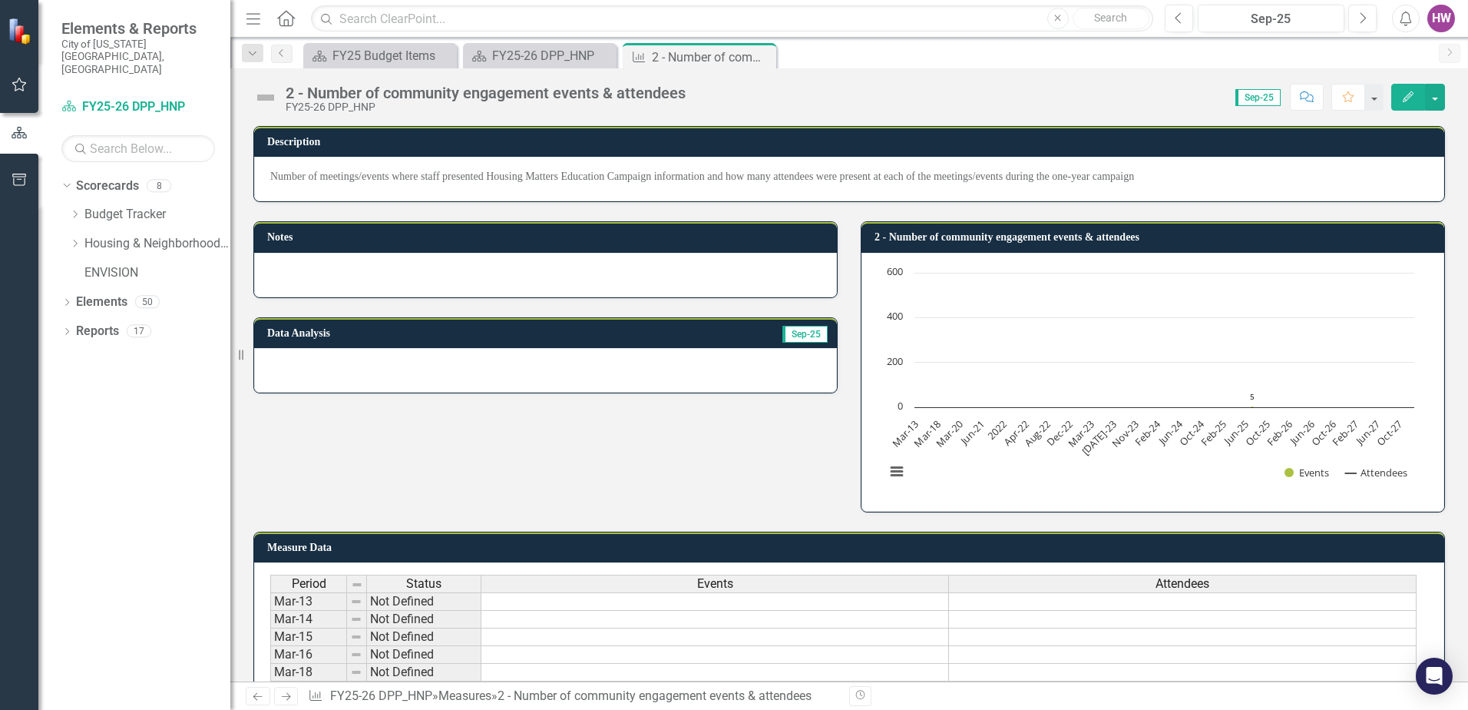
drag, startPoint x: 762, startPoint y: 57, endPoint x: 768, endPoint y: 67, distance: 11.7
click at [0, 0] on icon "Close" at bounding box center [0, 0] width 0 height 0
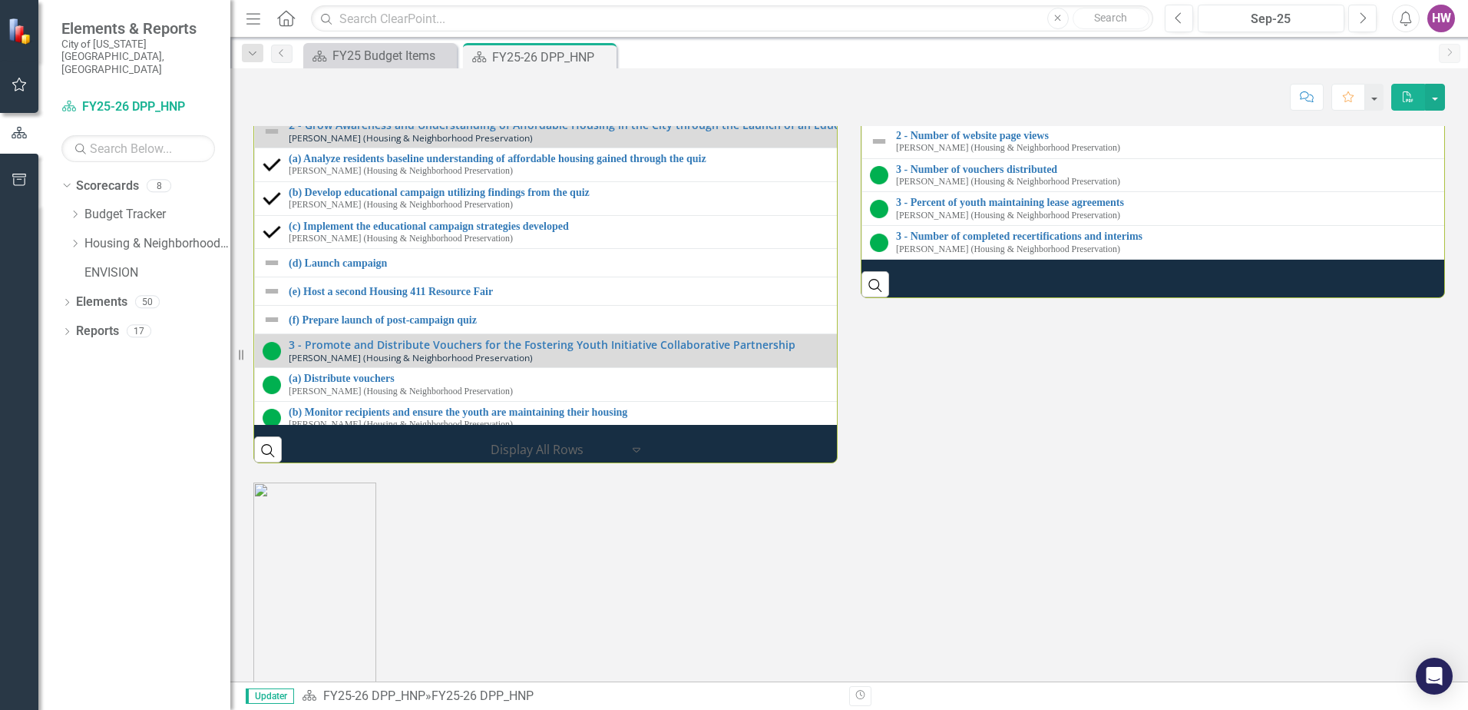
scroll to position [2073, 0]
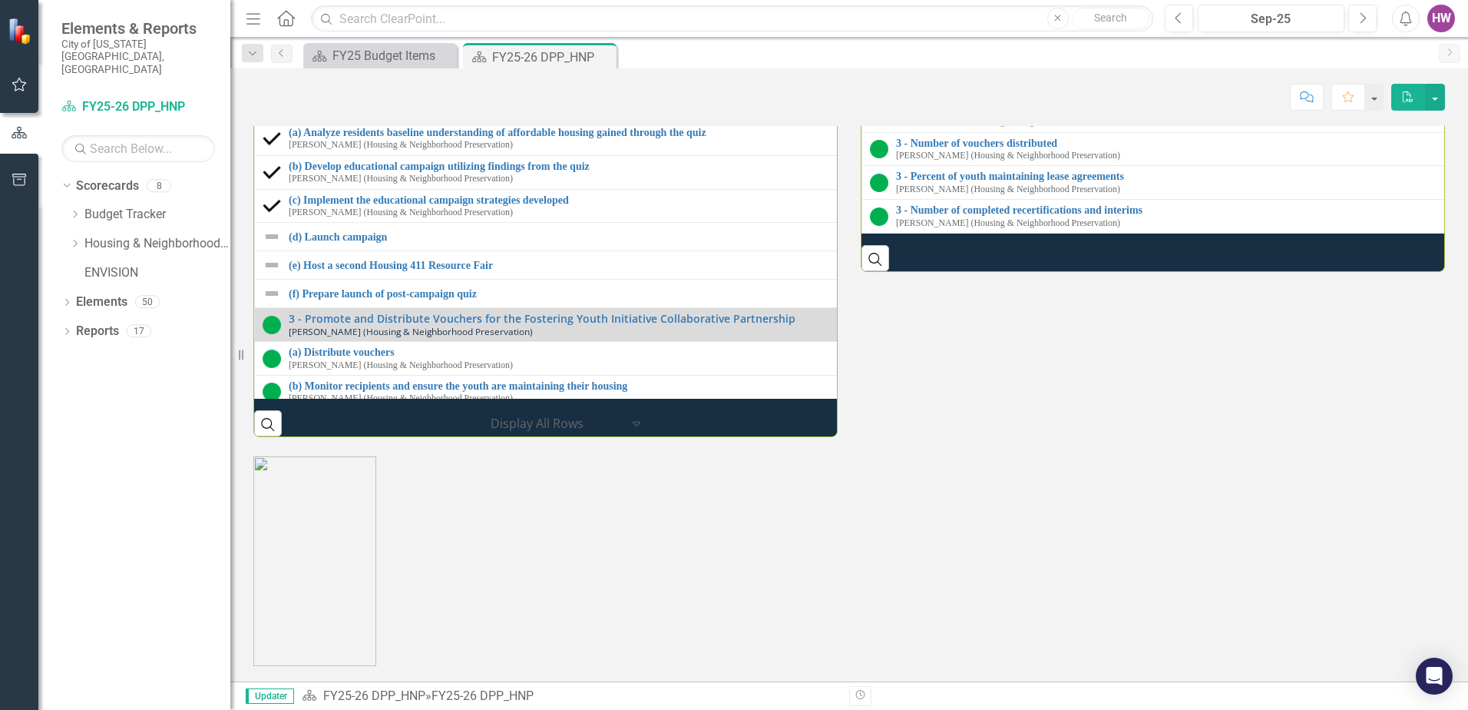
click at [1029, 81] on link "2 - Number of community engagement events & attendees" at bounding box center [1466, 76] width 1140 height 12
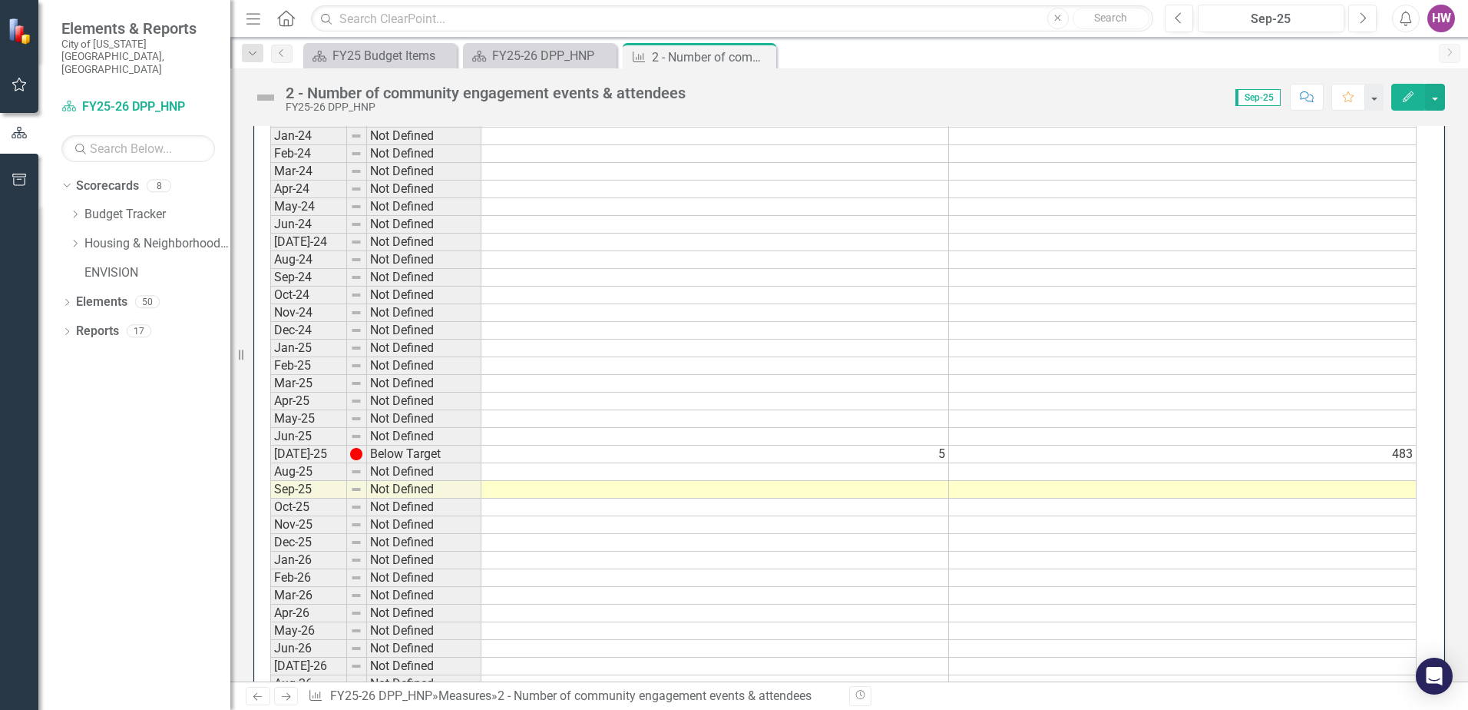
scroll to position [1229, 0]
click at [721, 470] on td at bounding box center [715, 468] width 468 height 18
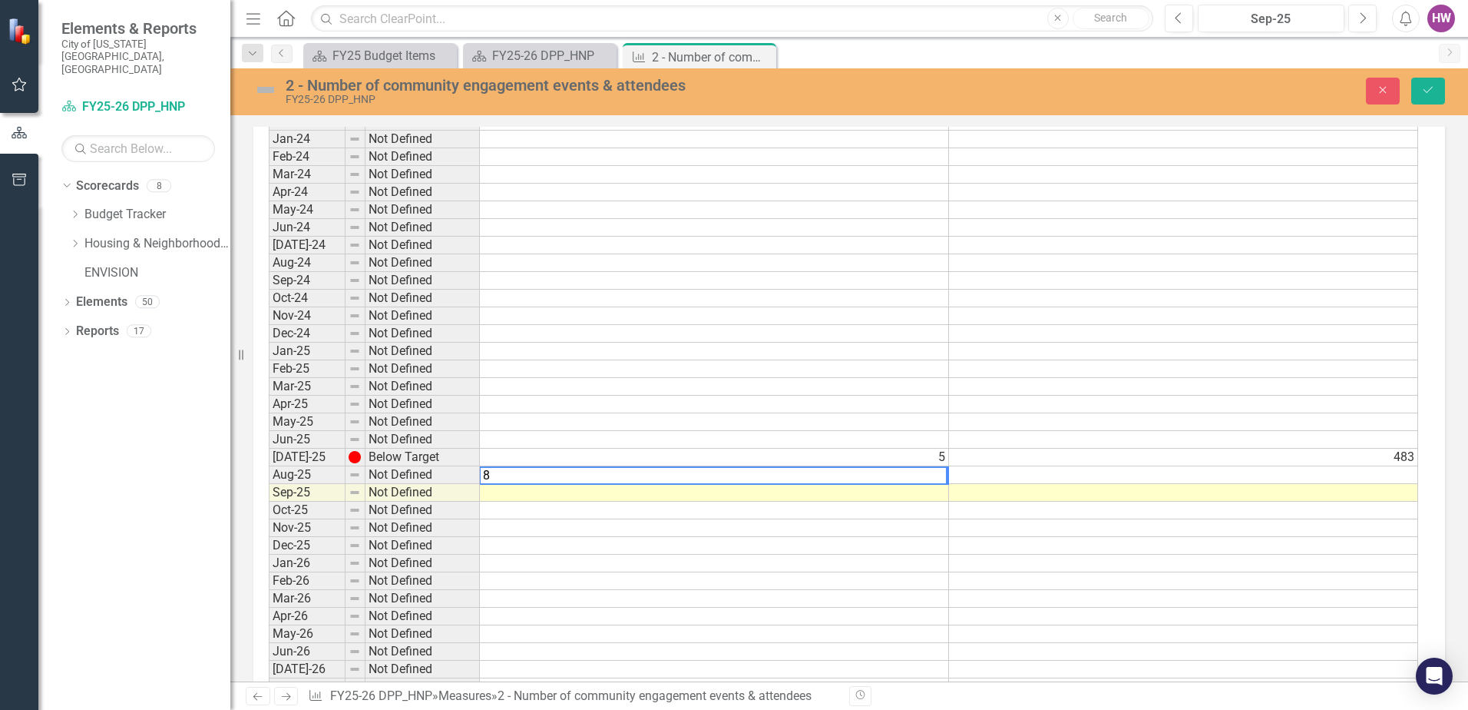
scroll to position [1234, 0]
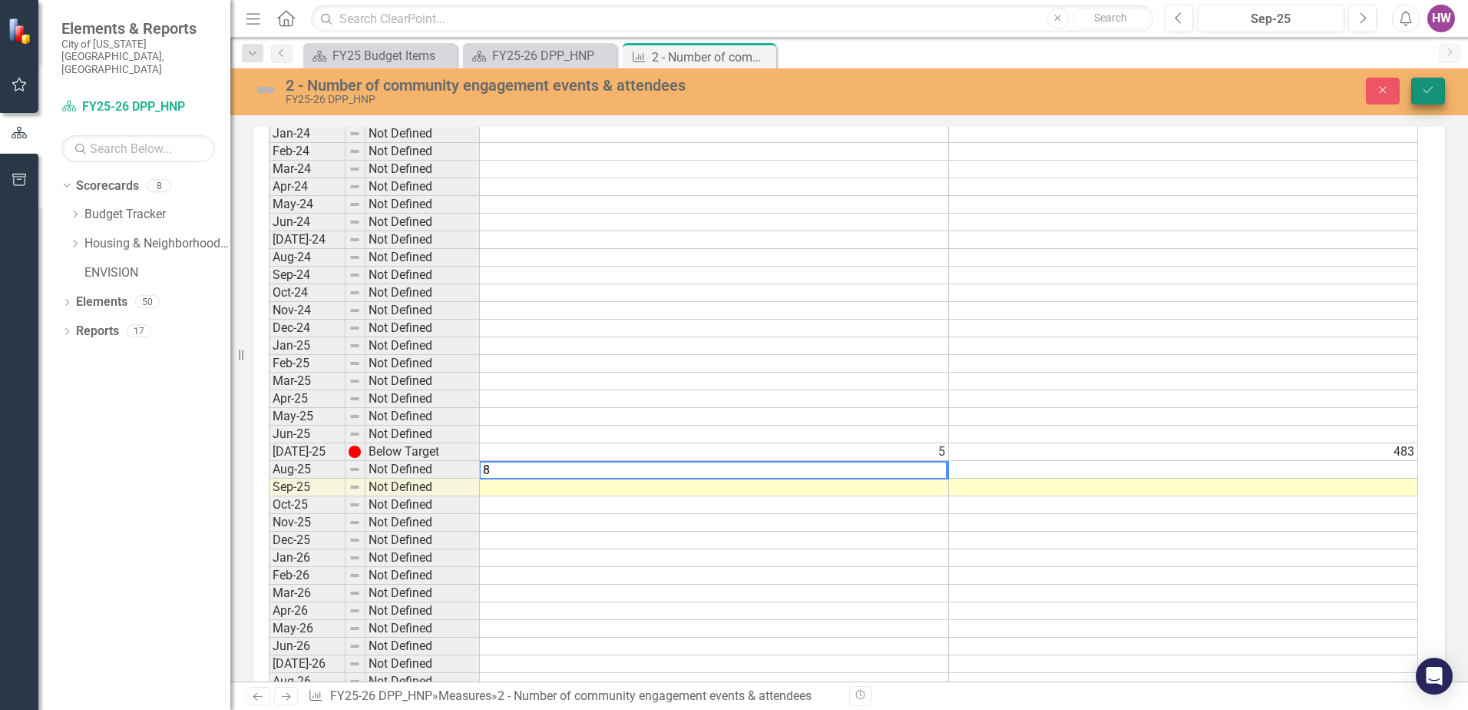
type textarea "8"
click at [1426, 91] on icon "Save" at bounding box center [1428, 89] width 14 height 11
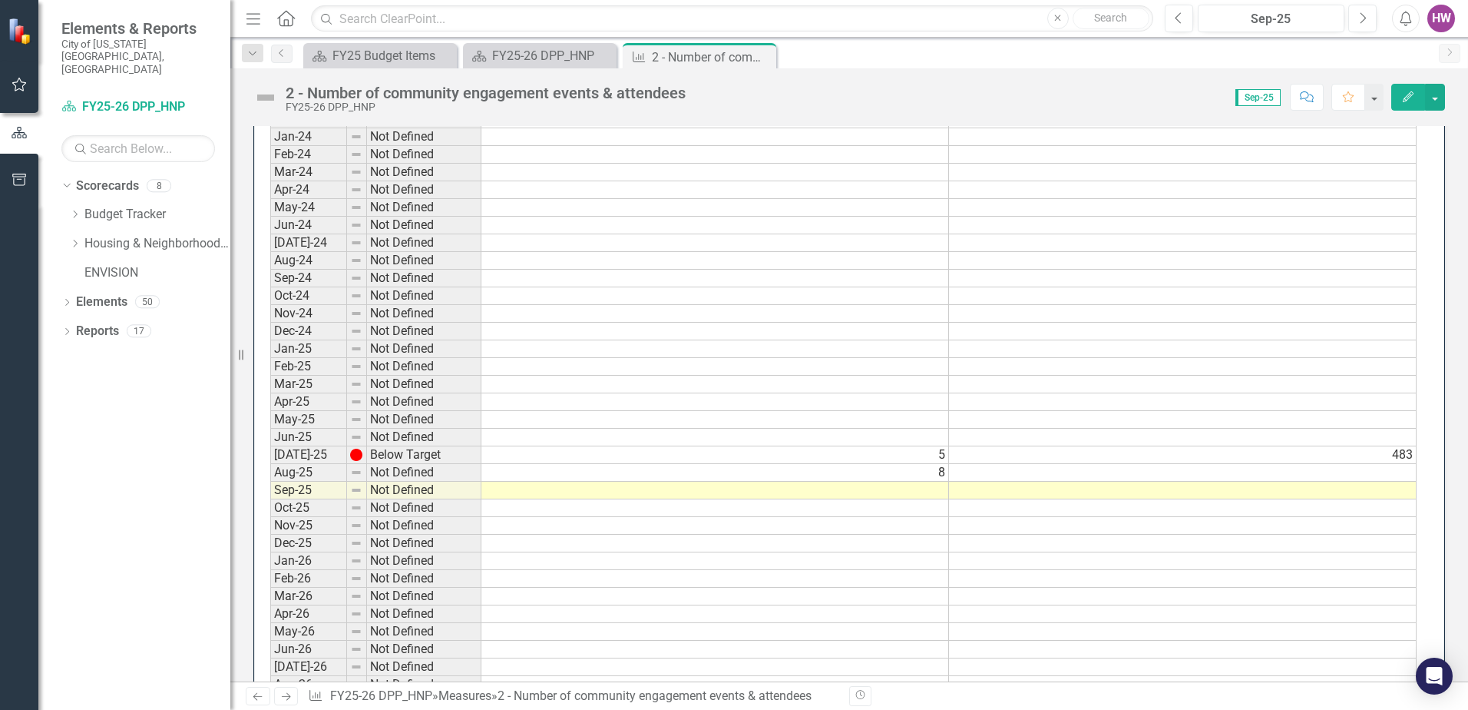
scroll to position [1229, 0]
click at [352, 451] on img at bounding box center [356, 450] width 12 height 12
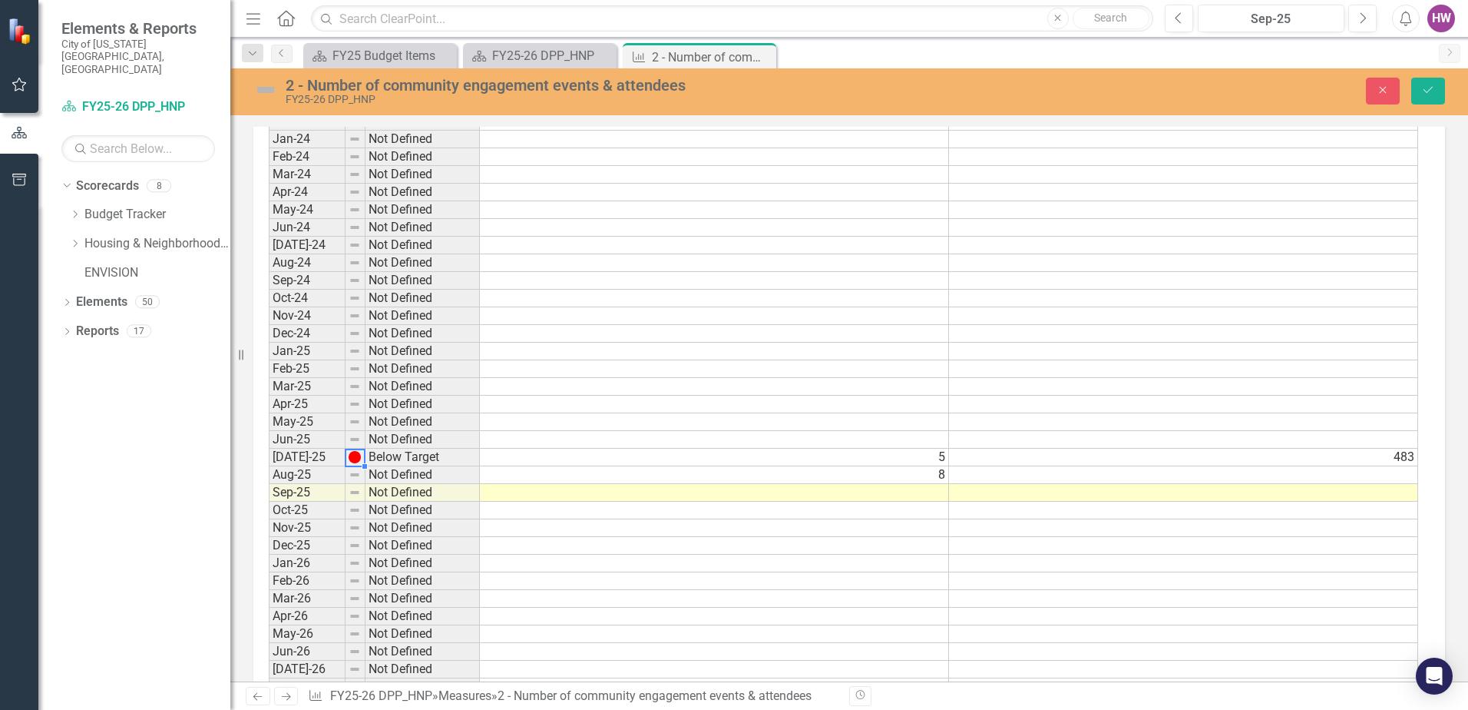
scroll to position [1234, 0]
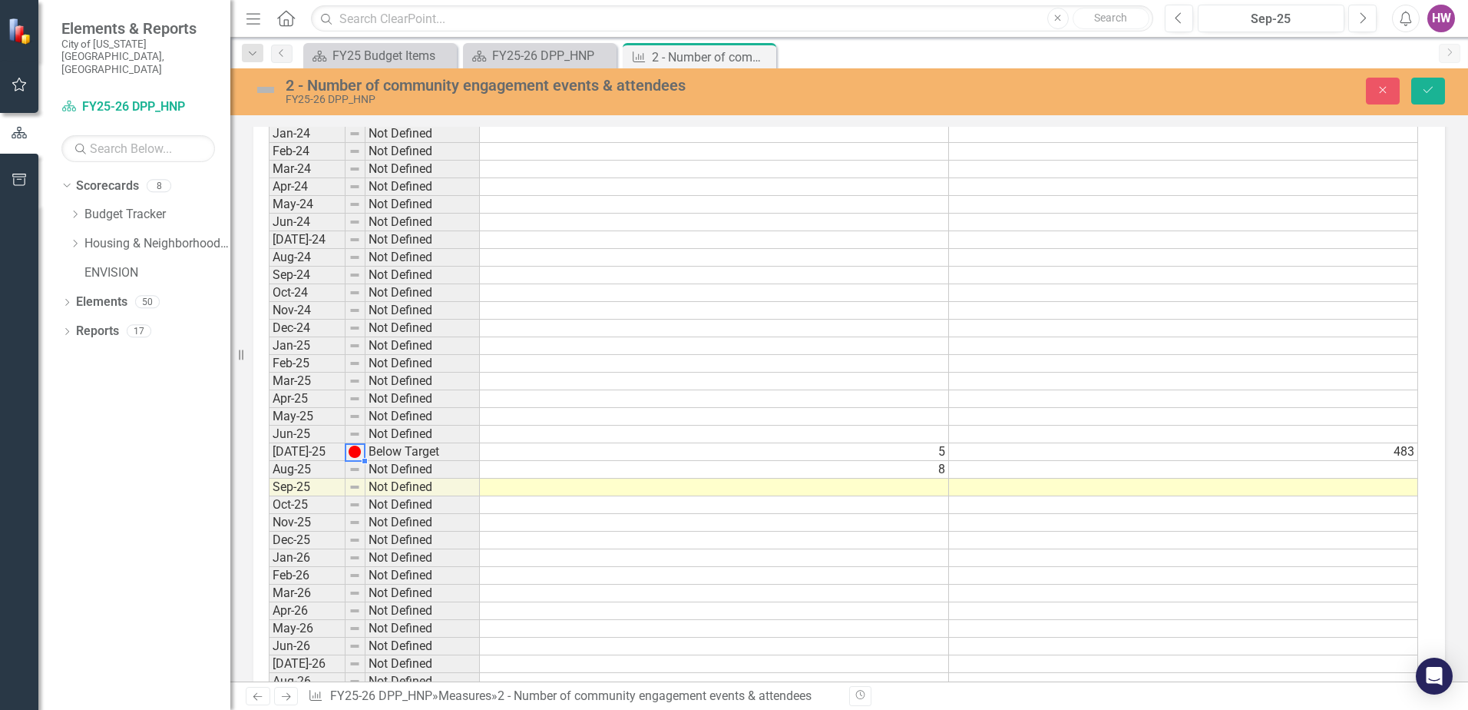
click at [358, 455] on img at bounding box center [355, 451] width 12 height 12
click at [349, 452] on img at bounding box center [355, 451] width 12 height 12
click at [356, 453] on img at bounding box center [355, 451] width 12 height 12
click at [356, 452] on img at bounding box center [355, 451] width 12 height 12
click at [358, 454] on img at bounding box center [355, 451] width 12 height 12
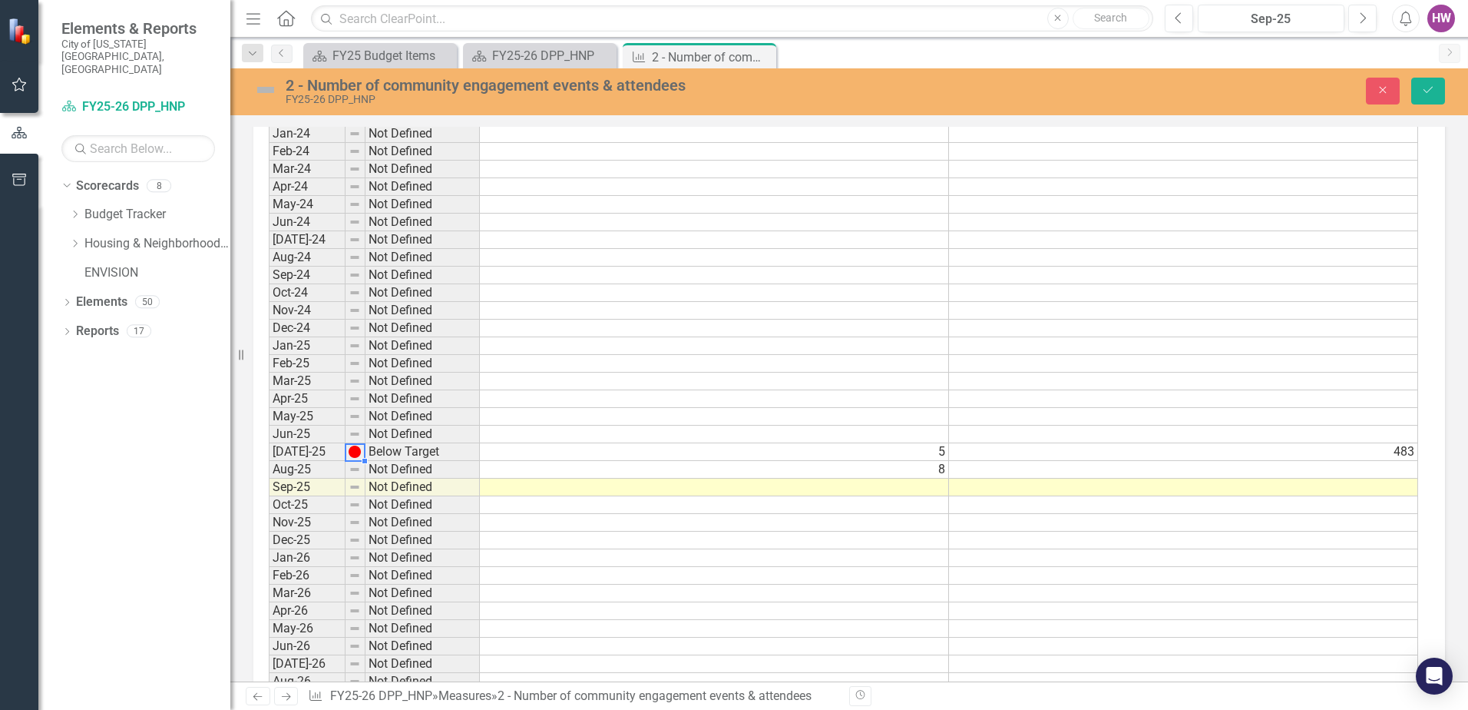
click at [358, 454] on img at bounding box center [355, 451] width 12 height 12
click at [1368, 475] on td at bounding box center [1183, 470] width 469 height 18
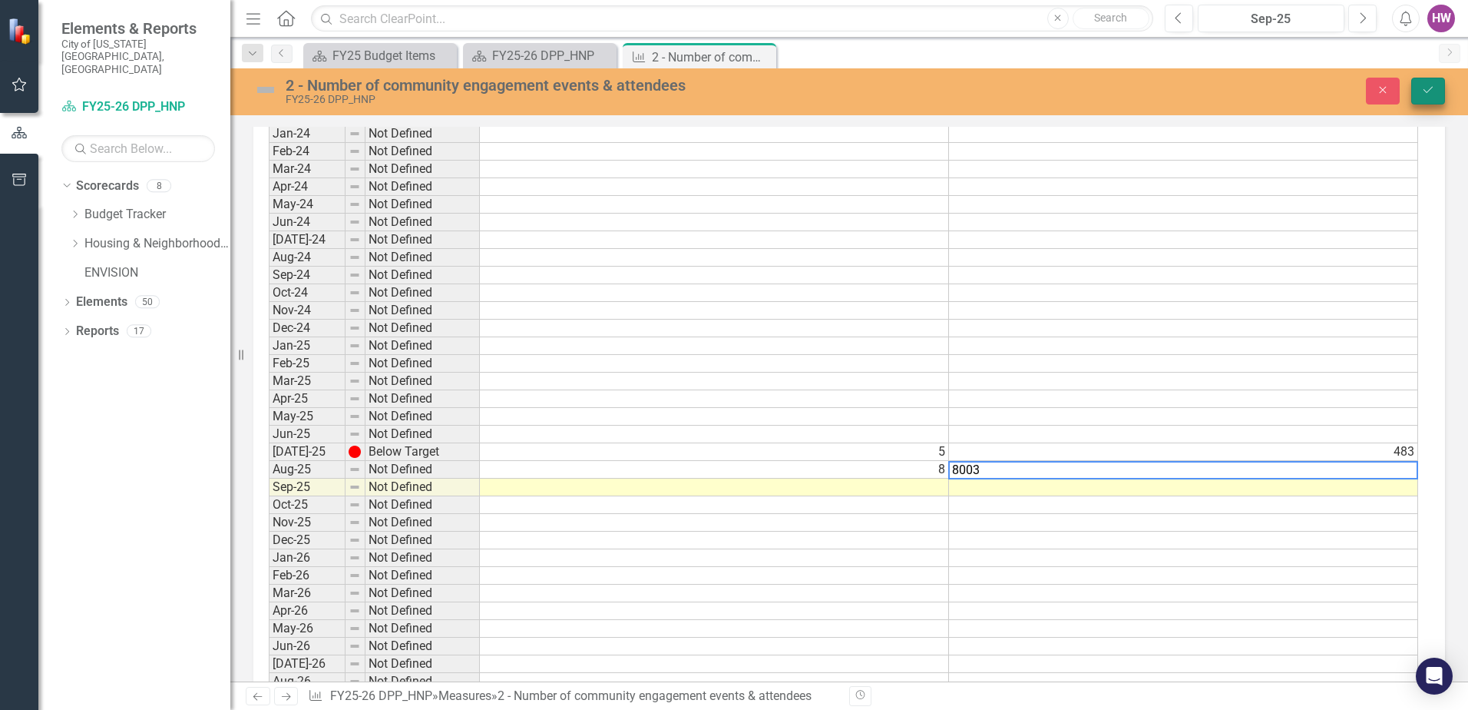
type textarea "8003"
click at [1430, 91] on icon "Save" at bounding box center [1428, 89] width 14 height 11
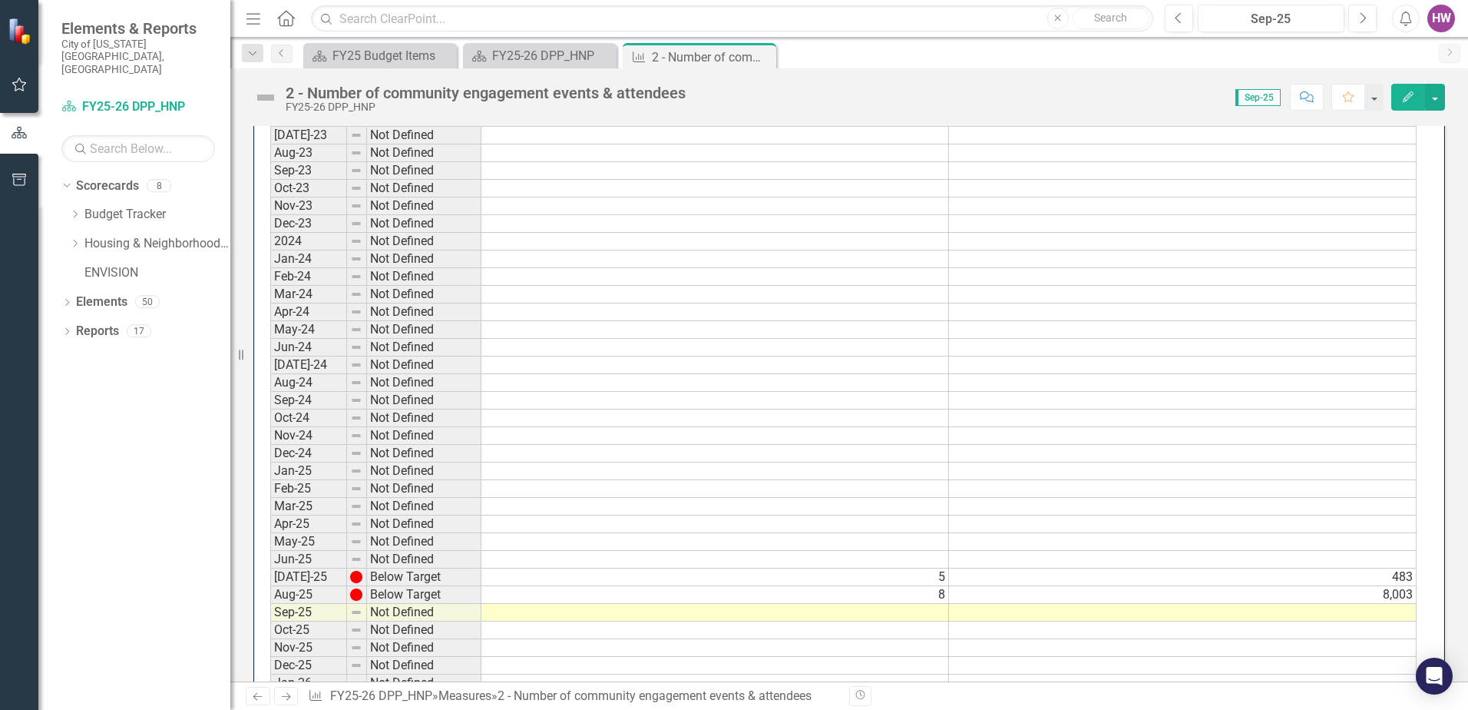
scroll to position [1152, 0]
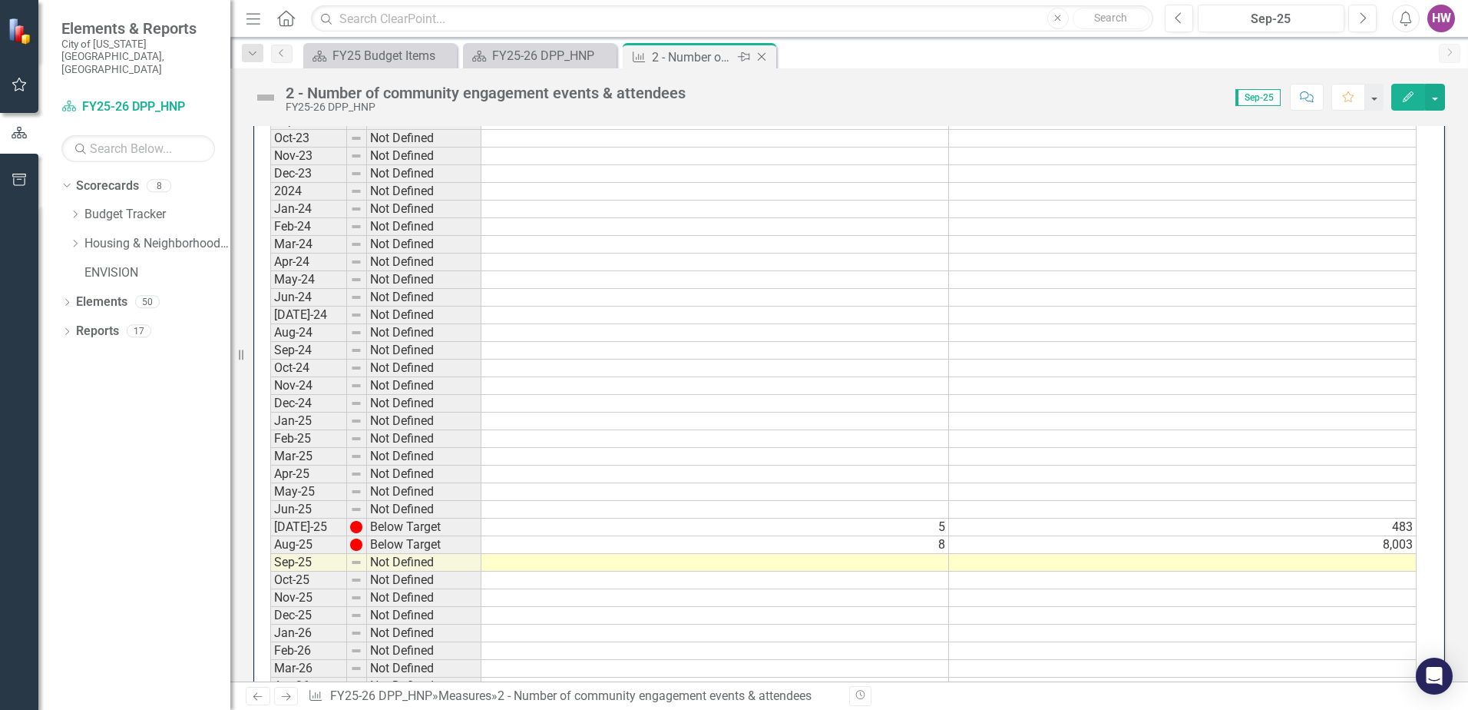
click at [761, 57] on icon "Close" at bounding box center [761, 57] width 15 height 12
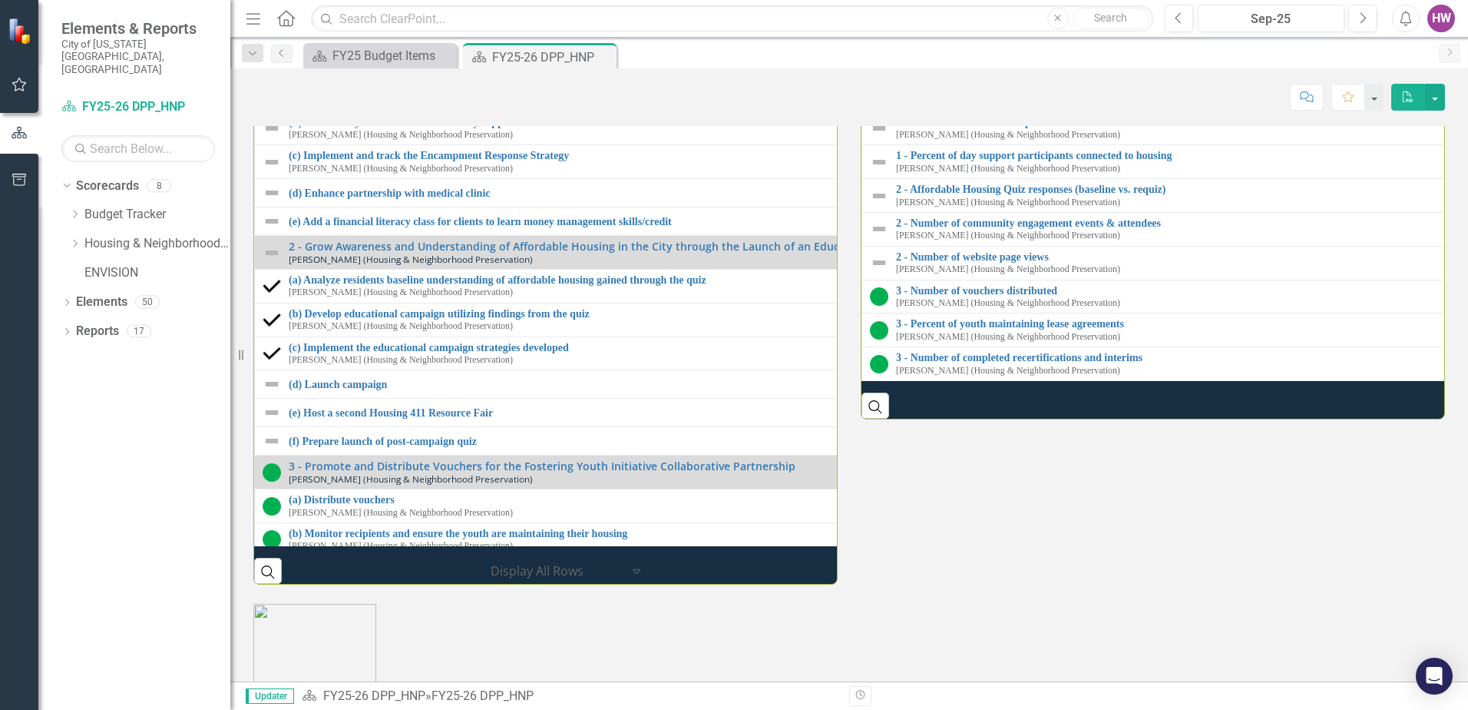
scroll to position [2150, 0]
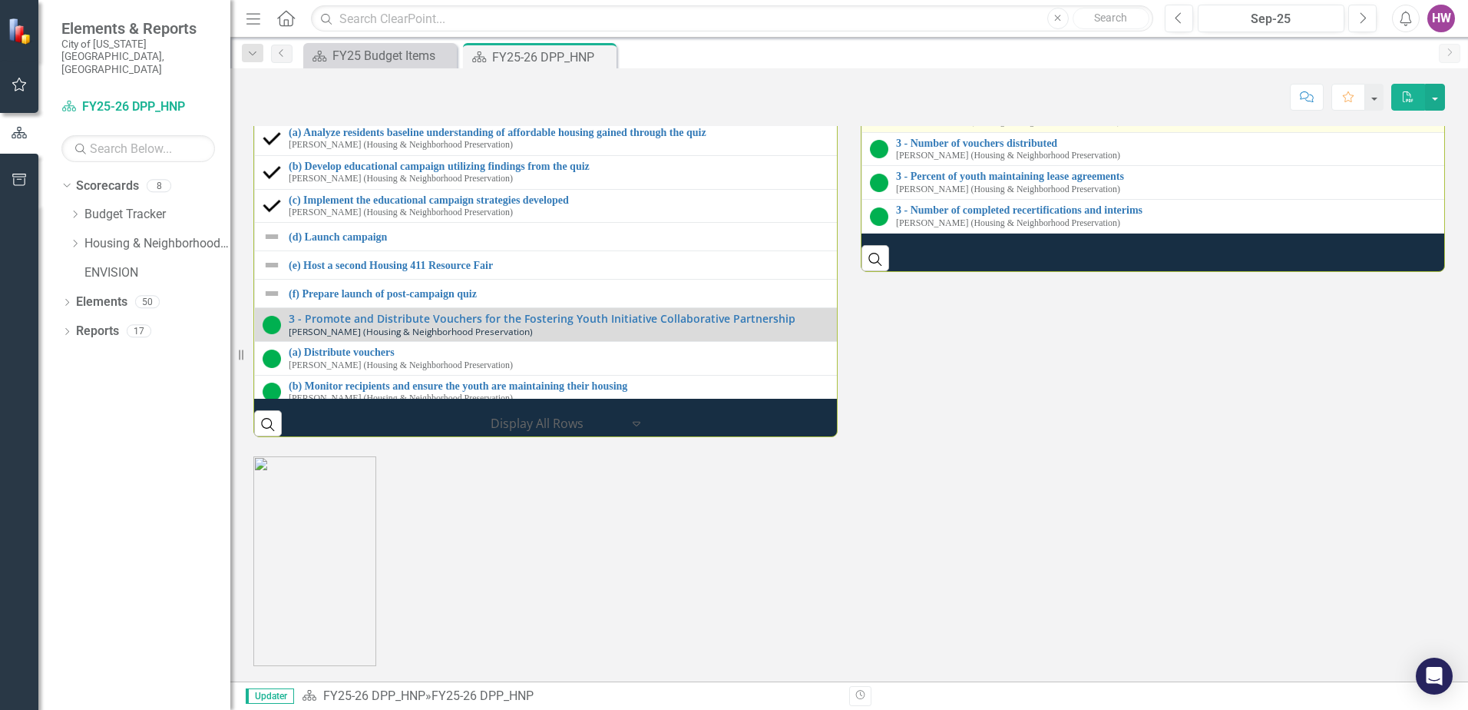
click at [1024, 115] on link "2 - Number of website page views" at bounding box center [1474, 110] width 1157 height 12
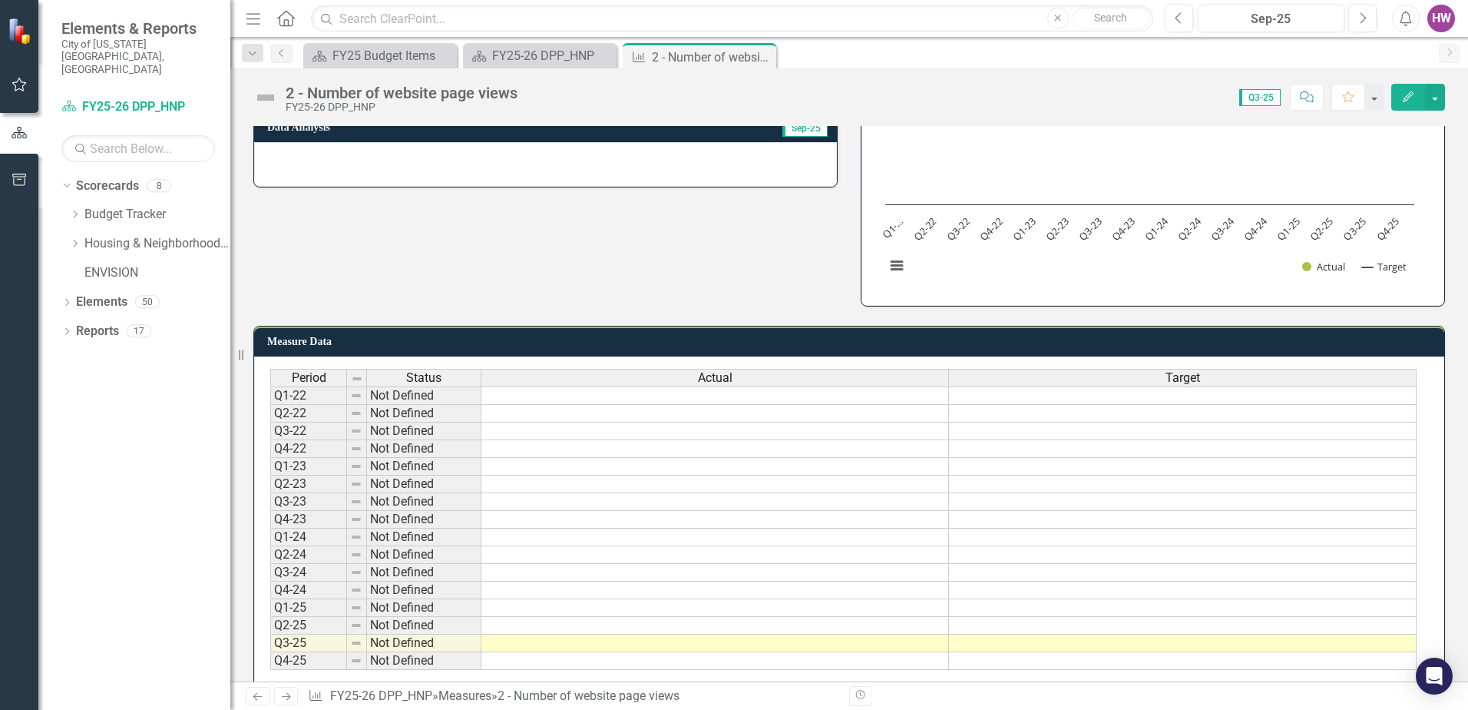
scroll to position [234, 0]
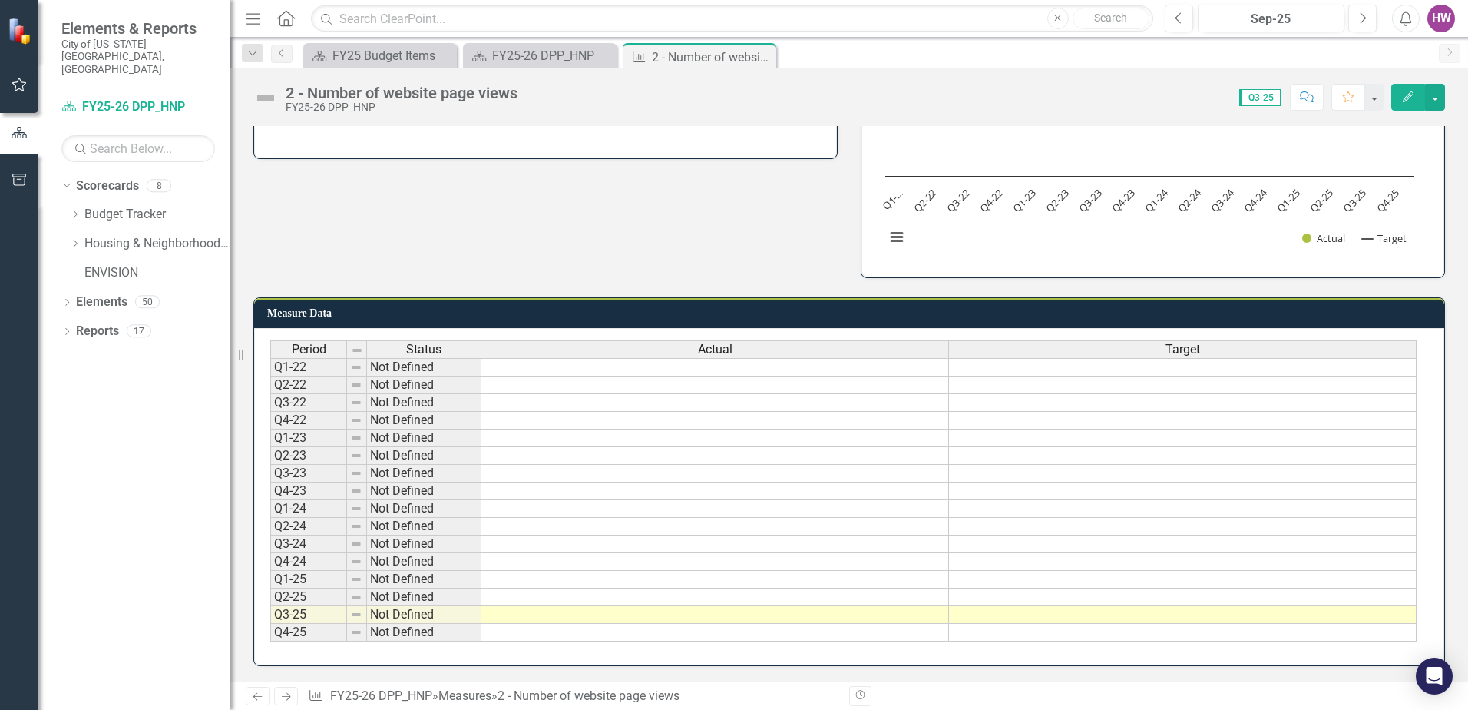
click at [1080, 614] on td at bounding box center [1183, 615] width 468 height 18
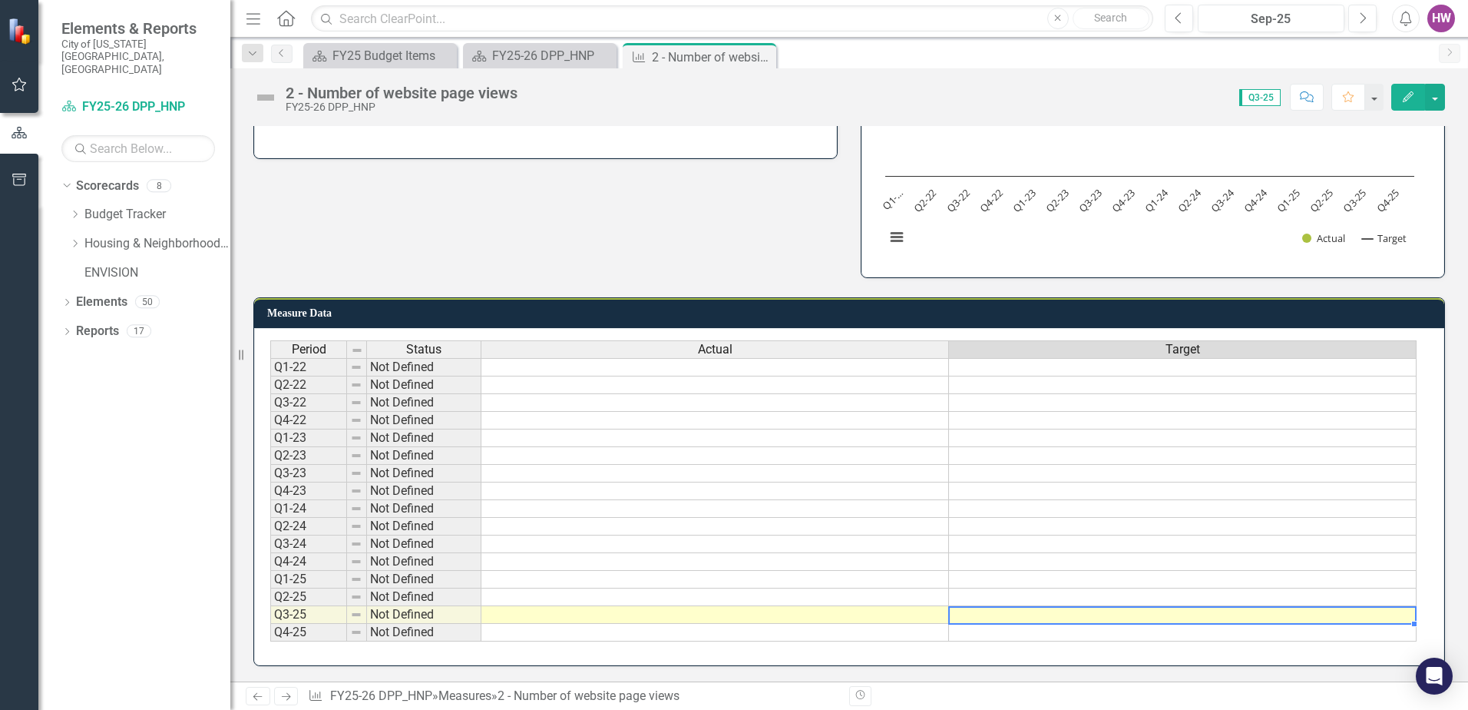
click at [1080, 614] on td at bounding box center [1183, 615] width 468 height 18
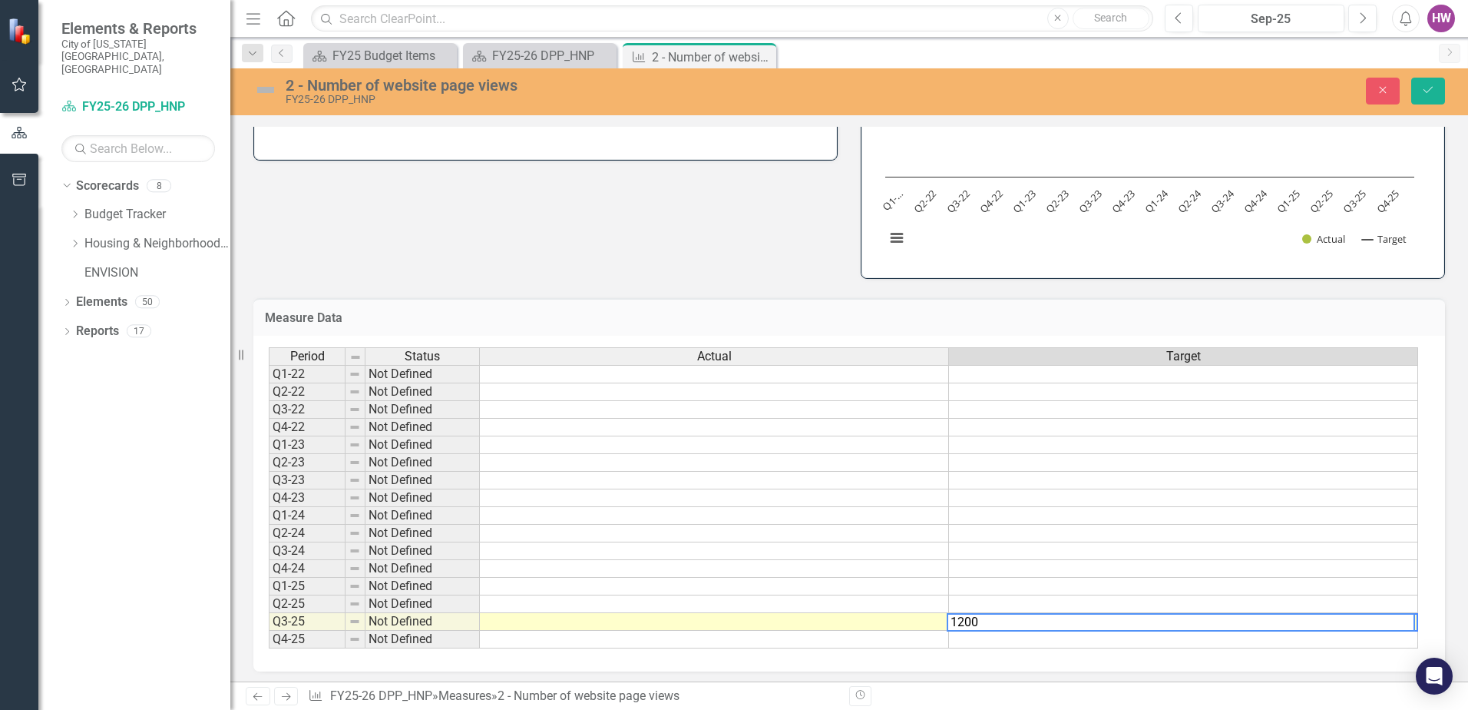
type textarea "1200"
click at [824, 620] on td at bounding box center [714, 622] width 469 height 18
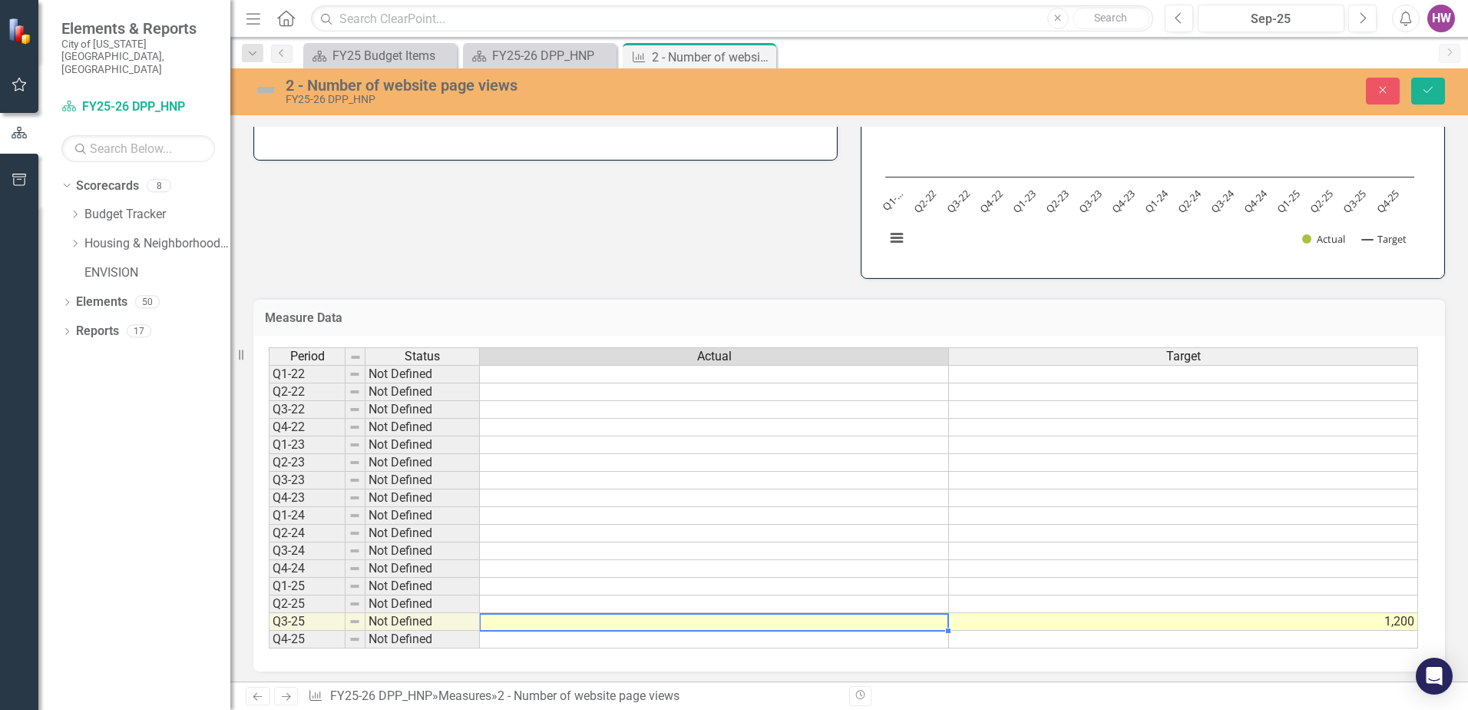
click at [536, 622] on td at bounding box center [714, 622] width 469 height 18
type textarea "1241"
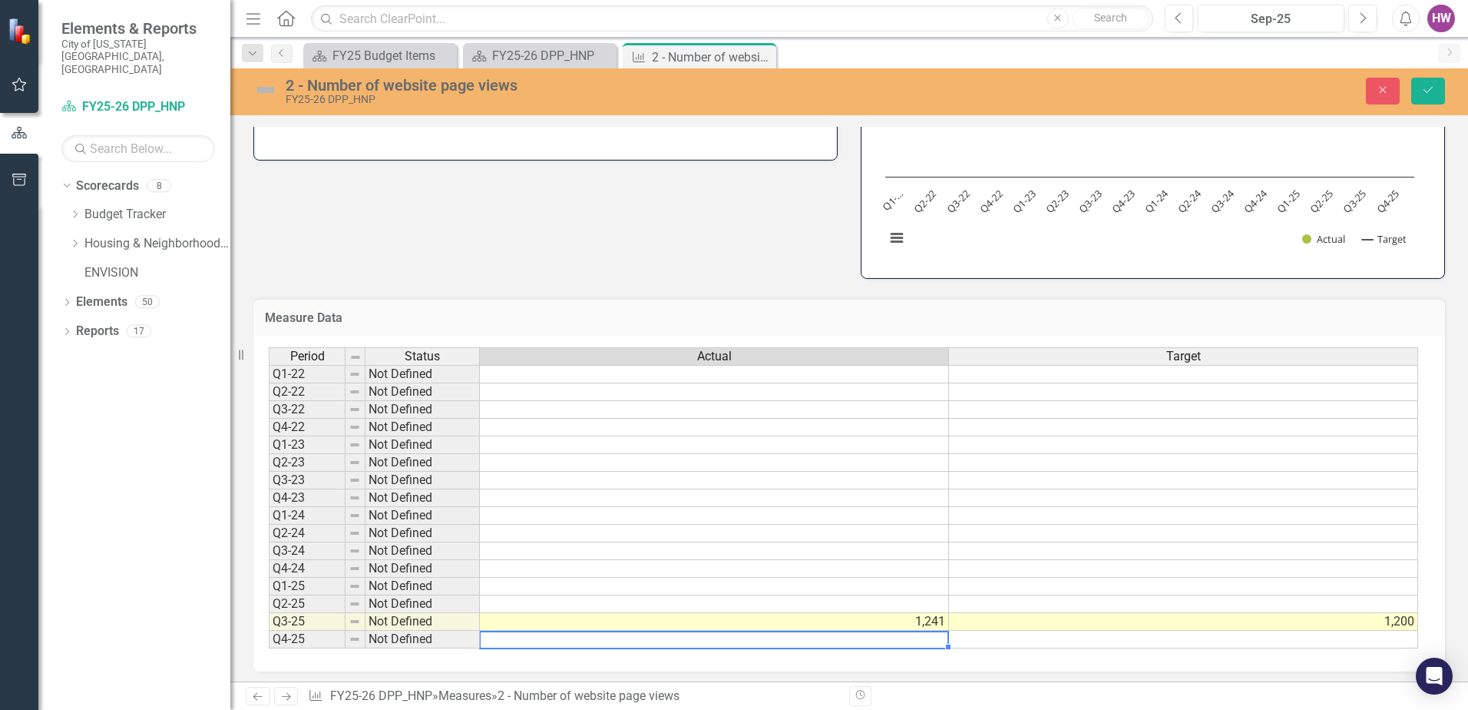
click at [540, 641] on td at bounding box center [714, 639] width 469 height 18
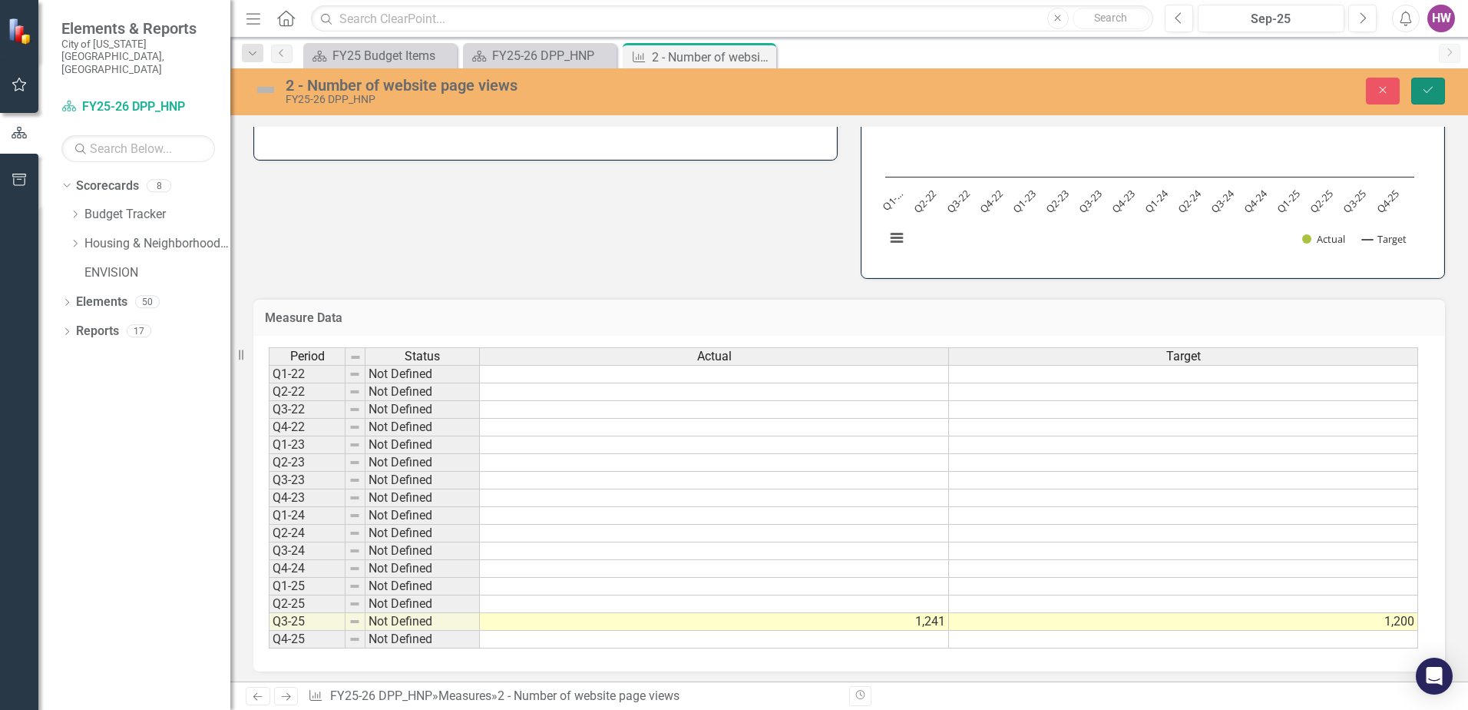
click at [1418, 88] on button "Save" at bounding box center [1428, 91] width 34 height 27
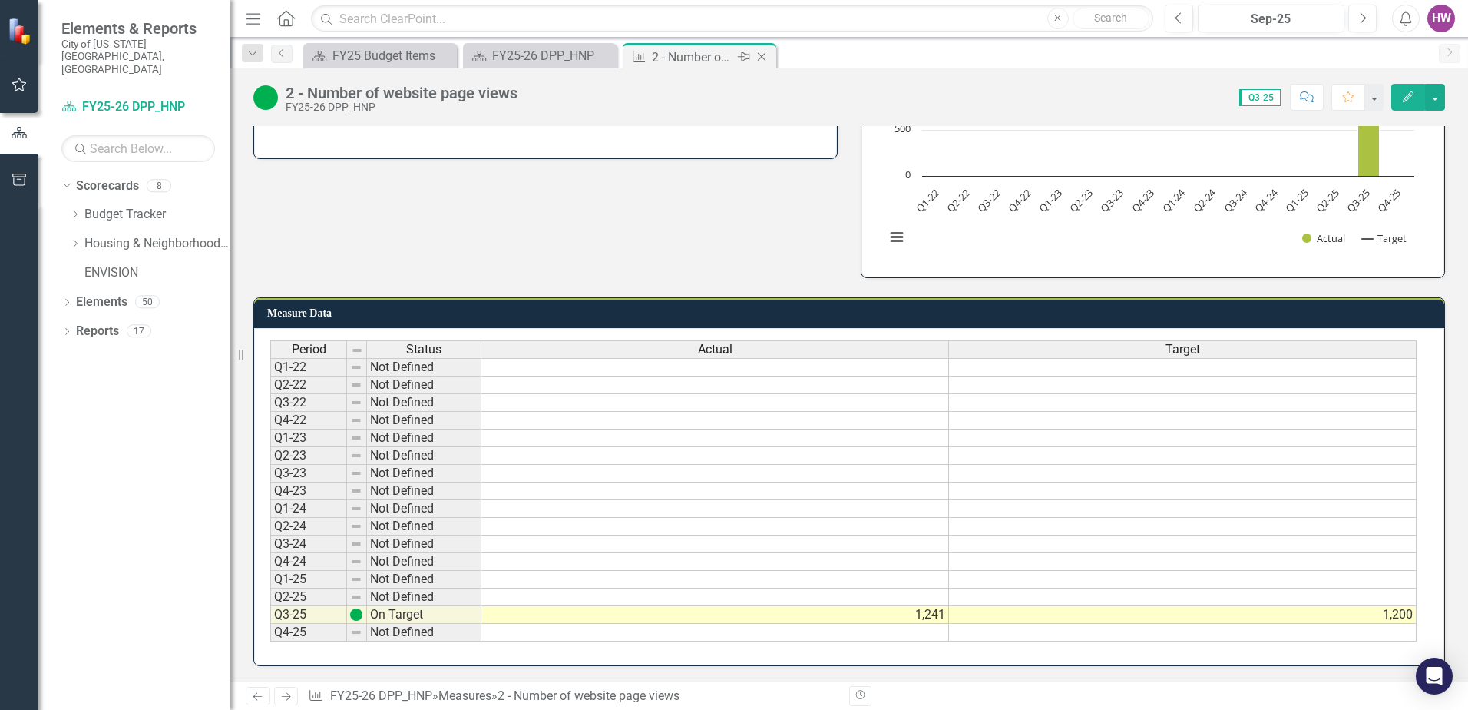
click at [763, 56] on icon "Close" at bounding box center [761, 57] width 15 height 12
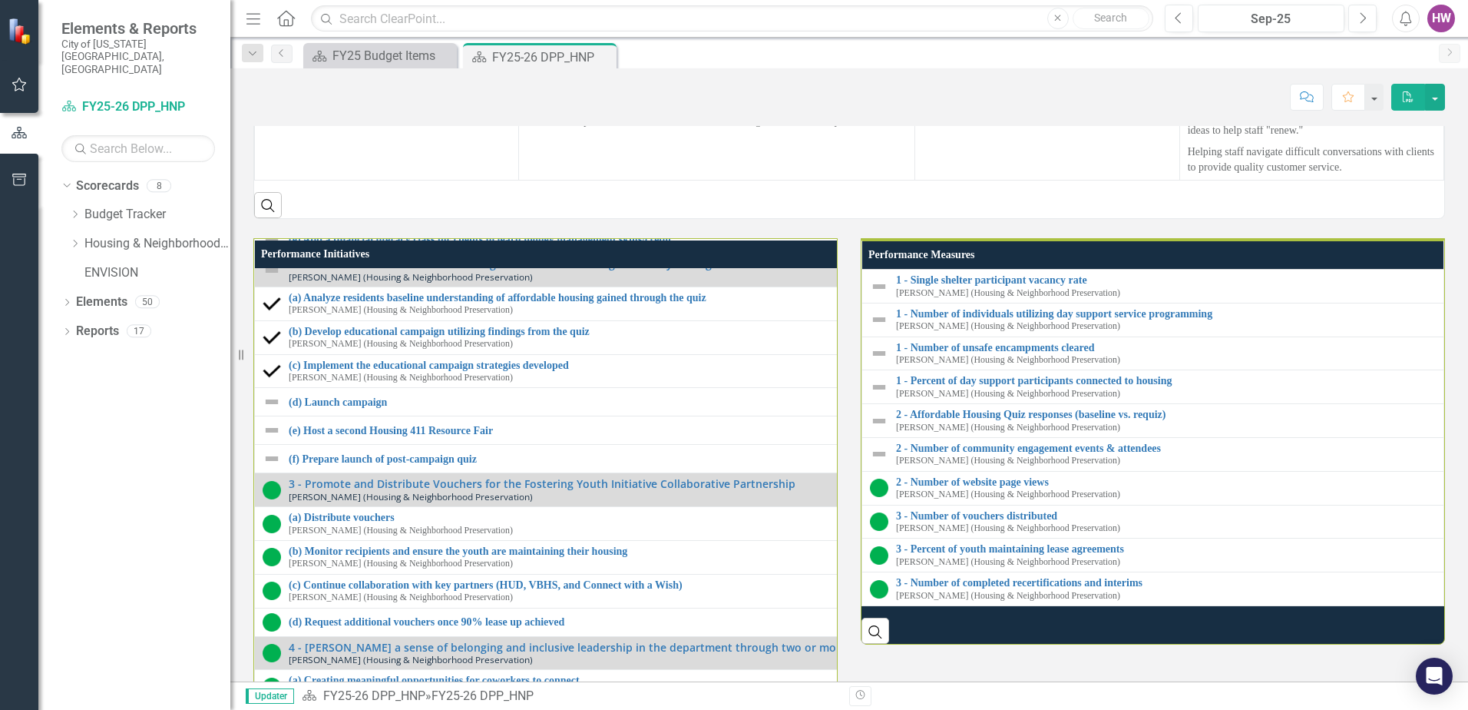
scroll to position [1536, 0]
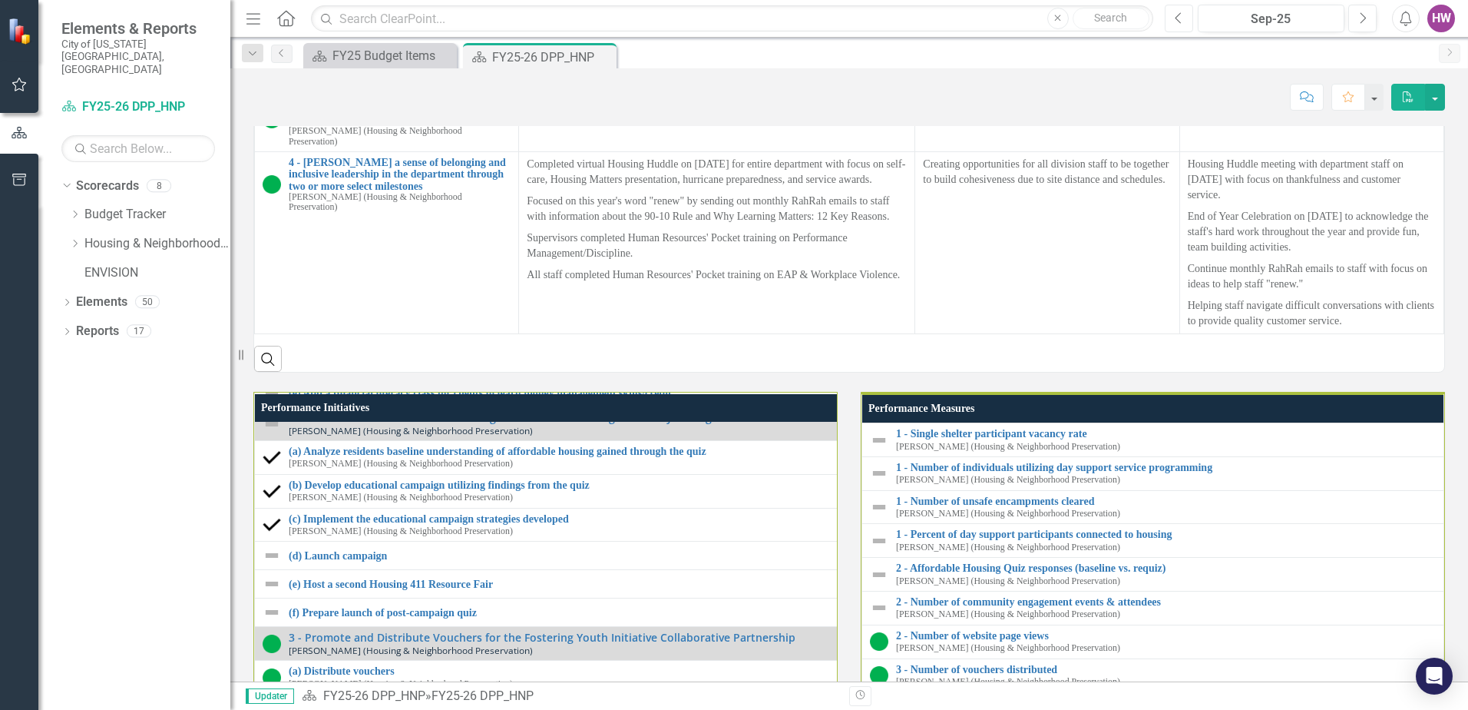
click at [1180, 18] on icon "Previous" at bounding box center [1179, 19] width 8 height 14
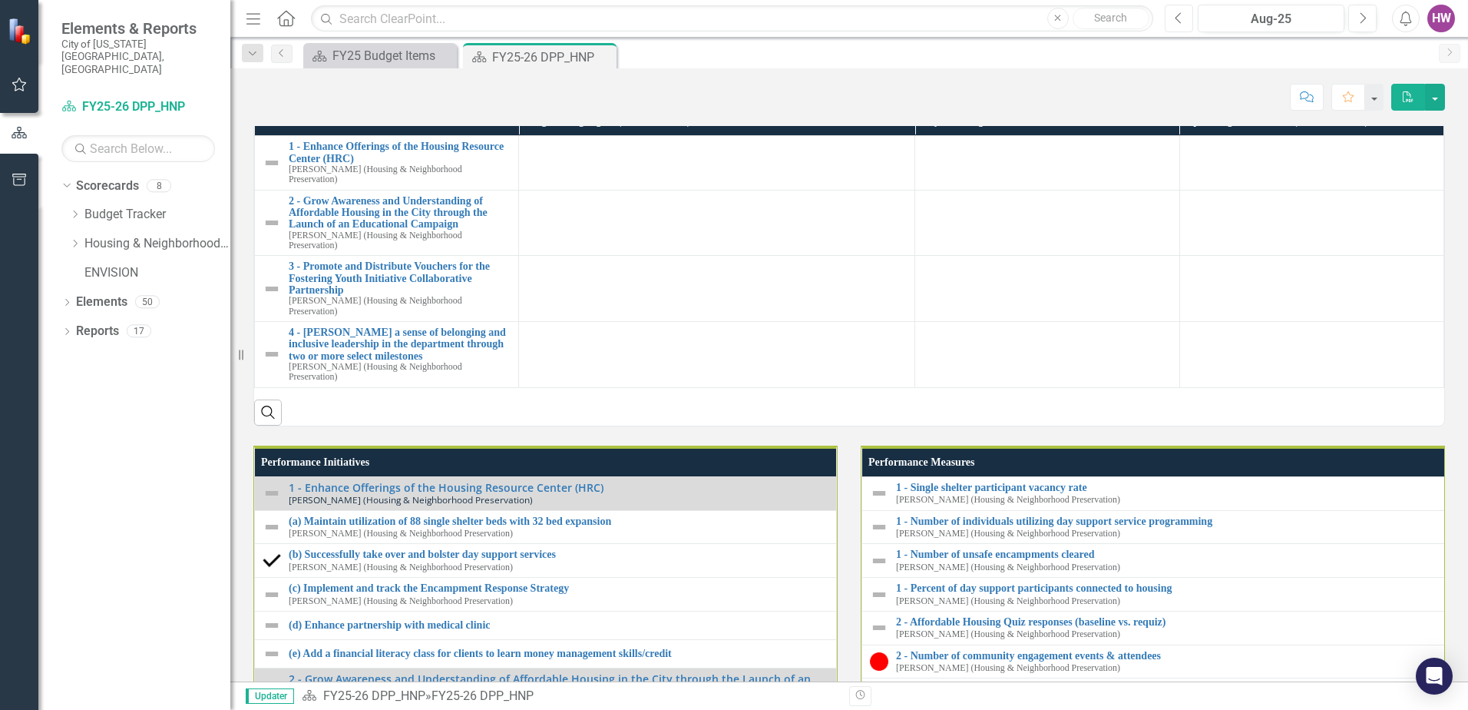
scroll to position [1365, 0]
click at [1357, 21] on button "Next" at bounding box center [1362, 19] width 28 height 28
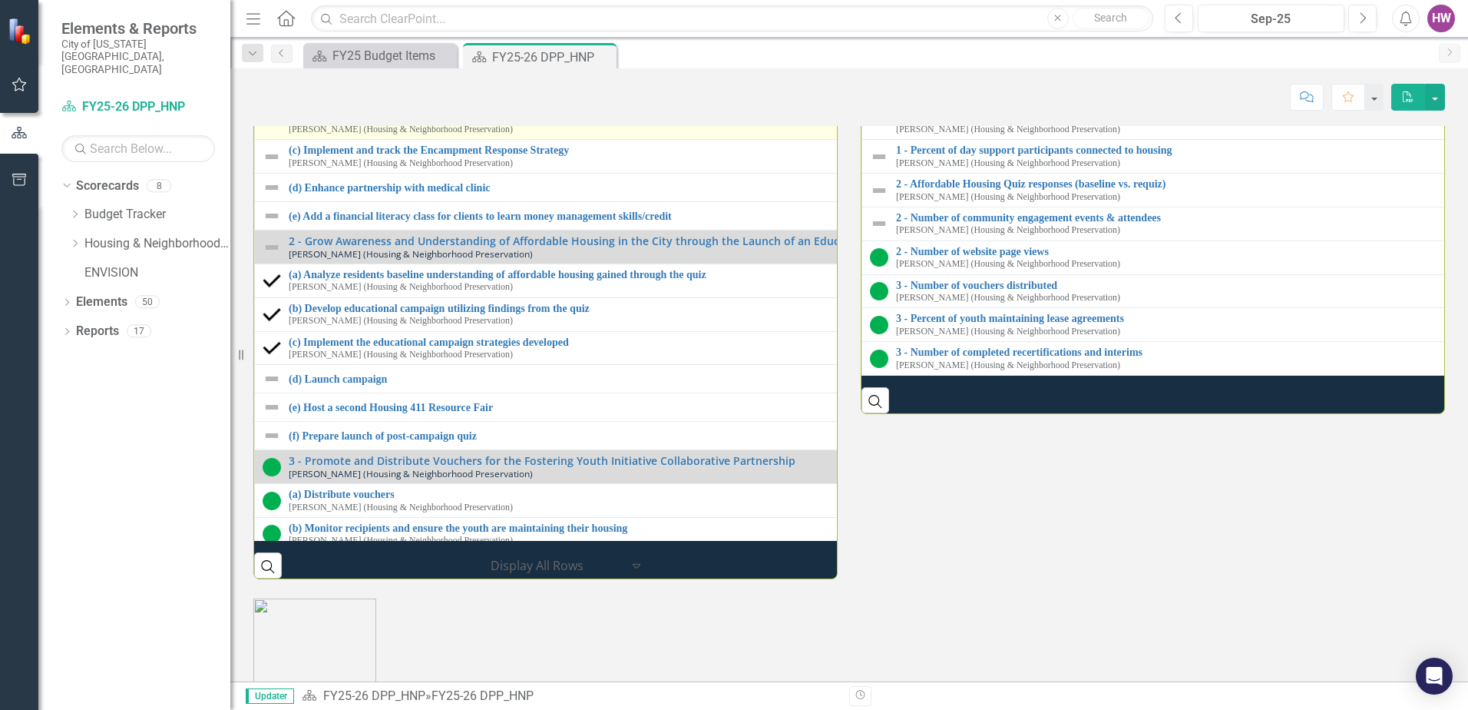
click at [275, 132] on img at bounding box center [272, 123] width 18 height 18
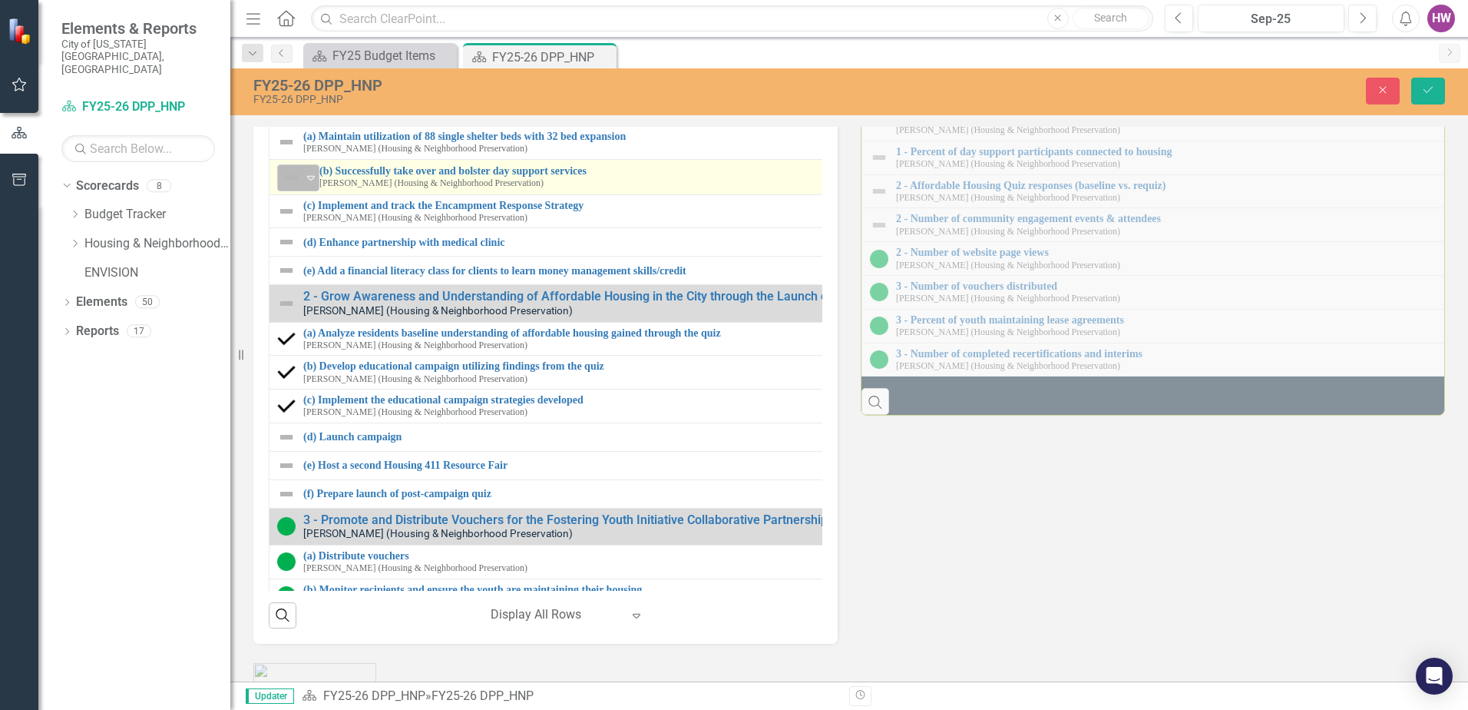
click at [313, 184] on icon "Expand" at bounding box center [310, 177] width 15 height 12
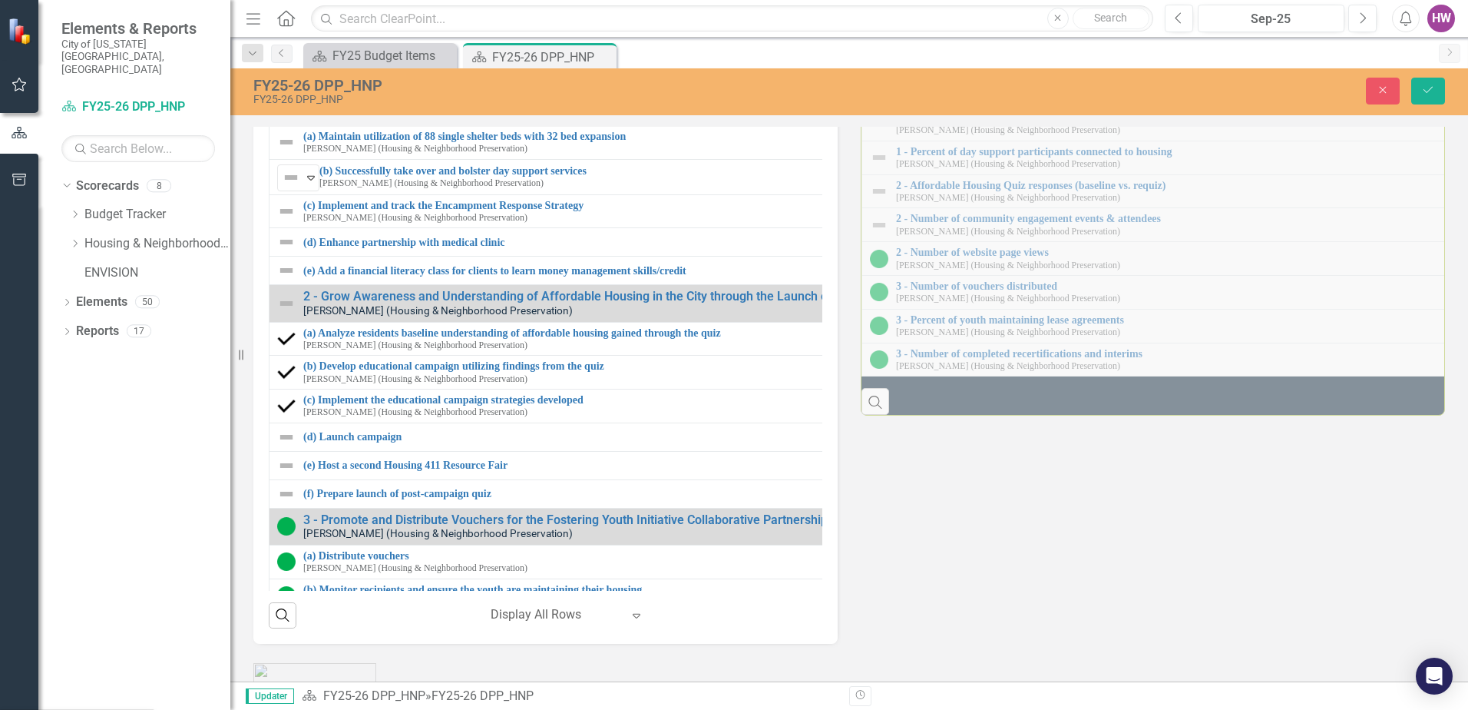
click at [1424, 101] on button "Save" at bounding box center [1428, 91] width 34 height 27
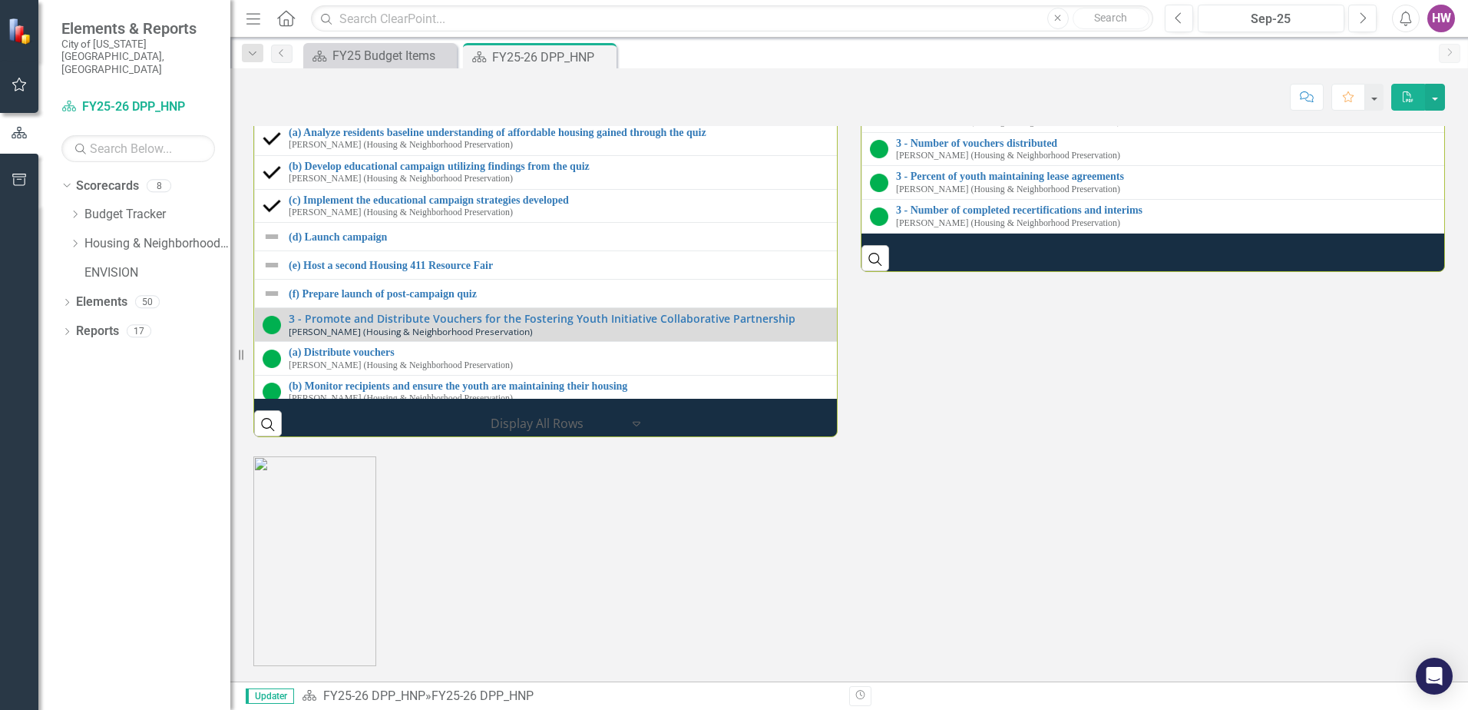
scroll to position [2227, 0]
click at [1183, 20] on icon "Previous" at bounding box center [1179, 19] width 8 height 14
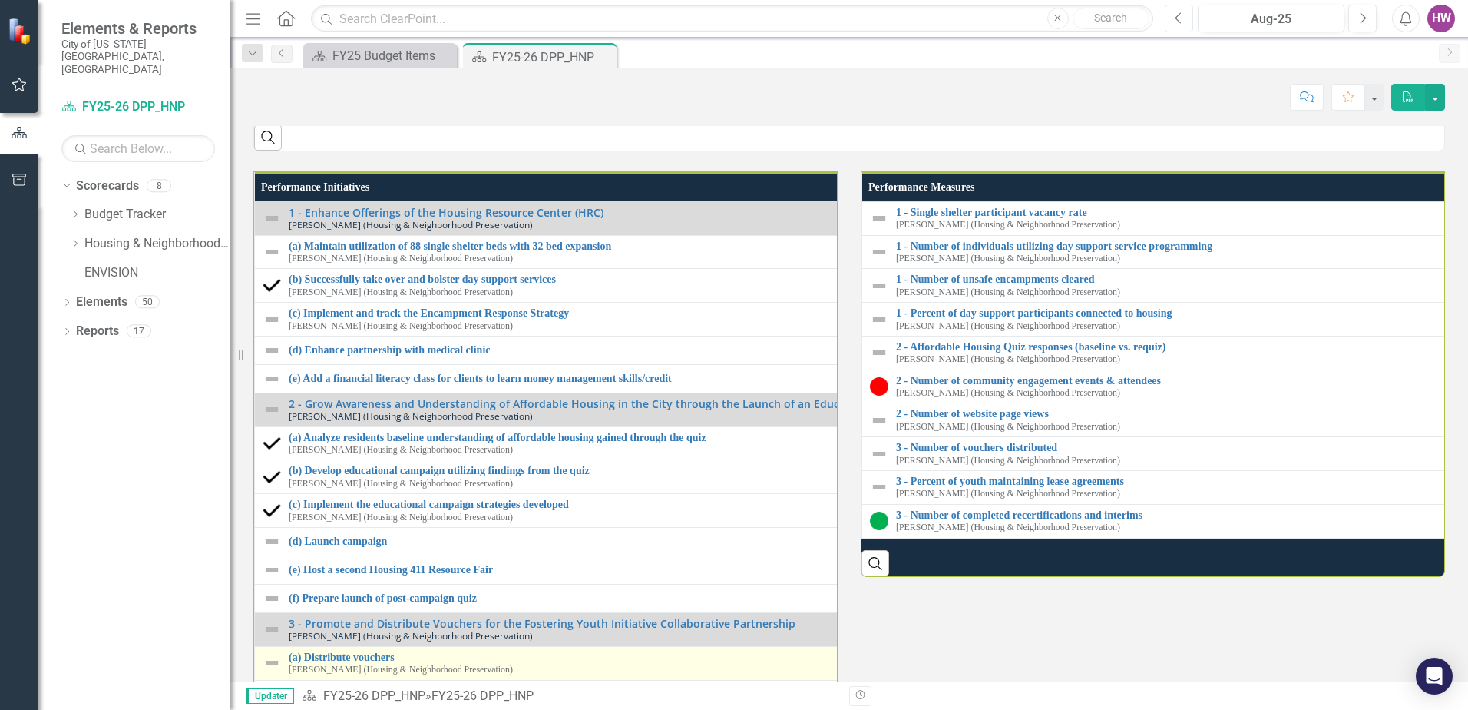
scroll to position [1607, 0]
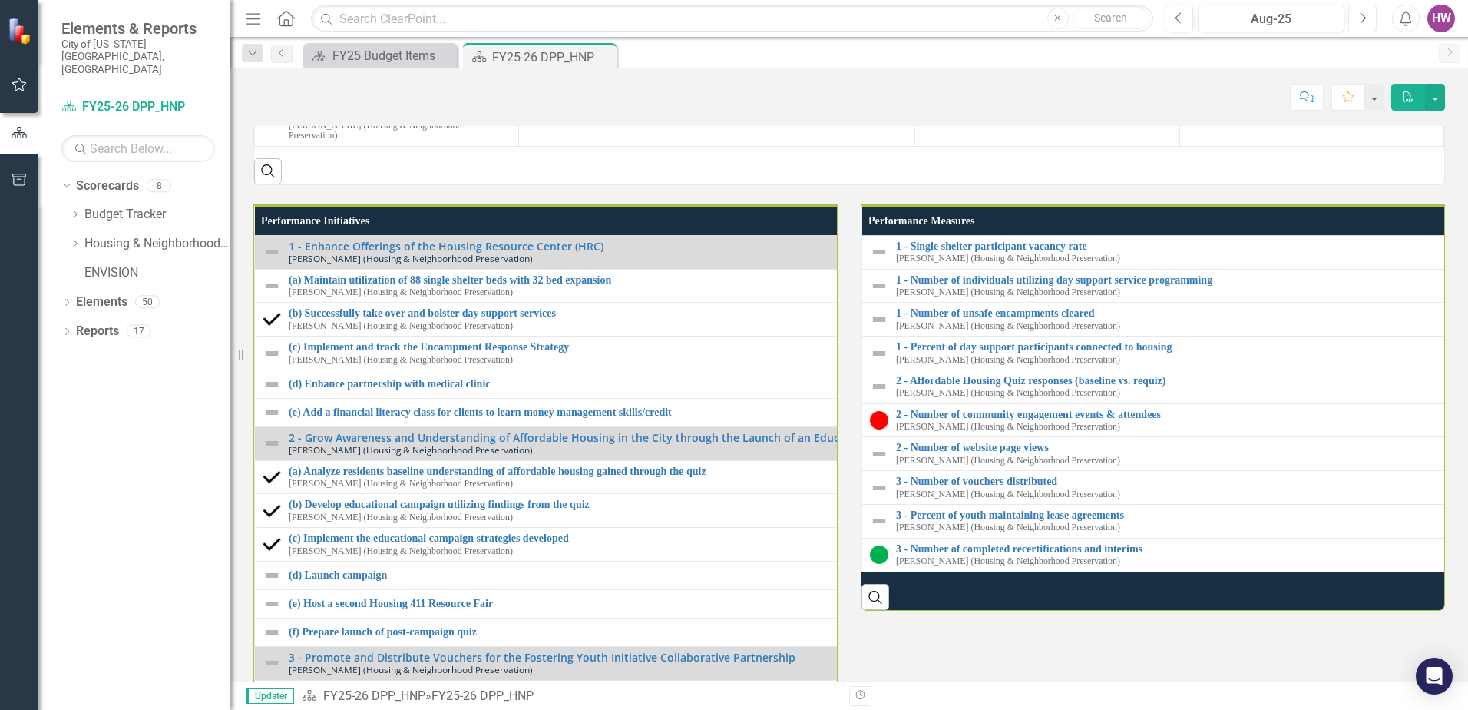
click at [1365, 12] on icon "Next" at bounding box center [1362, 19] width 8 height 14
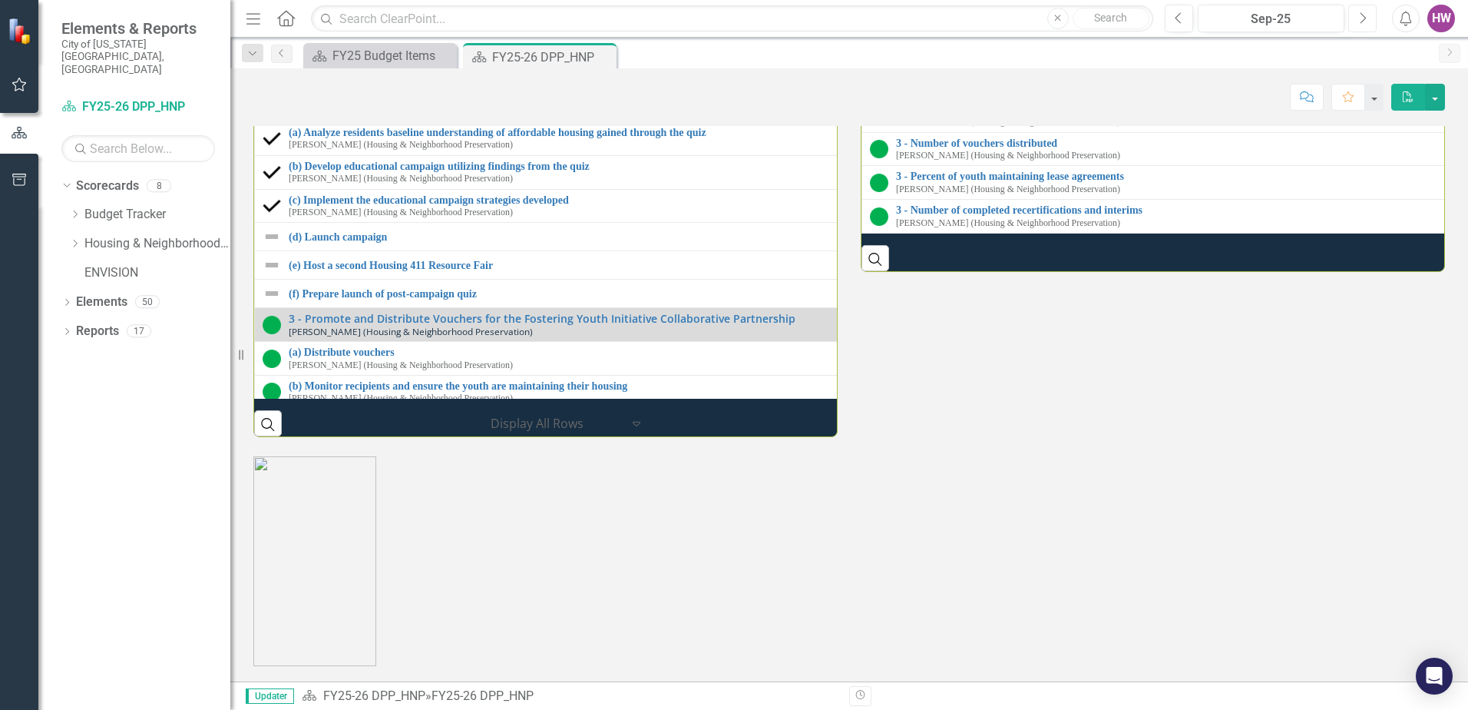
scroll to position [2304, 0]
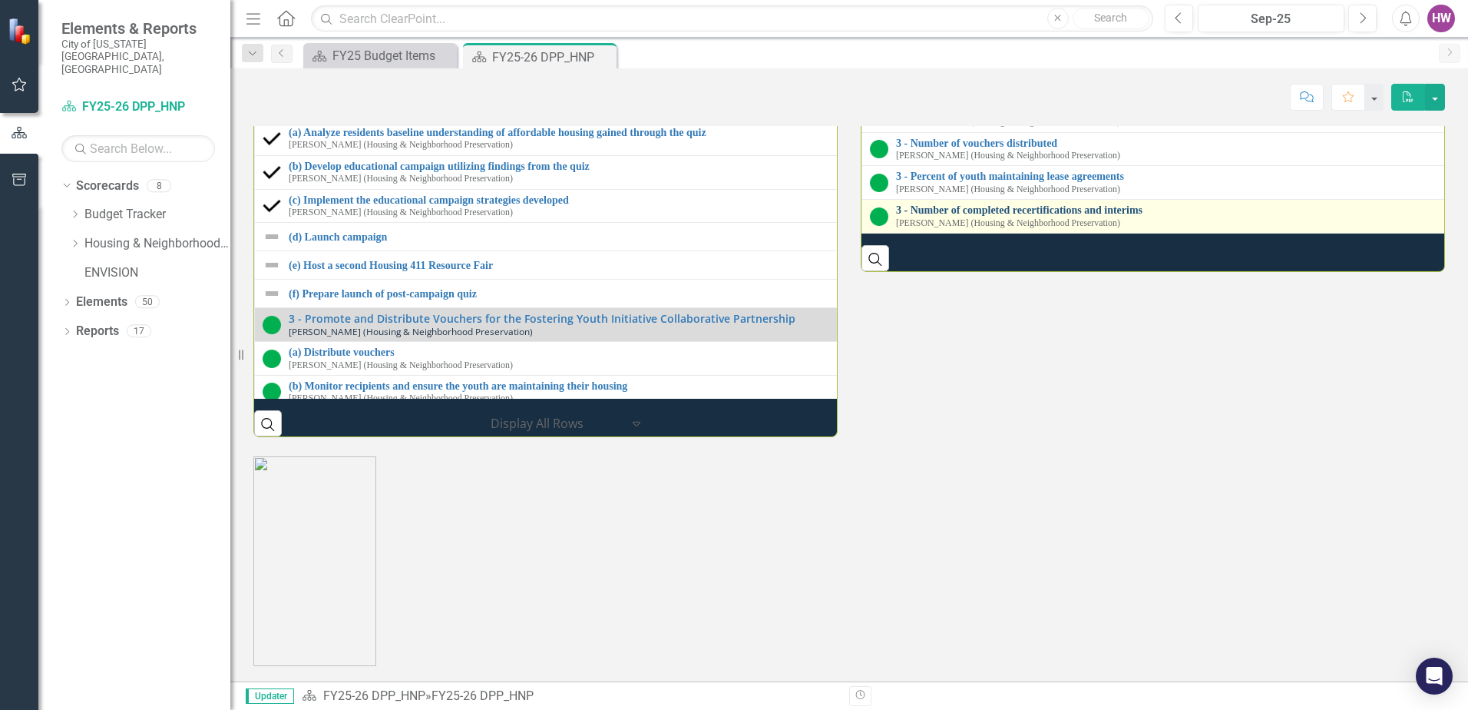
click at [935, 216] on link "3 - Number of completed recertifications and interims" at bounding box center [1466, 210] width 1141 height 12
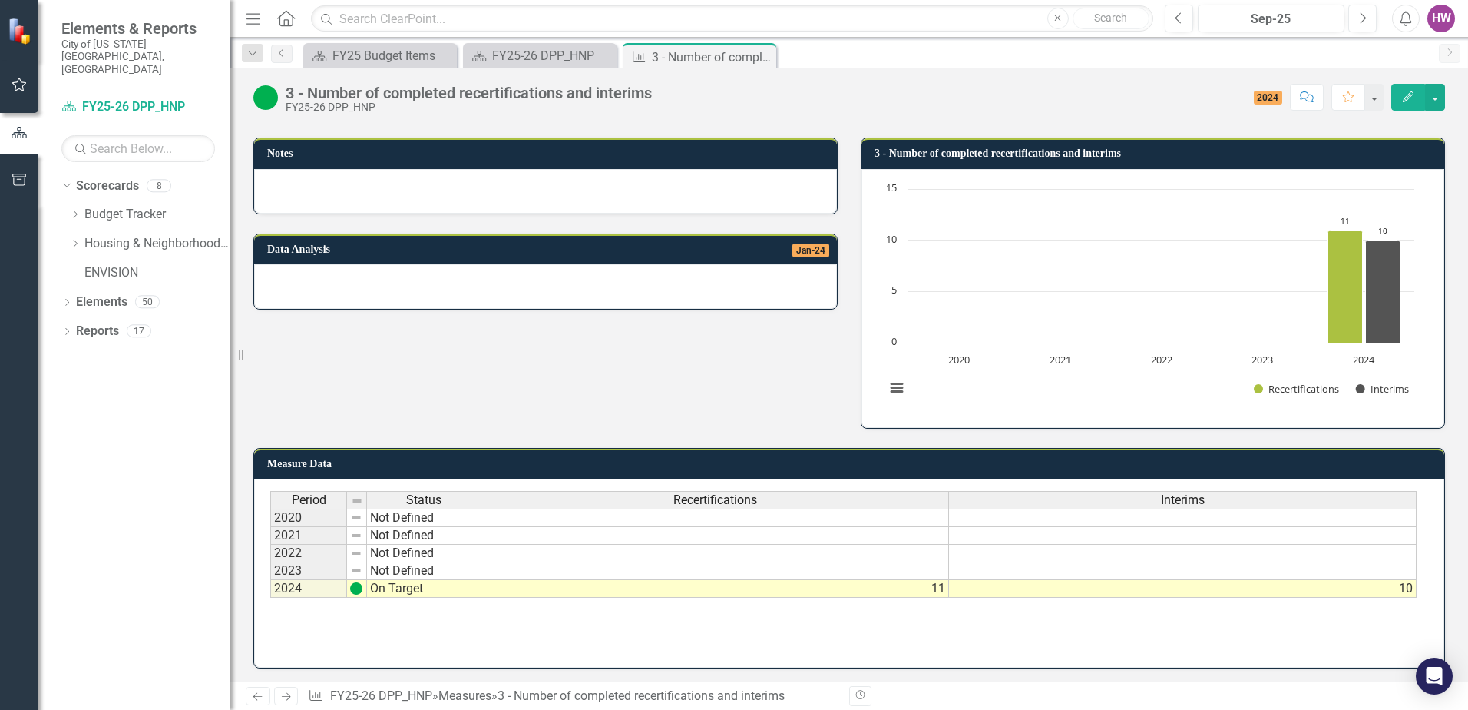
scroll to position [86, 0]
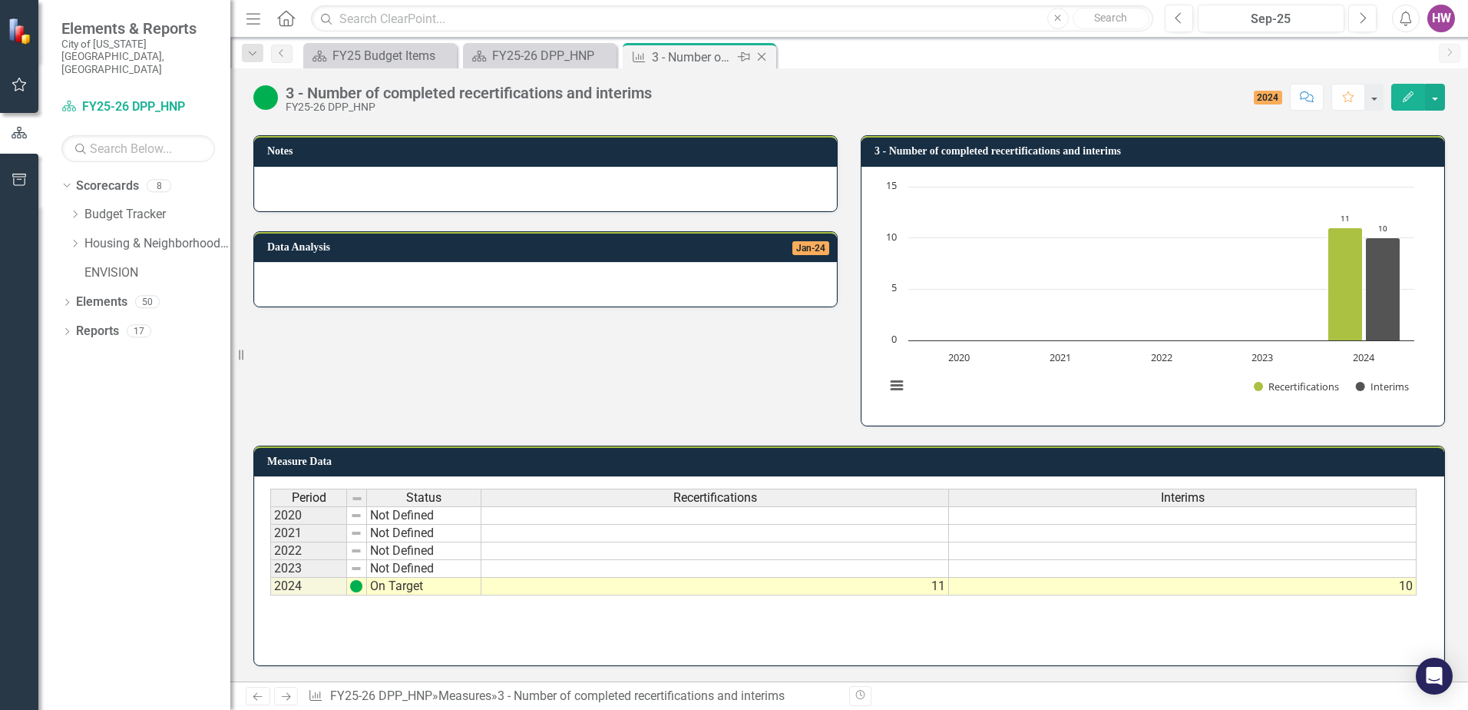
click at [763, 53] on icon "Close" at bounding box center [761, 57] width 15 height 12
